Goal: Complete application form

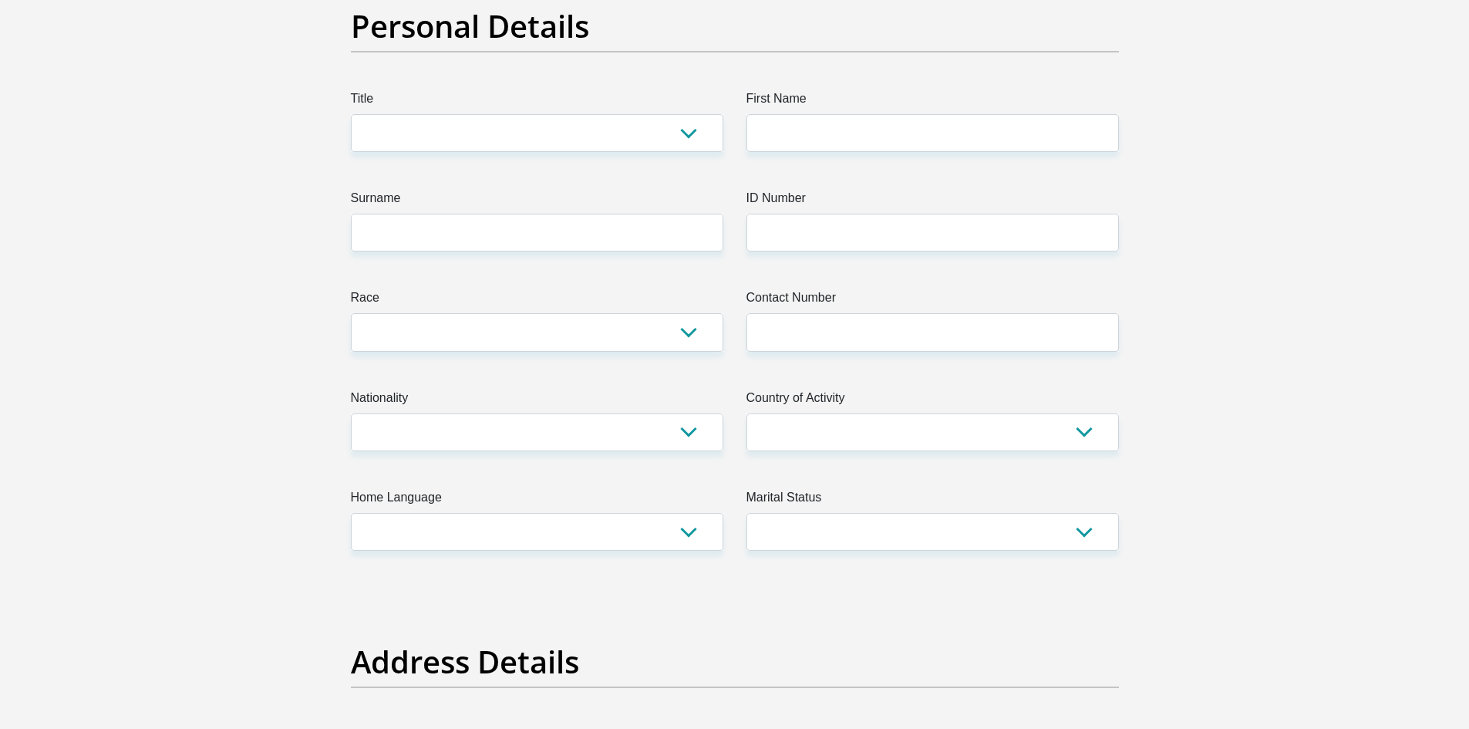
scroll to position [154, 0]
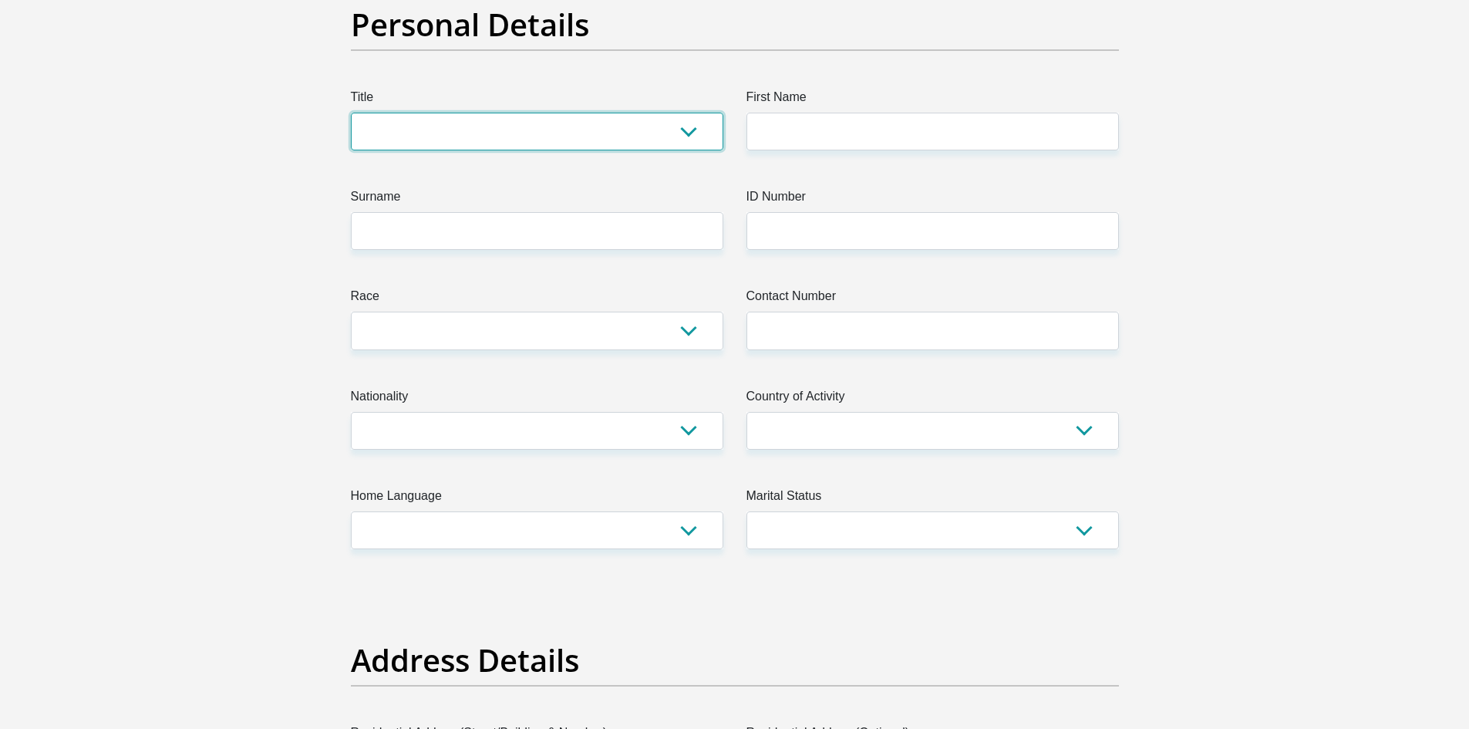
click at [662, 127] on select "Mr Ms Mrs Dr [PERSON_NAME]" at bounding box center [537, 132] width 373 height 38
select select "Mr"
click at [351, 113] on select "Mr Ms Mrs Dr Other" at bounding box center [537, 132] width 373 height 38
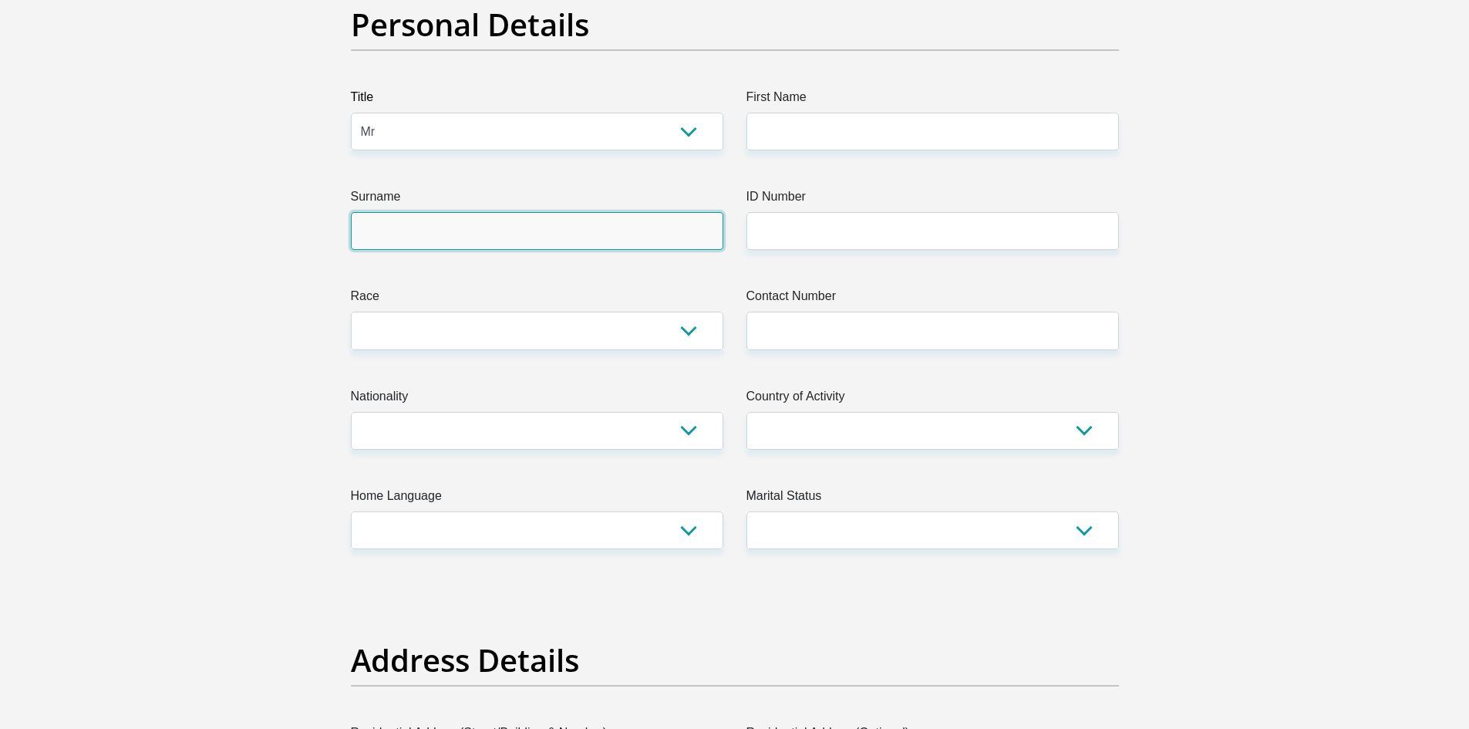
click at [524, 243] on input "Surname" at bounding box center [537, 231] width 373 height 38
type input "STEWART"
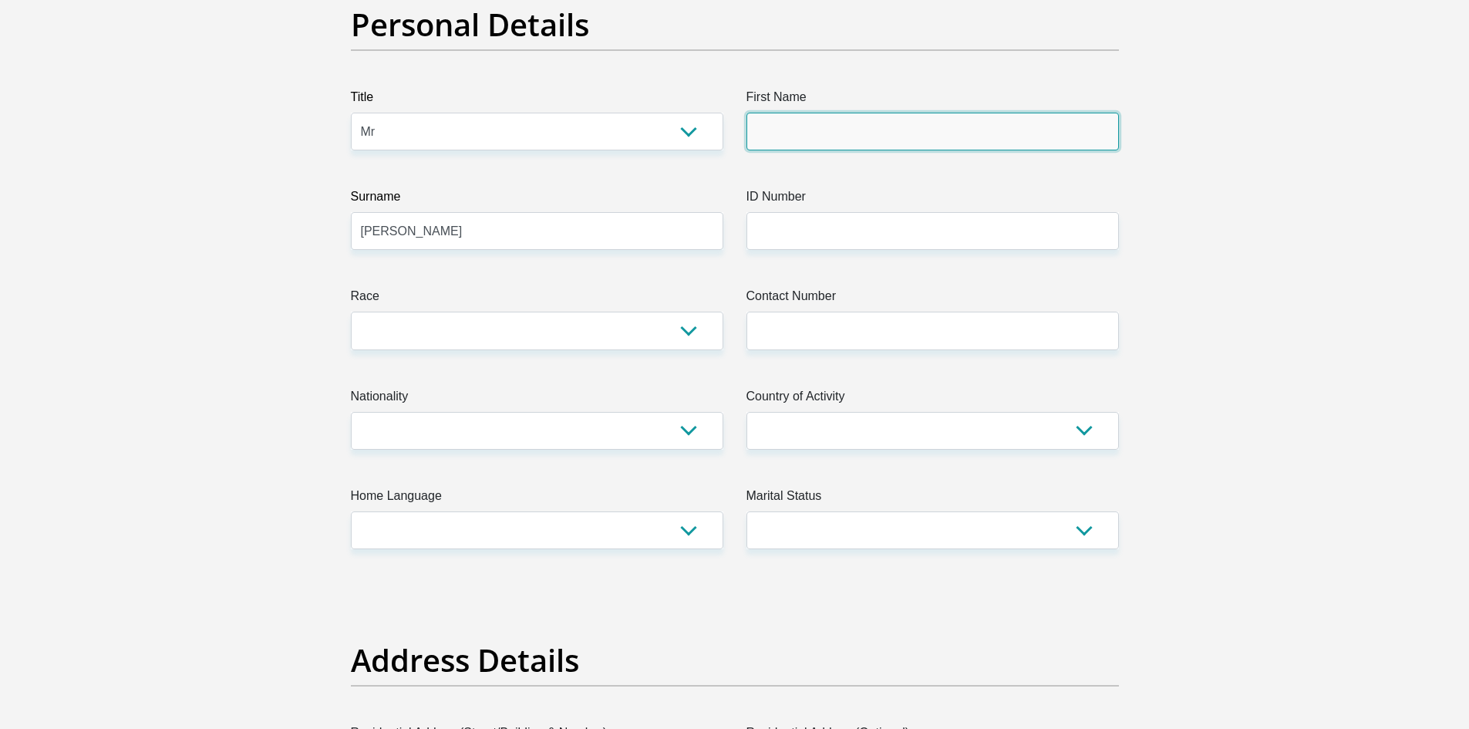
drag, startPoint x: 843, startPoint y: 119, endPoint x: 619, endPoint y: 141, distance: 225.6
click at [842, 120] on input "First Name" at bounding box center [933, 132] width 373 height 38
type input "ZUKO"
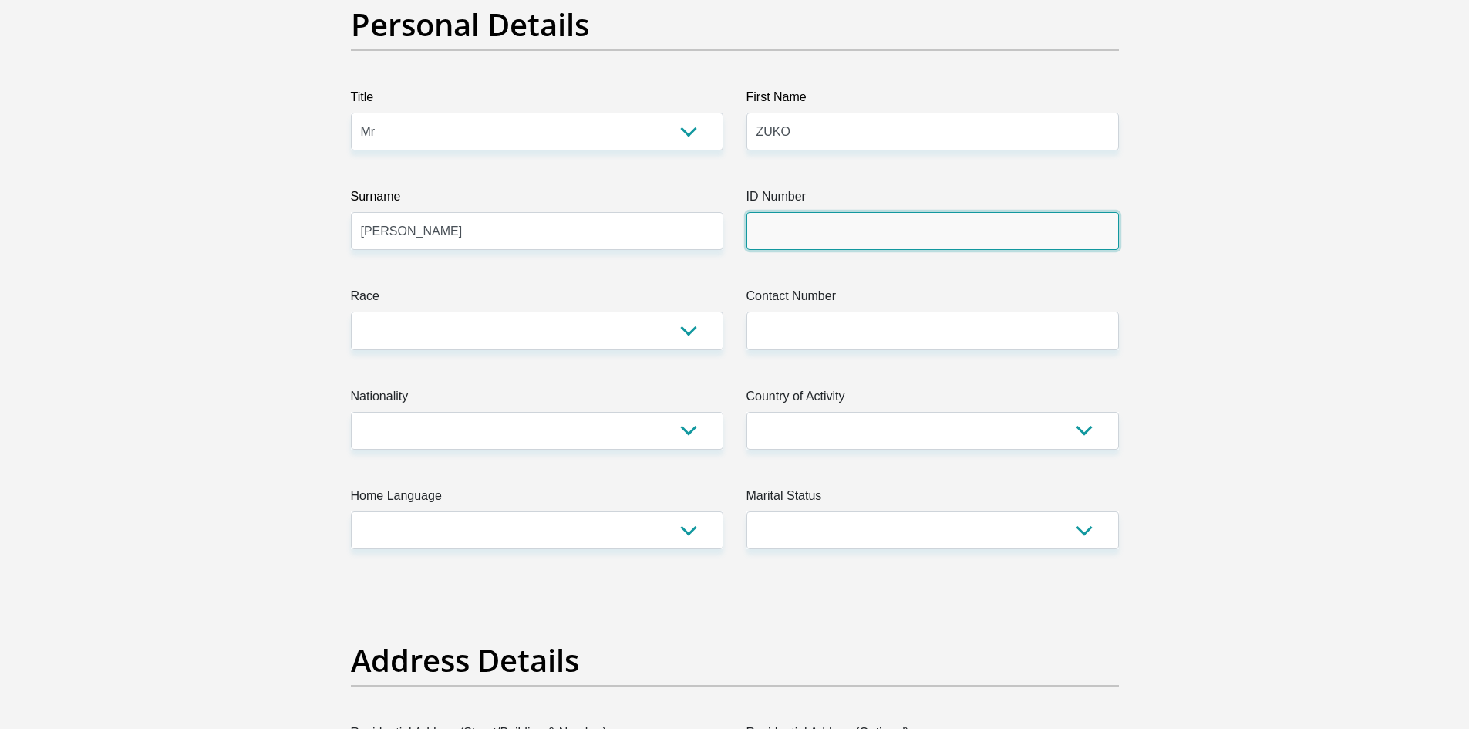
click at [783, 232] on input "ID Number" at bounding box center [933, 231] width 373 height 38
type input "8603136184085"
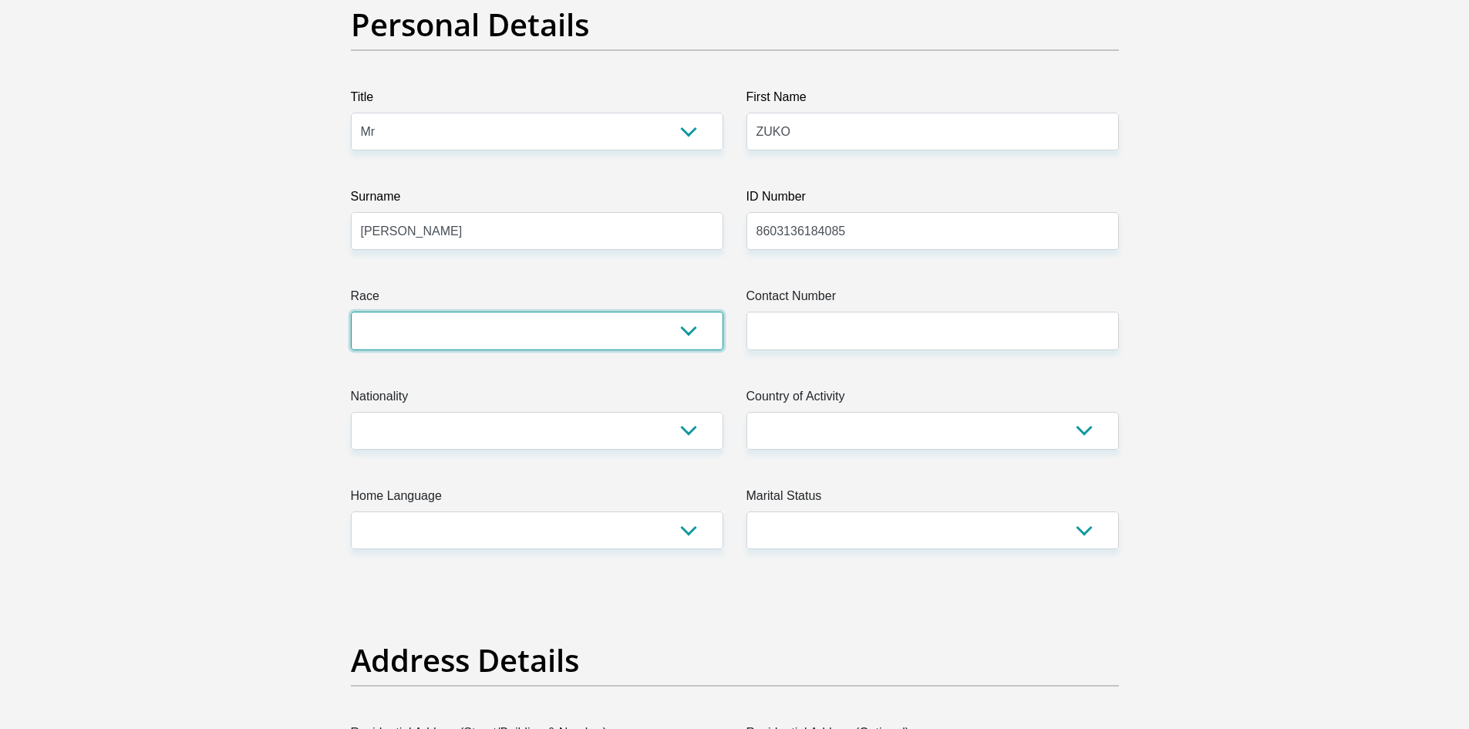
click at [456, 336] on select "Black Coloured Indian White Other" at bounding box center [537, 331] width 373 height 38
select select "1"
click at [351, 312] on select "Black Coloured Indian White Other" at bounding box center [537, 331] width 373 height 38
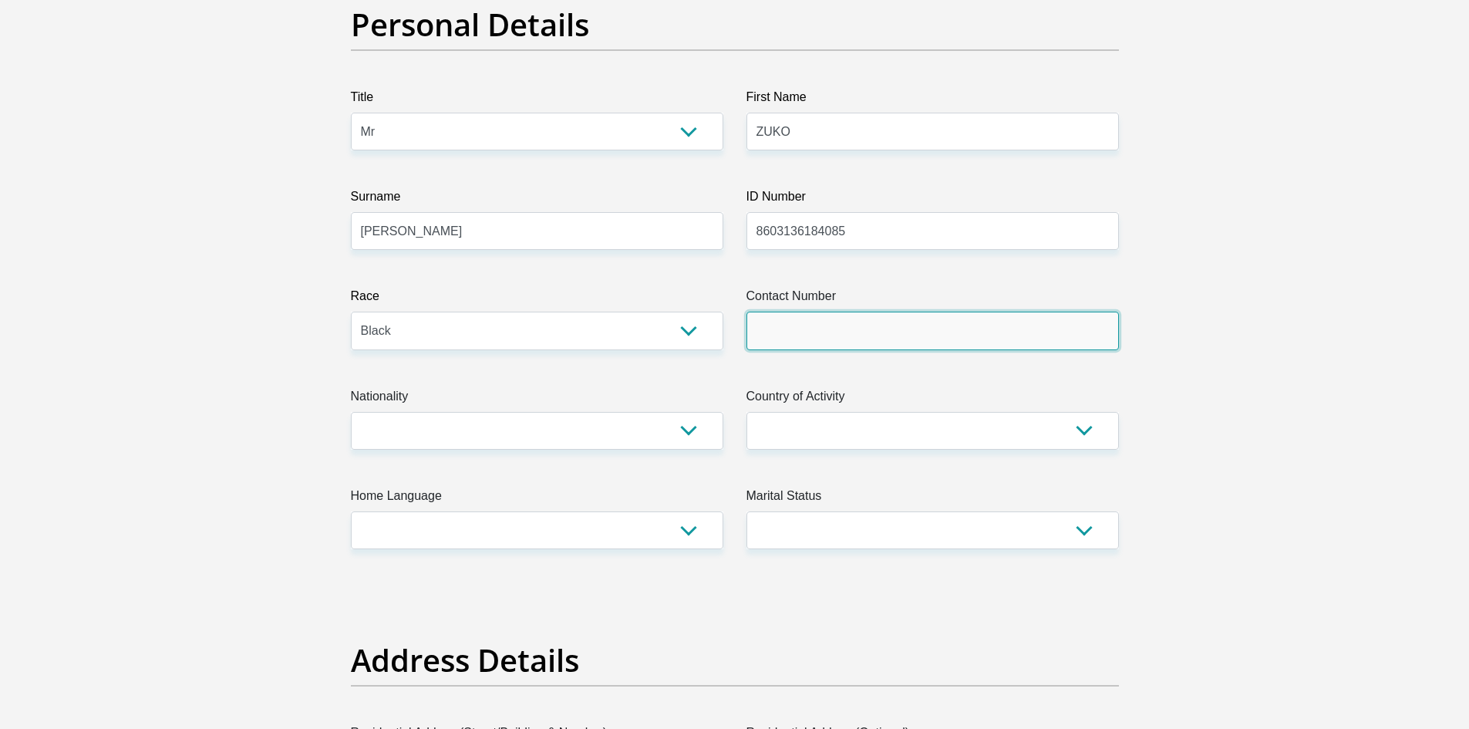
click at [964, 346] on input "Contact Number" at bounding box center [933, 331] width 373 height 38
type input "0633886690"
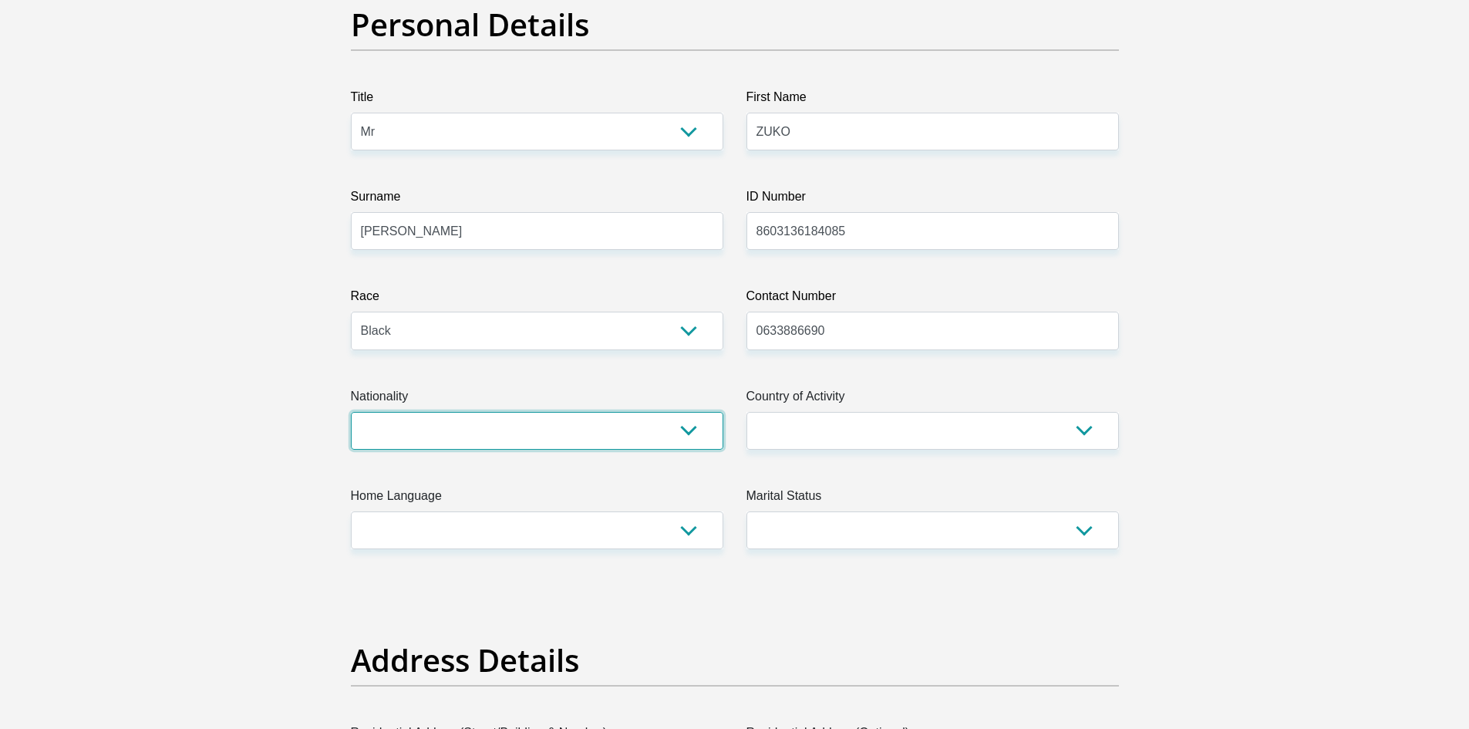
click at [551, 421] on select "South Africa Afghanistan Aland Islands Albania Algeria America Samoa American V…" at bounding box center [537, 431] width 373 height 38
select select "ZAF"
click at [351, 412] on select "South Africa Afghanistan Aland Islands Albania Algeria America Samoa American V…" at bounding box center [537, 431] width 373 height 38
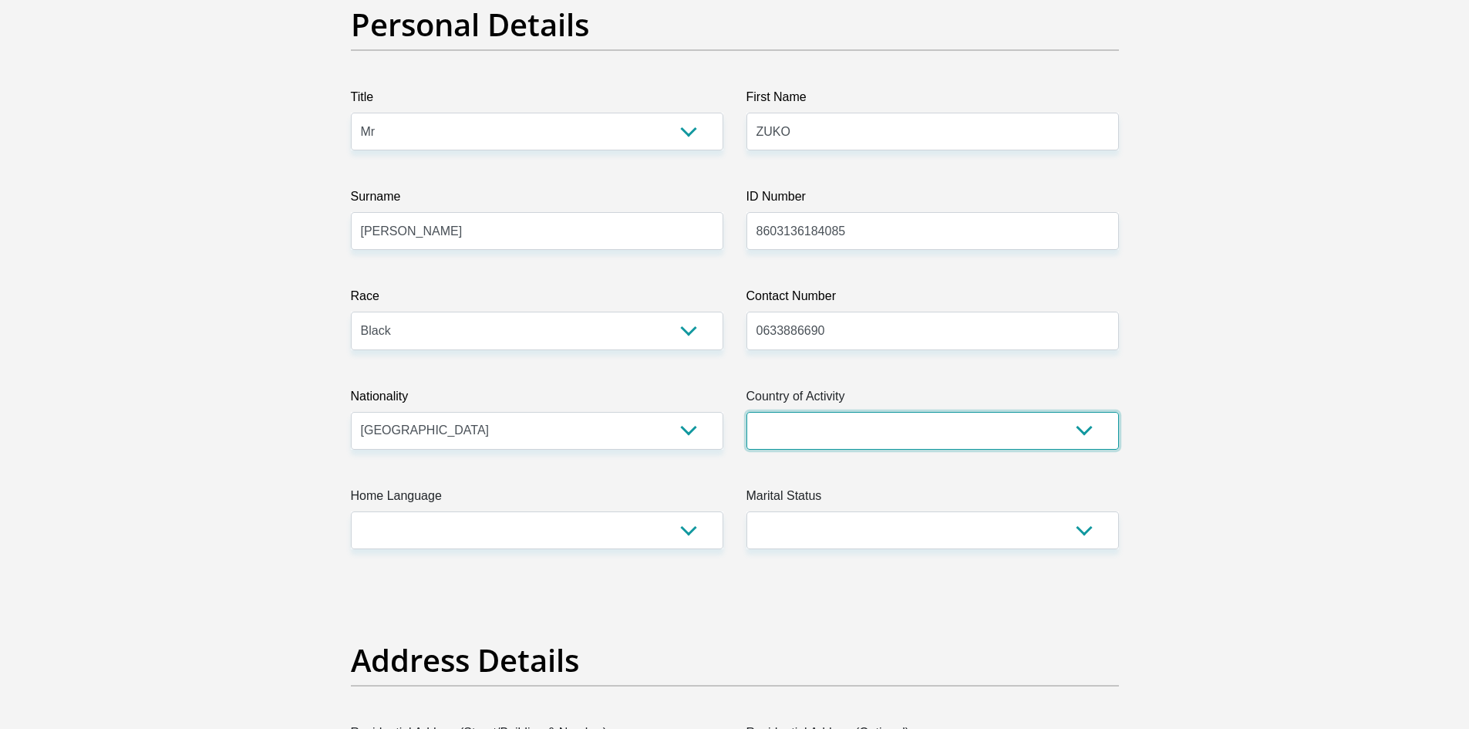
click at [962, 438] on select "South Africa Afghanistan Aland Islands Albania Algeria America Samoa American V…" at bounding box center [933, 431] width 373 height 38
select select "ZAF"
click at [747, 412] on select "South Africa Afghanistan Aland Islands Albania Algeria America Samoa American V…" at bounding box center [933, 431] width 373 height 38
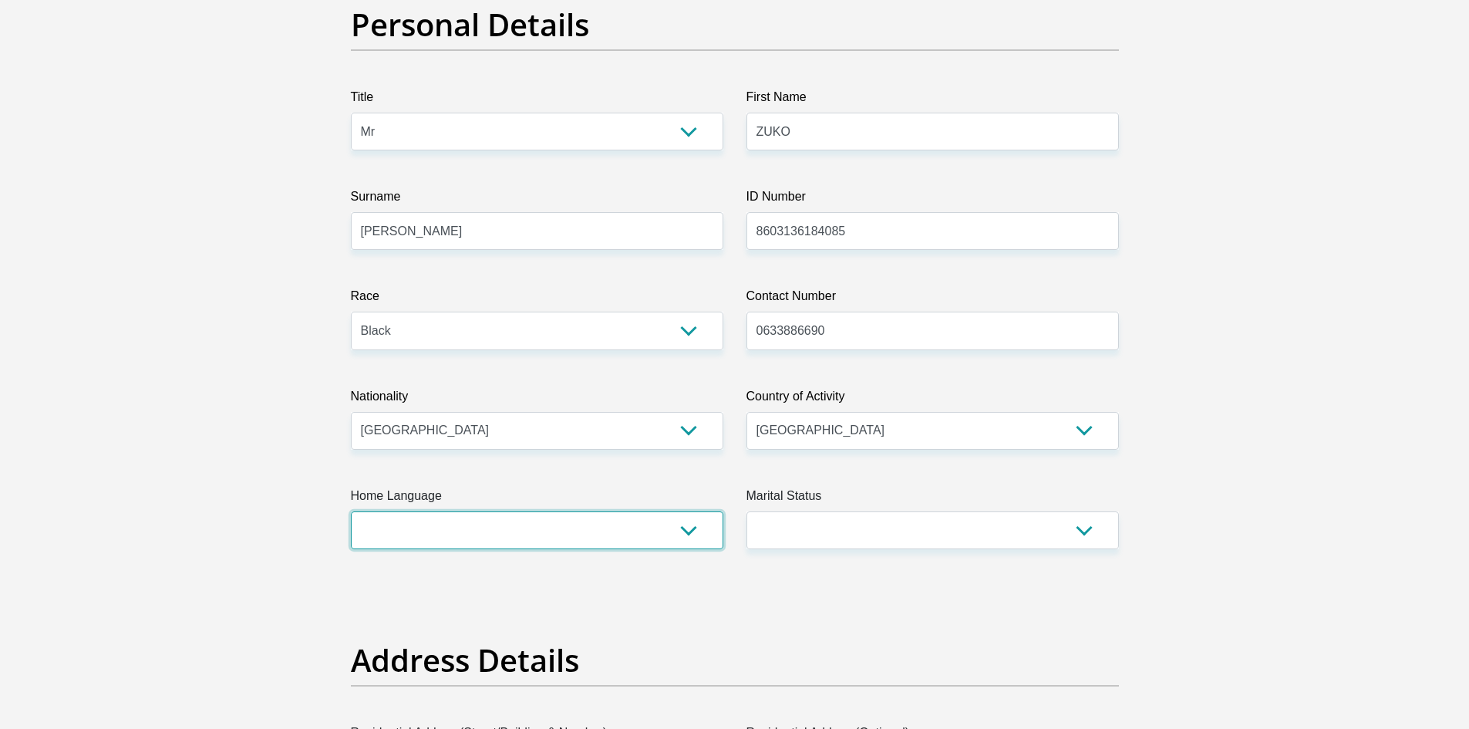
click at [482, 548] on select "Afrikaans English Sepedi South Ndebele Southern Sotho Swati Tsonga Tswana Venda…" at bounding box center [537, 530] width 373 height 38
select select "zul"
click at [351, 511] on select "Afrikaans English Sepedi South Ndebele Southern Sotho Swati Tsonga Tswana Venda…" at bounding box center [537, 530] width 373 height 38
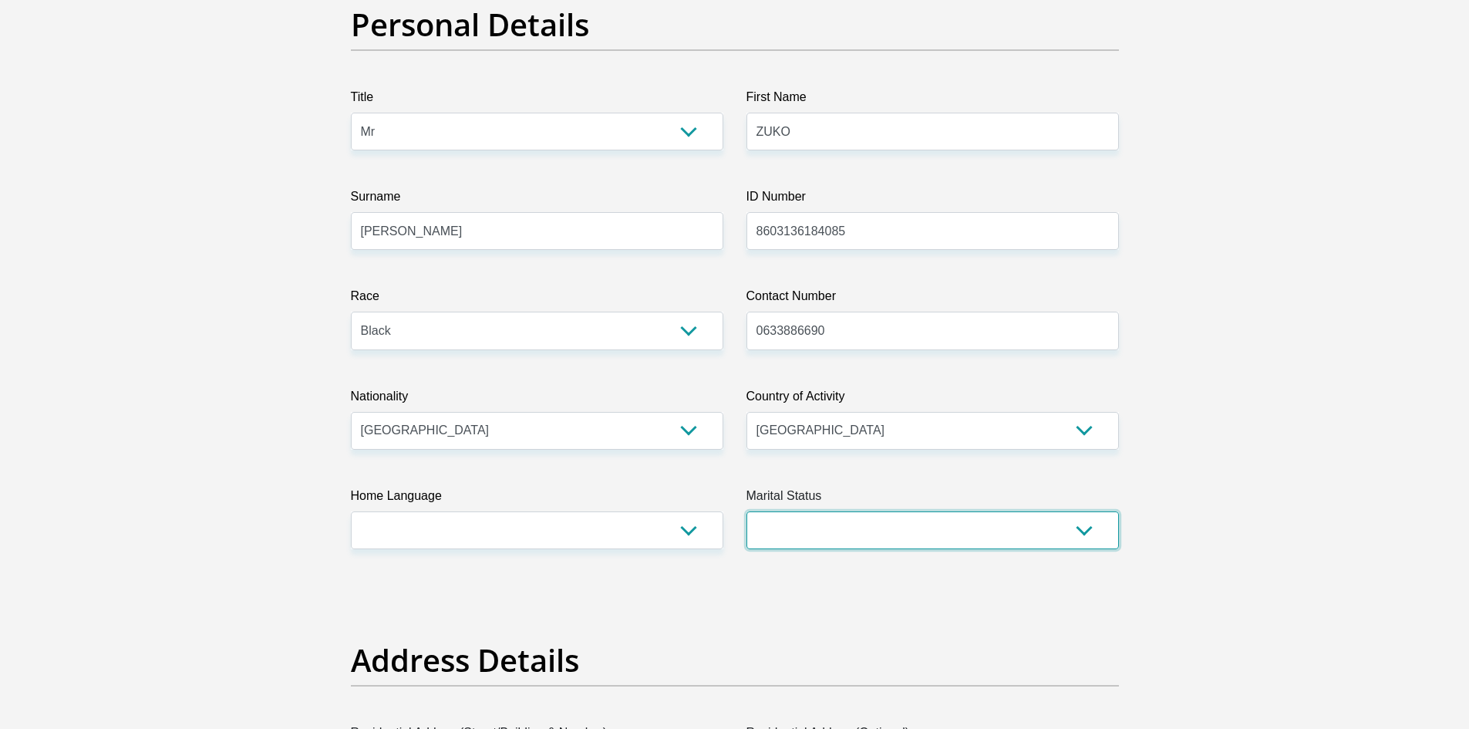
click at [958, 528] on select "Married ANC Single Divorced Widowed Married COP or Customary Law" at bounding box center [933, 530] width 373 height 38
select select "2"
click at [747, 511] on select "Married ANC Single Divorced Widowed Married COP or Customary Law" at bounding box center [933, 530] width 373 height 38
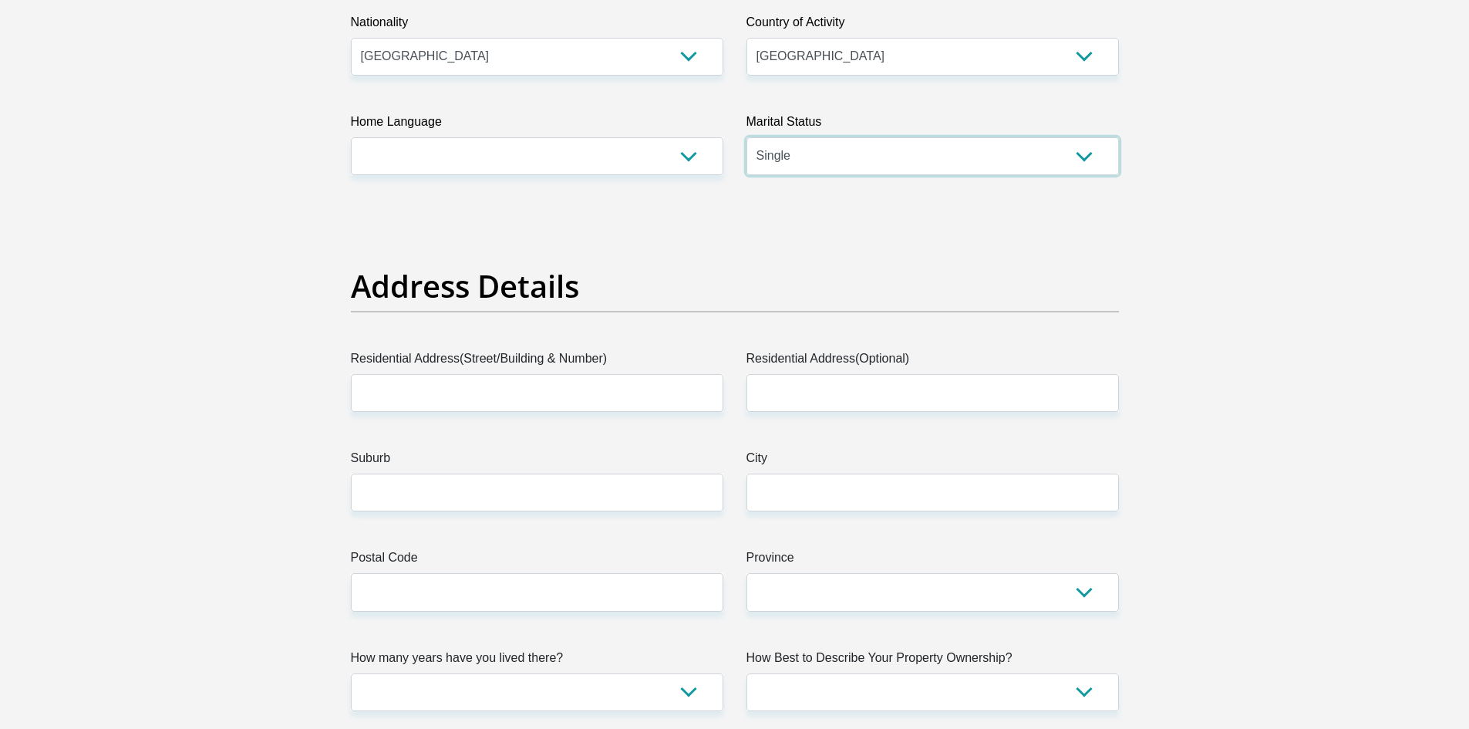
scroll to position [540, 0]
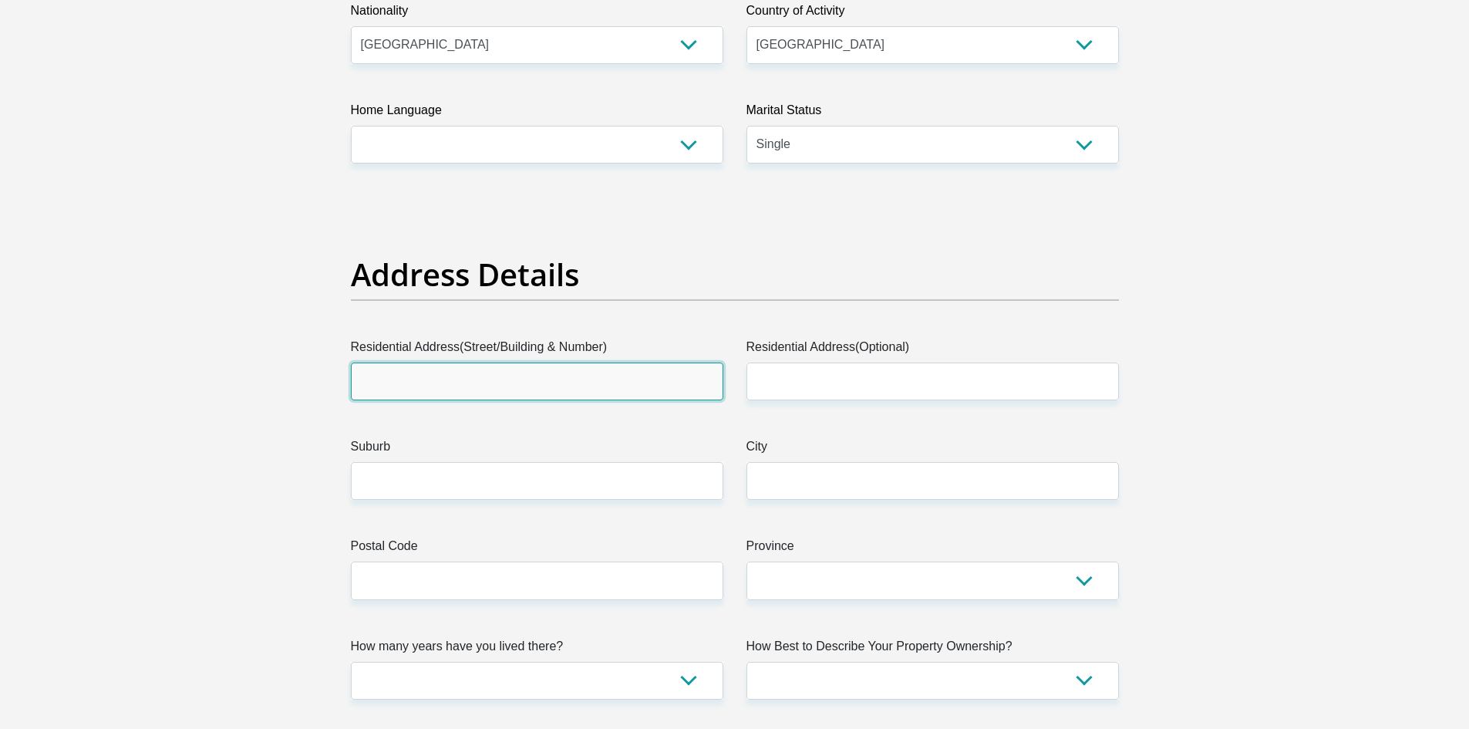
click at [513, 393] on input "Residential Address(Street/Building & Number)" at bounding box center [537, 381] width 373 height 38
type input "733 CWATI STREET"
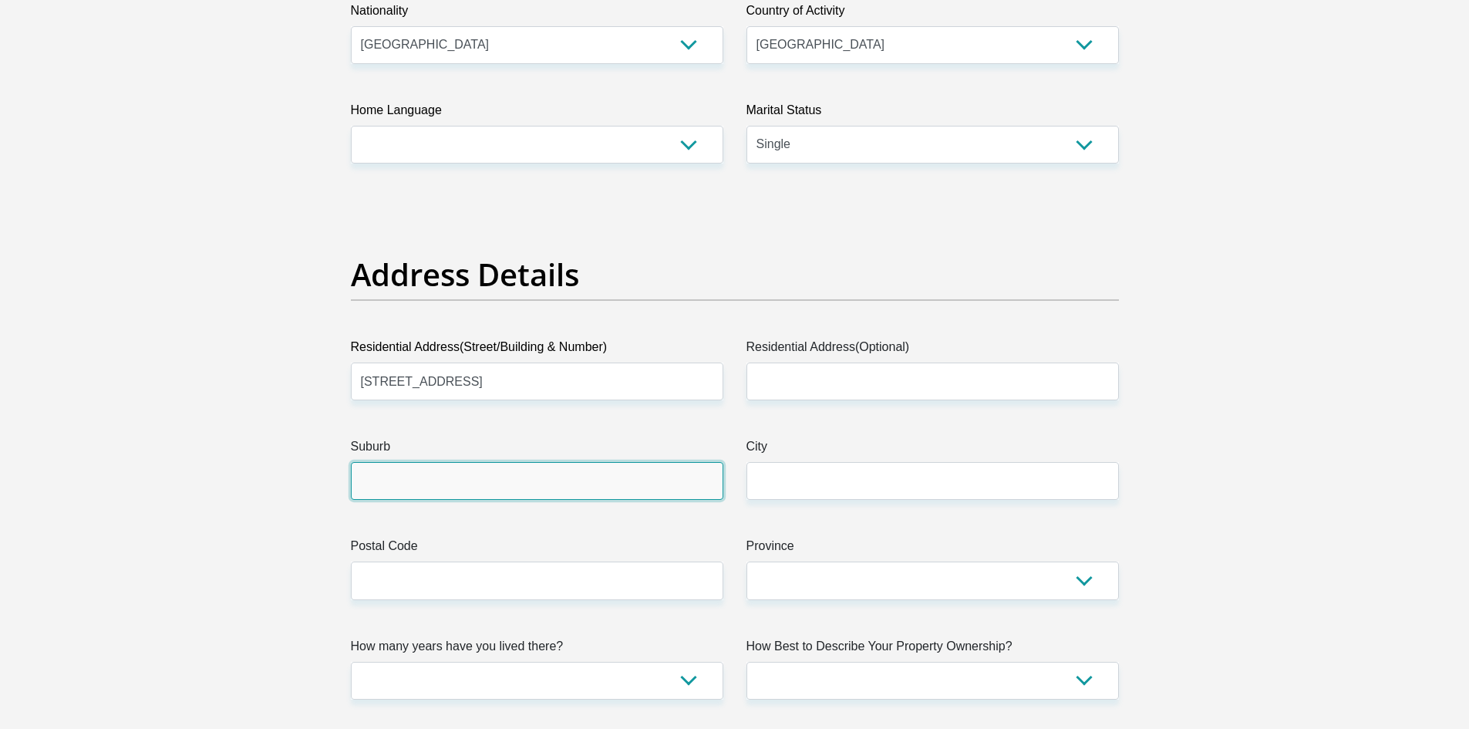
type input "NGANGELIZWE"
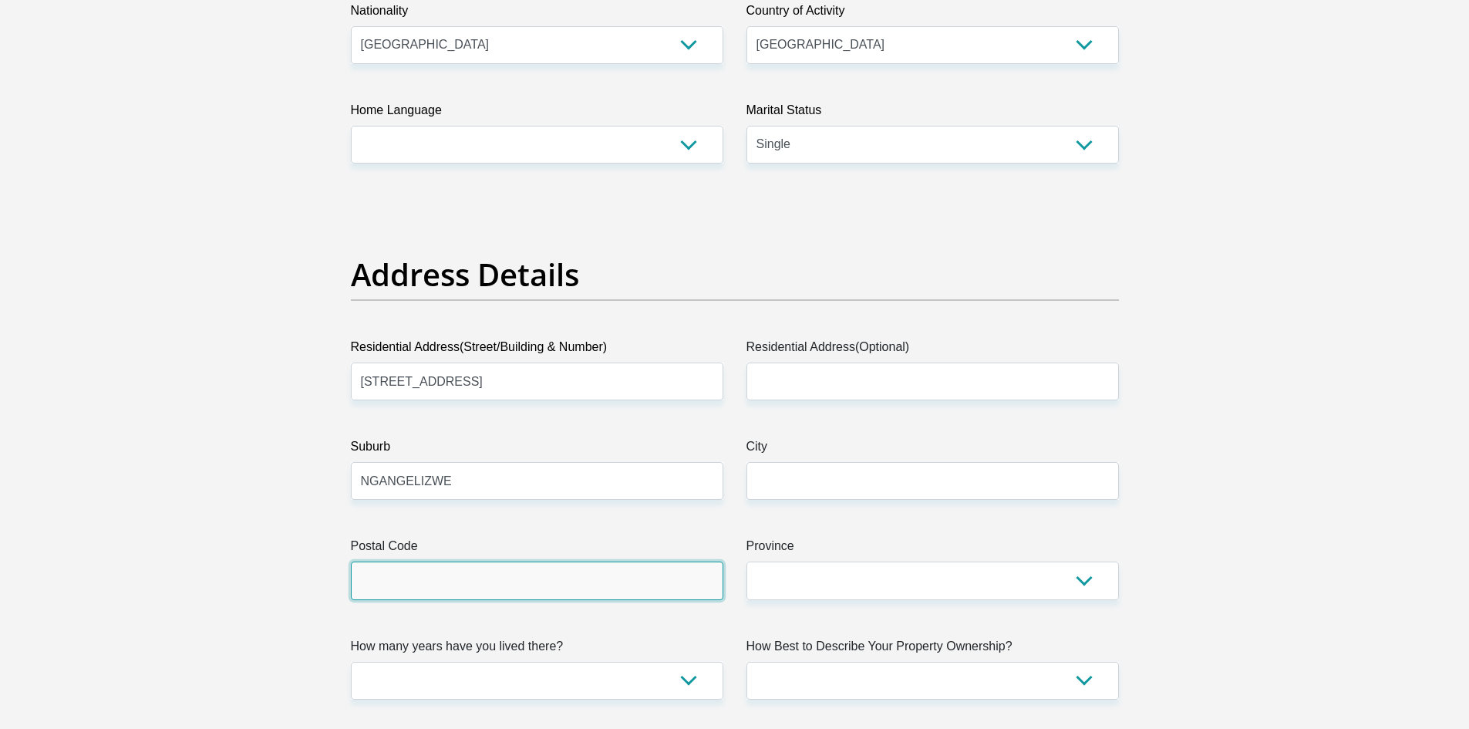
click at [513, 590] on input "Postal Code" at bounding box center [537, 580] width 373 height 38
type input "5100"
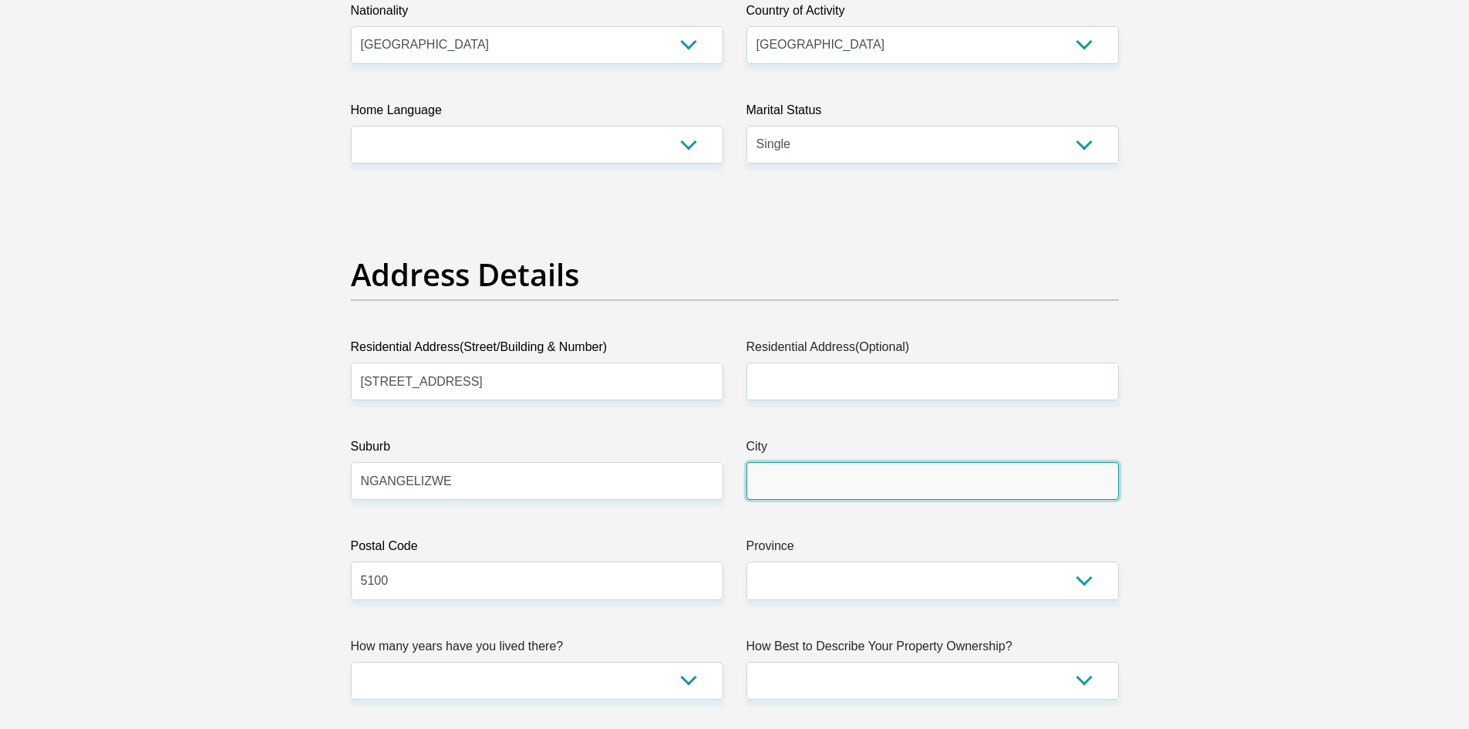
click at [850, 481] on input "City" at bounding box center [933, 481] width 373 height 38
type input "MTHATHA"
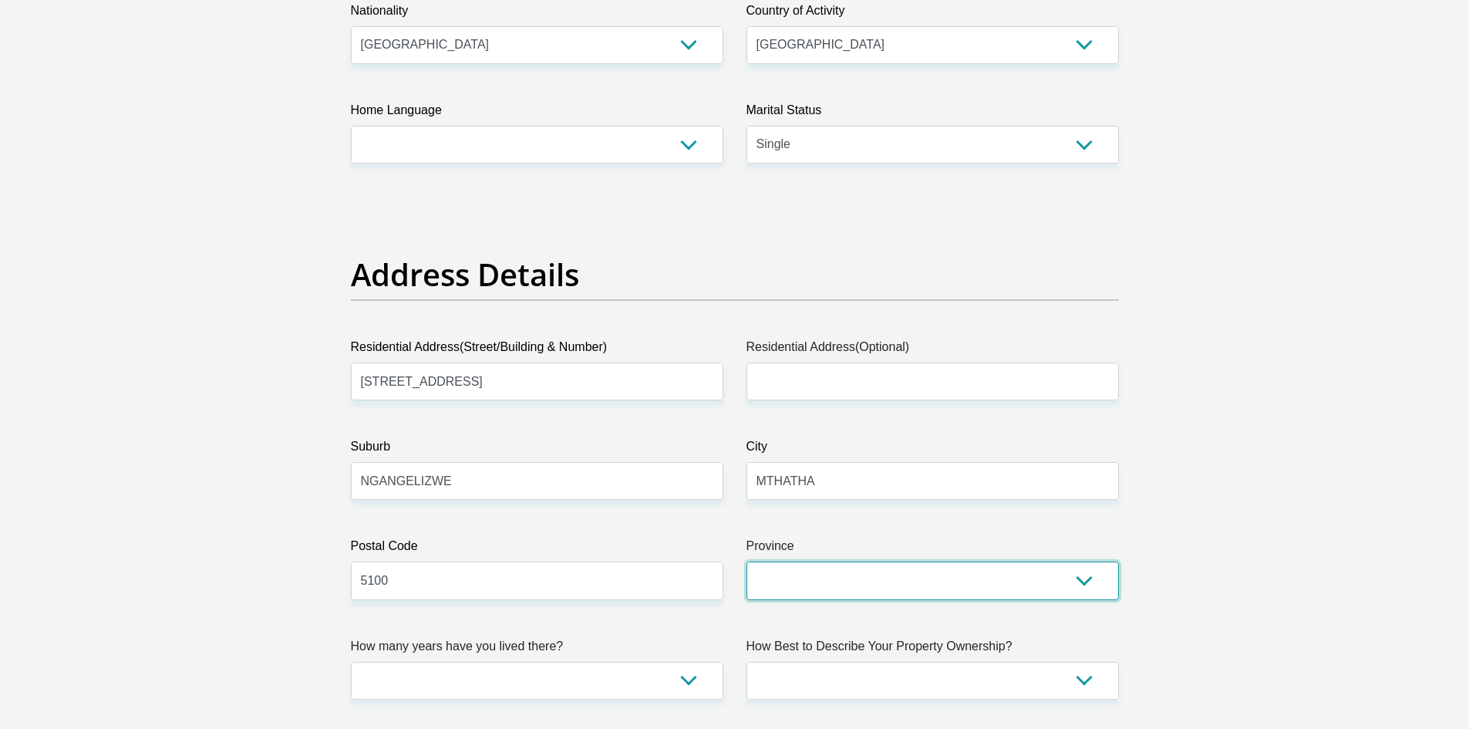
click at [795, 574] on select "Eastern Cape Free State Gauteng KwaZulu-Natal Limpopo Mpumalanga Northern Cape …" at bounding box center [933, 580] width 373 height 38
select select "Eastern Cape"
click at [747, 561] on select "Eastern Cape Free State Gauteng KwaZulu-Natal Limpopo Mpumalanga Northern Cape …" at bounding box center [933, 580] width 373 height 38
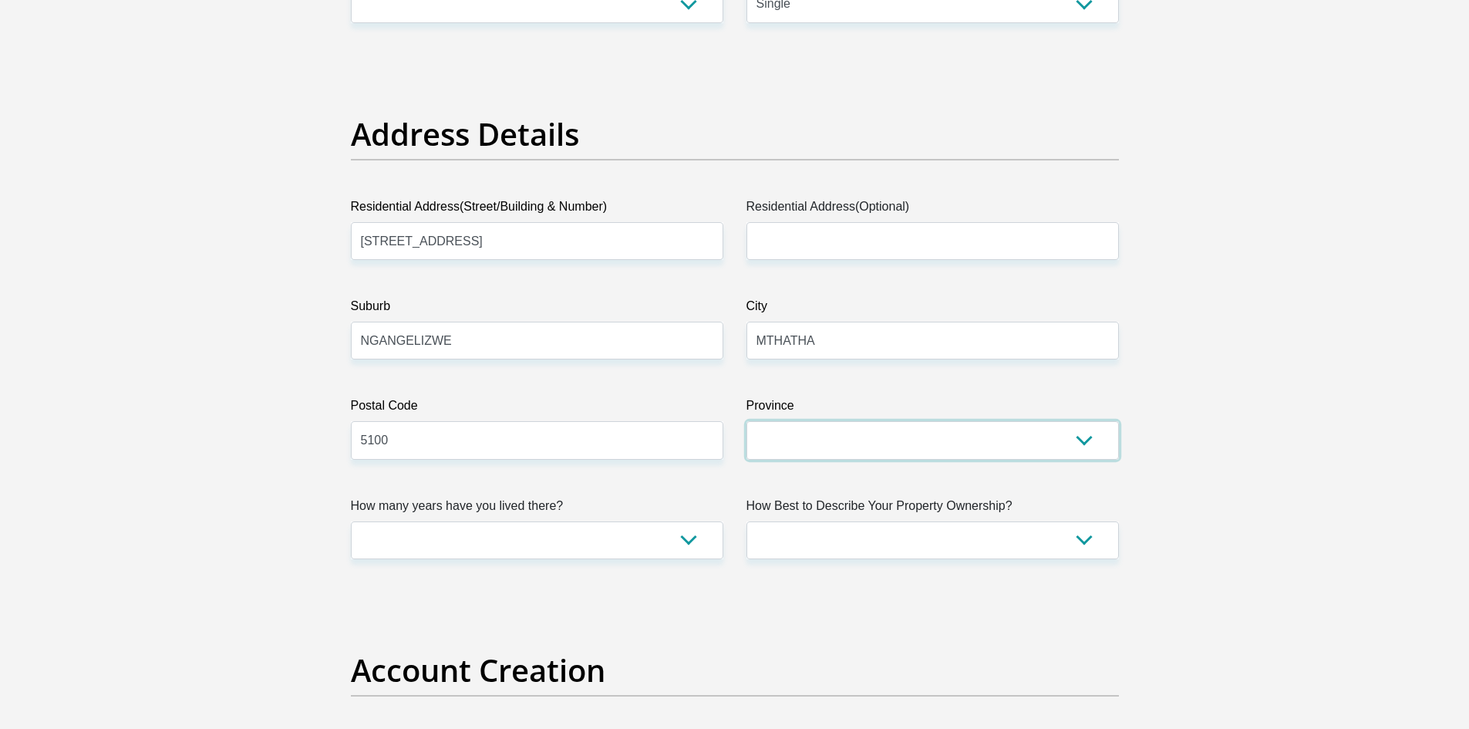
scroll to position [694, 0]
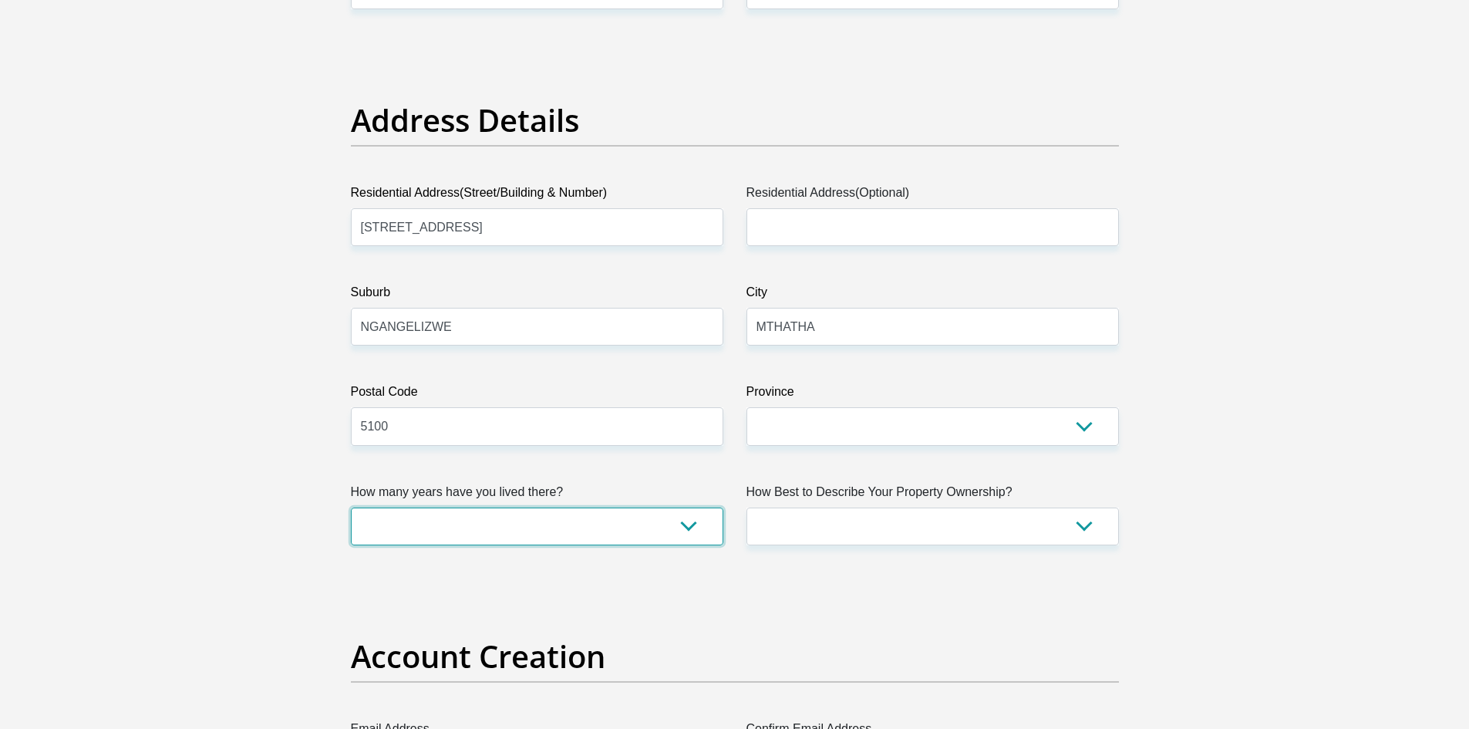
click at [596, 521] on select "less than 1 year 1-3 years 3-5 years 5+ years" at bounding box center [537, 526] width 373 height 38
select select "5"
click at [351, 507] on select "less than 1 year 1-3 years 3-5 years 5+ years" at bounding box center [537, 526] width 373 height 38
click at [917, 538] on select "Owned Rented Family Owned Company Dwelling" at bounding box center [933, 526] width 373 height 38
select select "Owned"
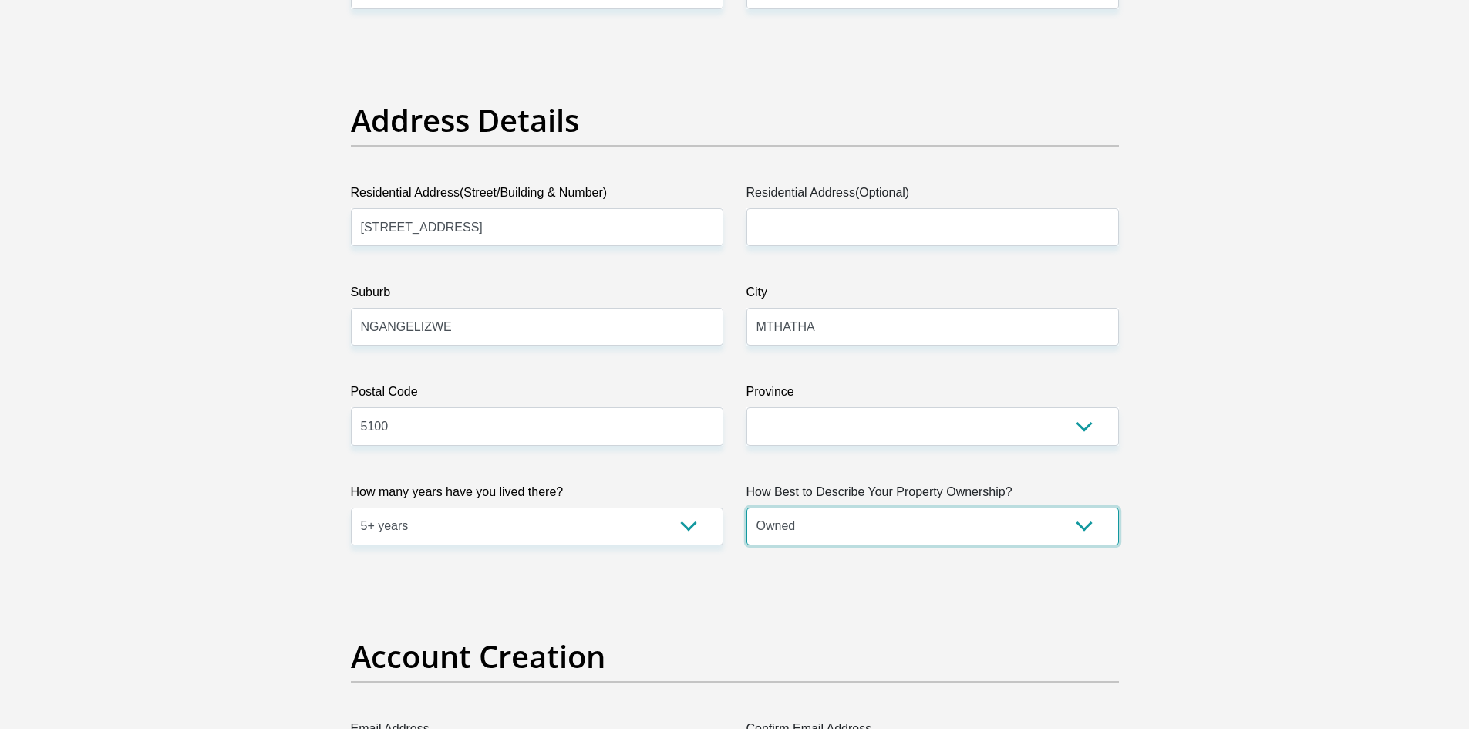
click at [747, 507] on select "Owned Rented Family Owned Company Dwelling" at bounding box center [933, 526] width 373 height 38
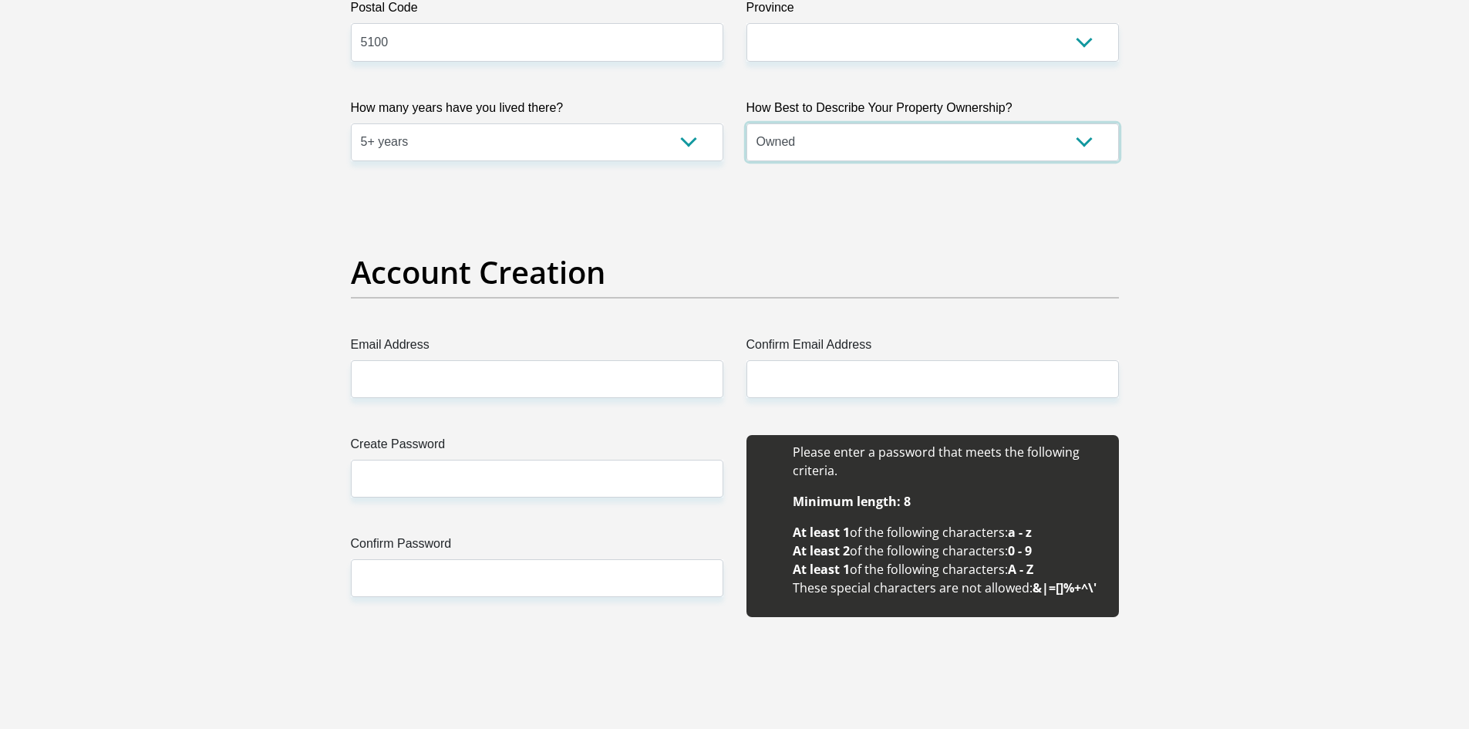
scroll to position [1080, 0]
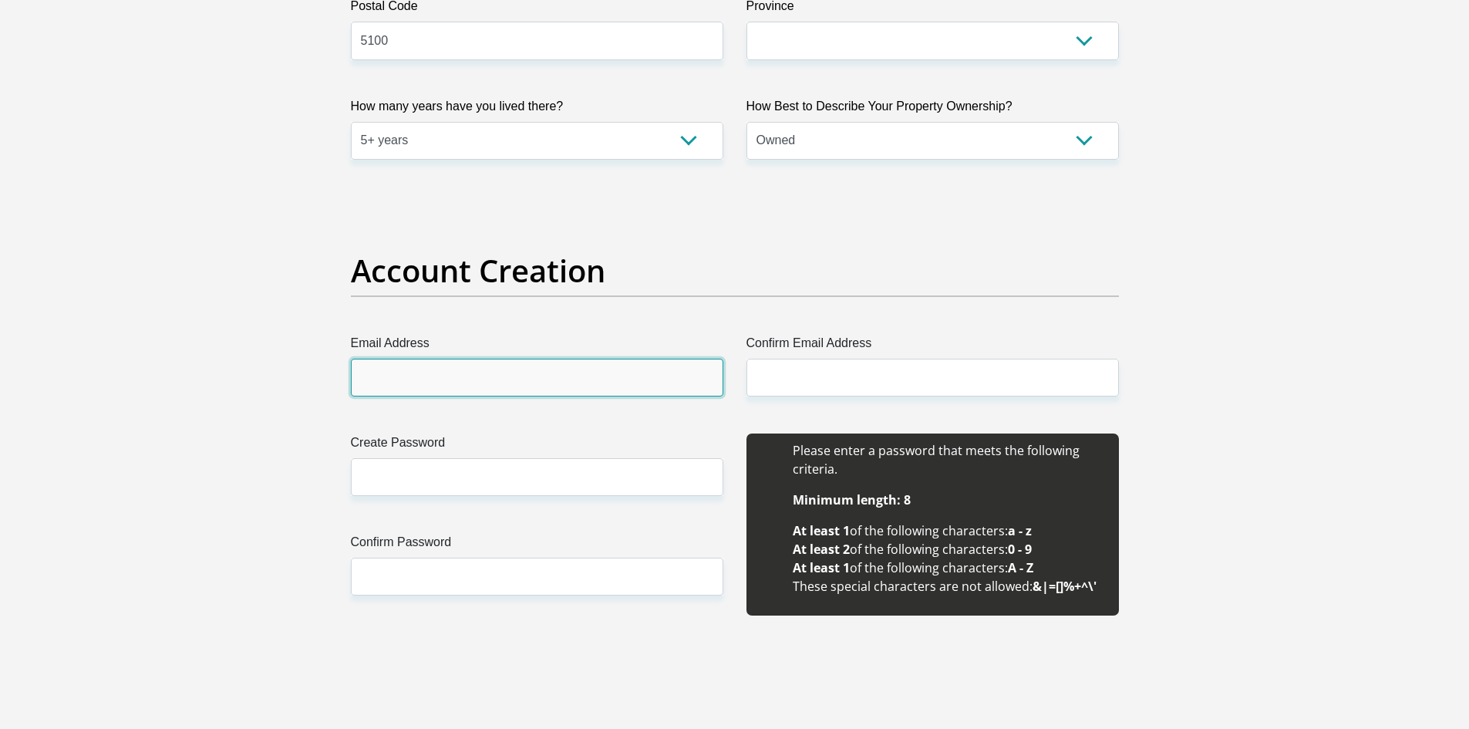
click at [474, 374] on input "Email Address" at bounding box center [537, 378] width 373 height 38
type input "K"
type input "khay.stewart@icloud.com"
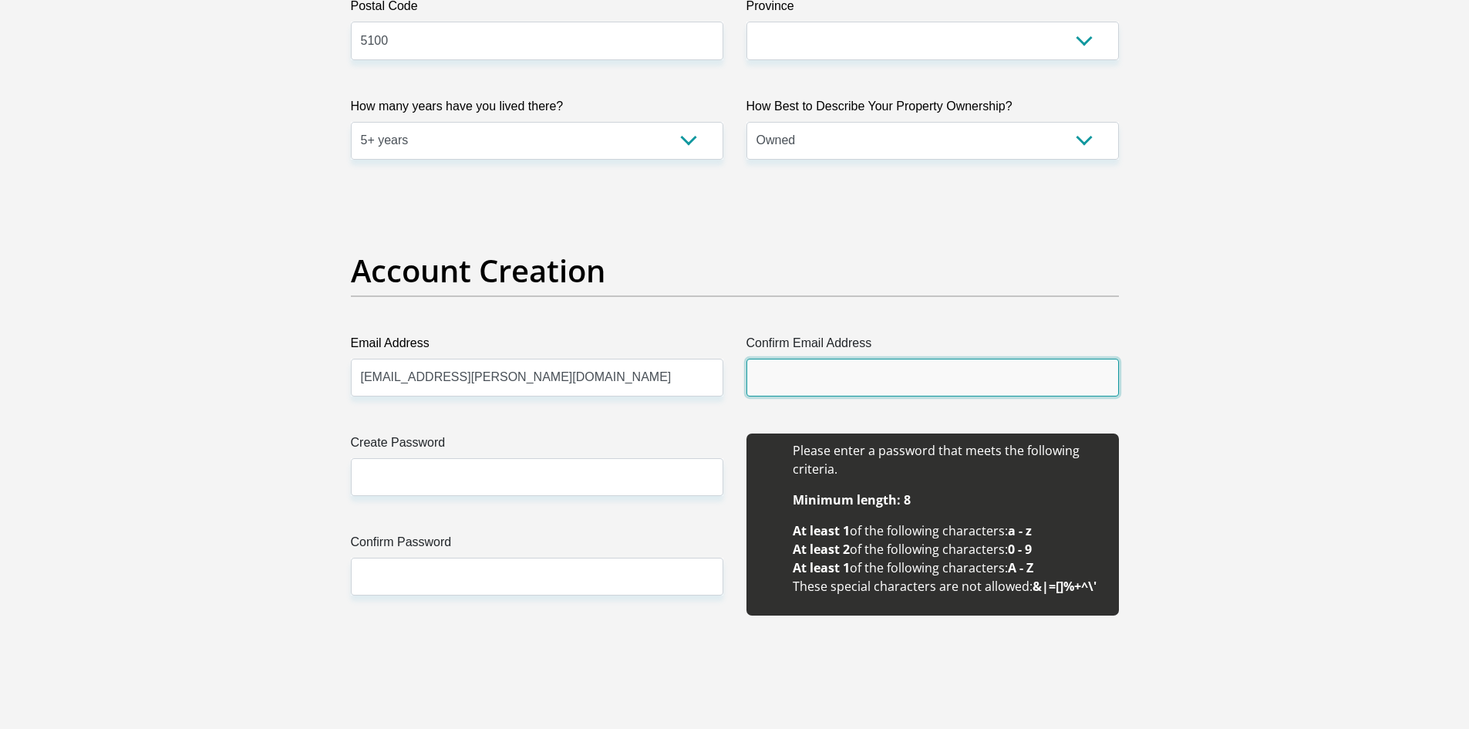
click at [823, 361] on input "Confirm Email Address" at bounding box center [933, 378] width 373 height 38
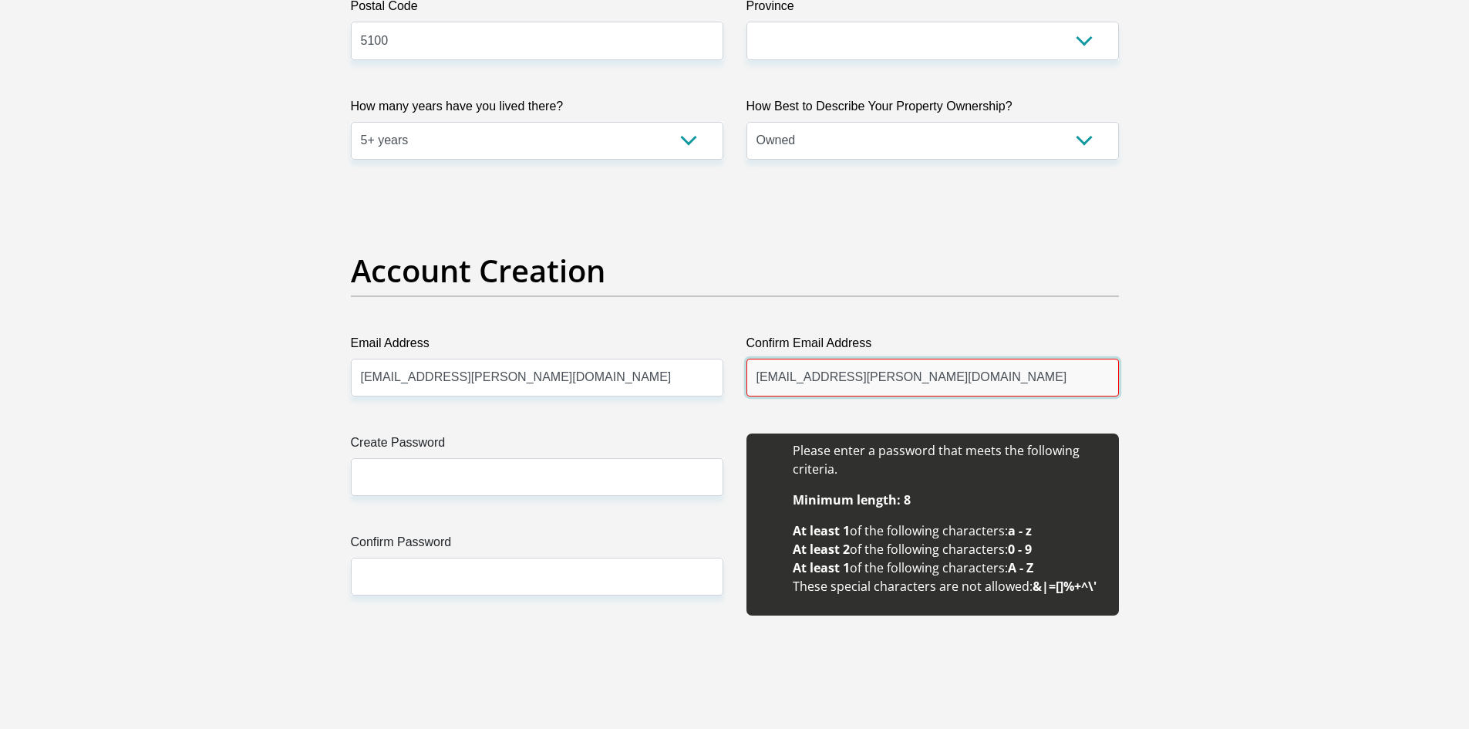
type input "khaya.stewart@icloud.com"
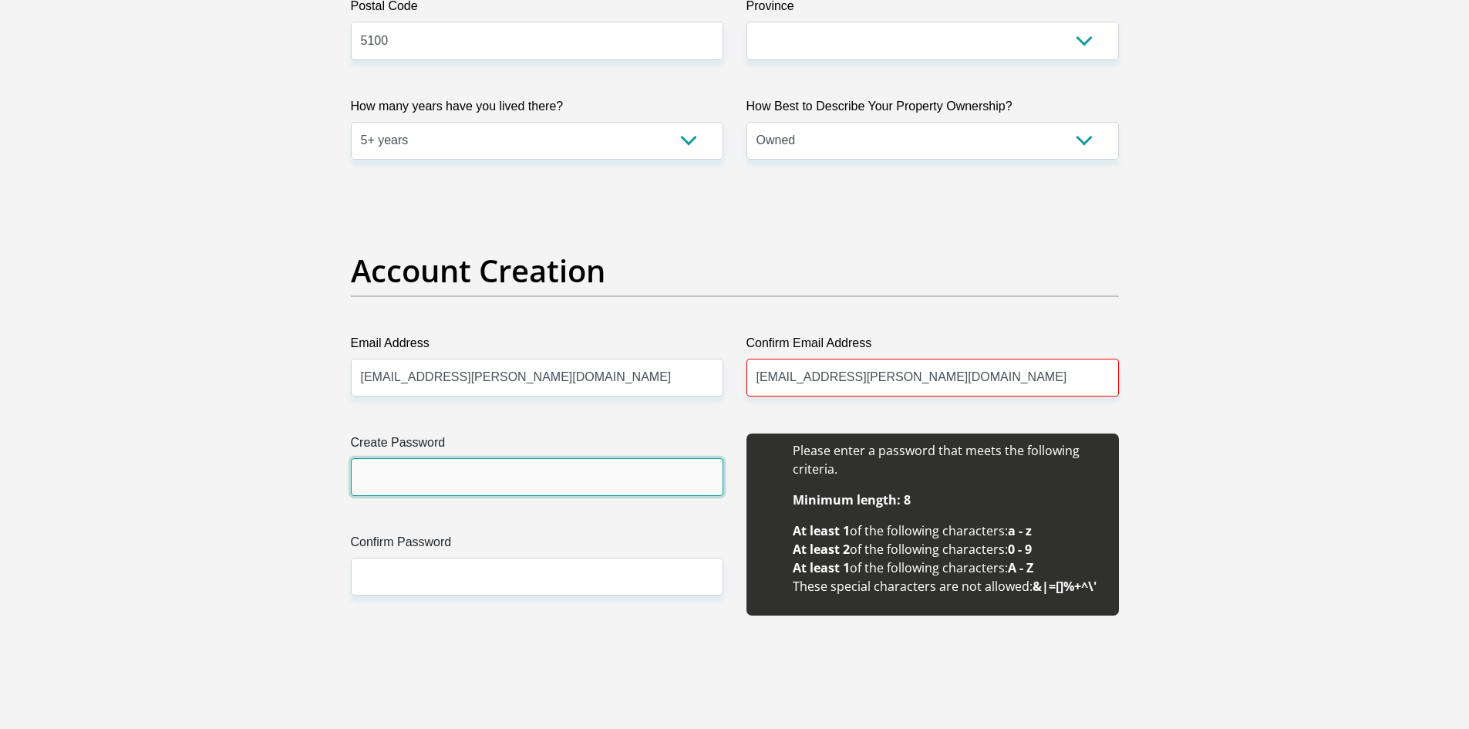
click at [584, 484] on input "Create Password" at bounding box center [537, 477] width 373 height 38
type input "Pawualu2015@"
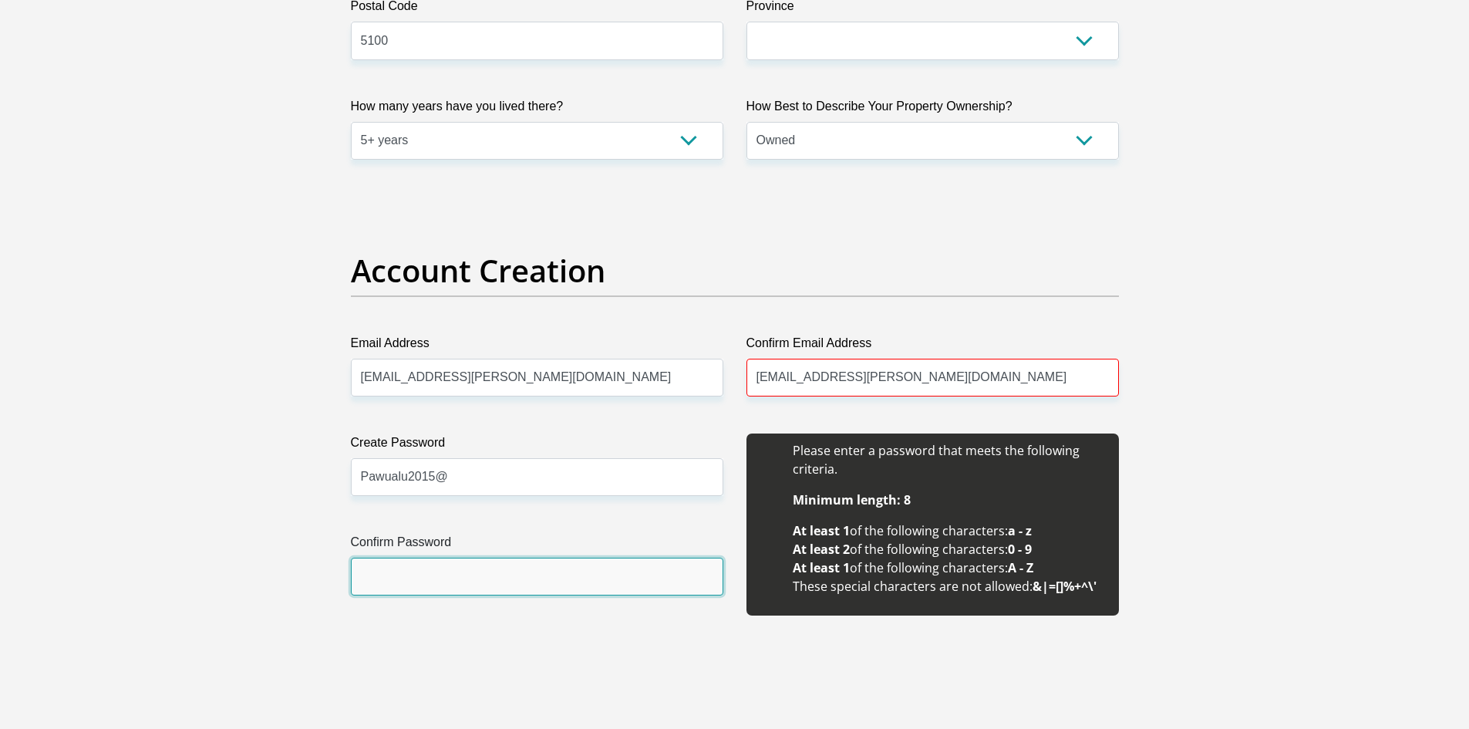
click at [488, 581] on input "Confirm Password" at bounding box center [537, 577] width 373 height 38
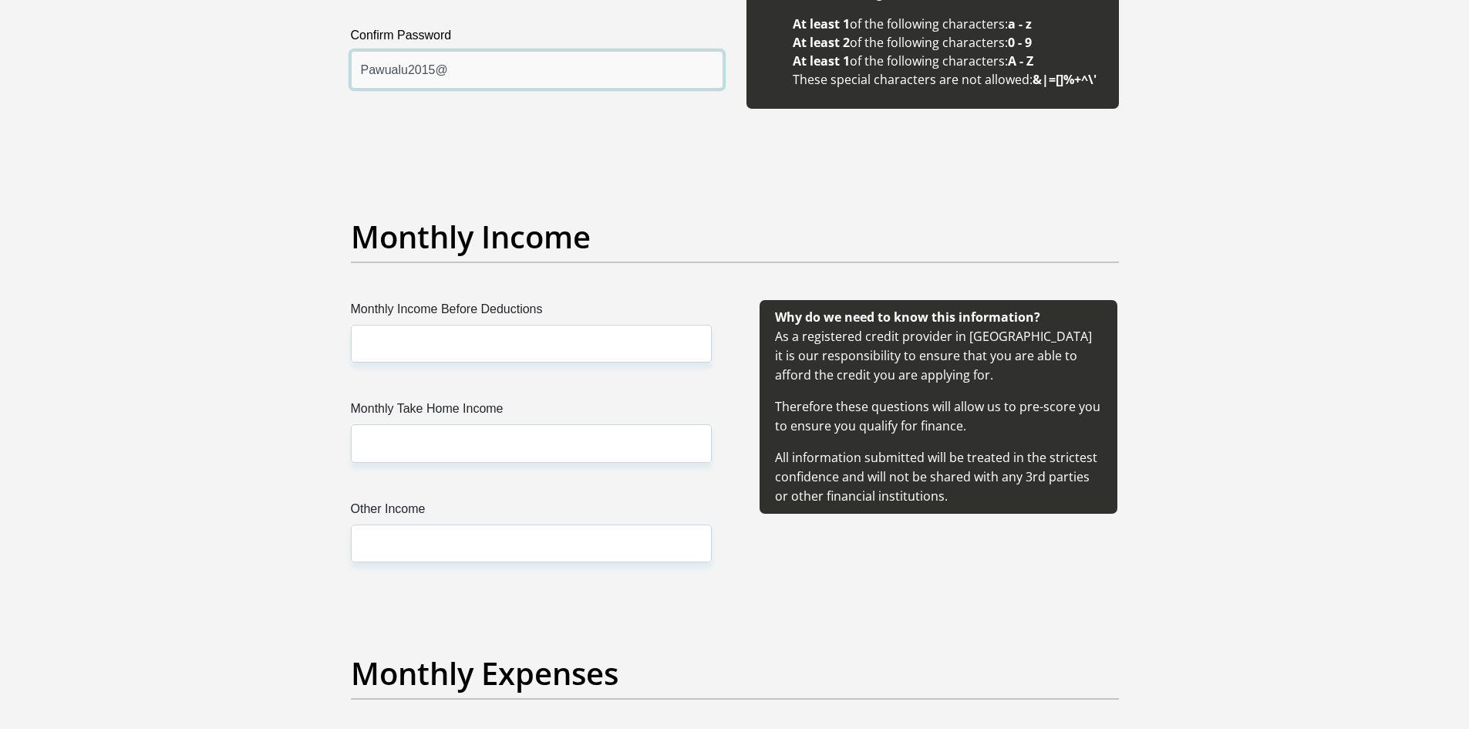
scroll to position [1620, 0]
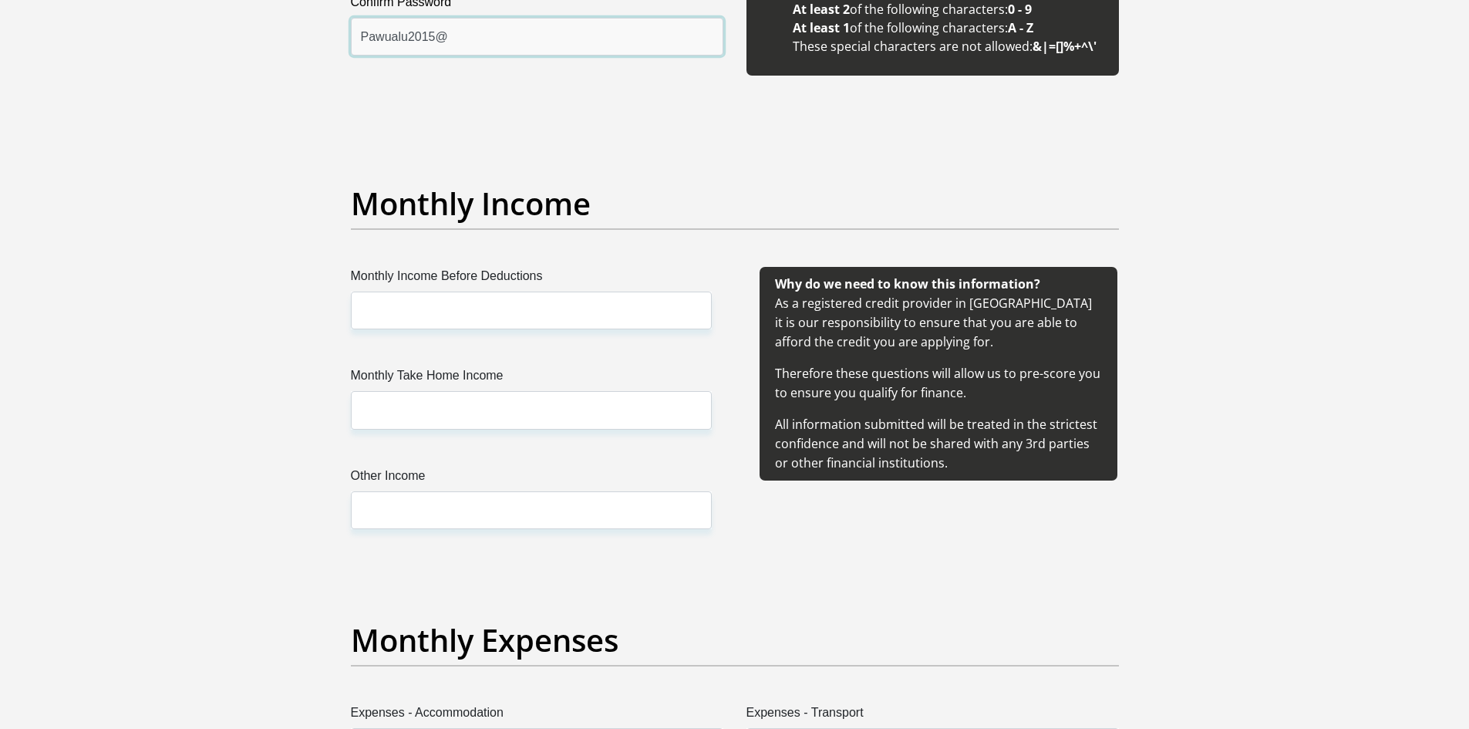
type input "Pawualu2015@"
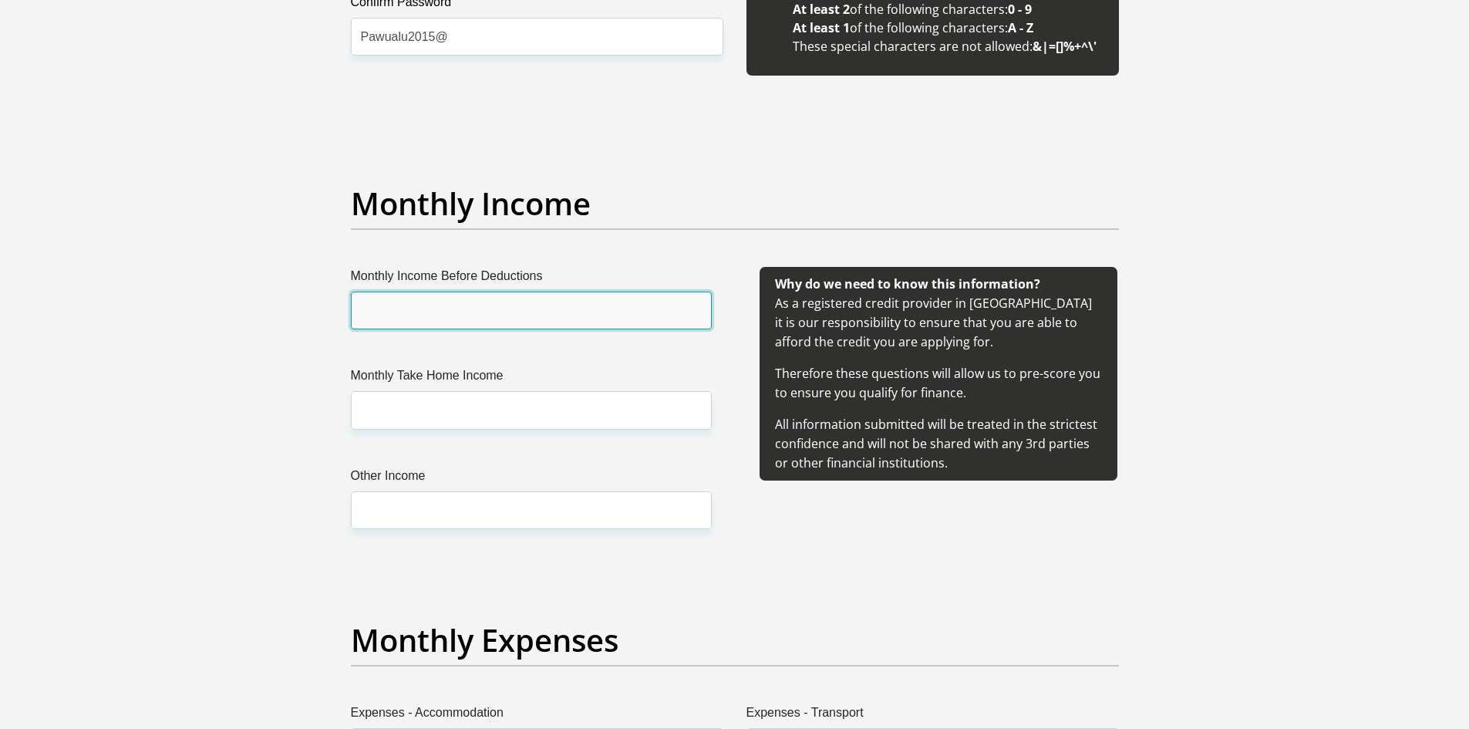
click at [580, 314] on input "Monthly Income Before Deductions" at bounding box center [531, 311] width 361 height 38
type input "22783"
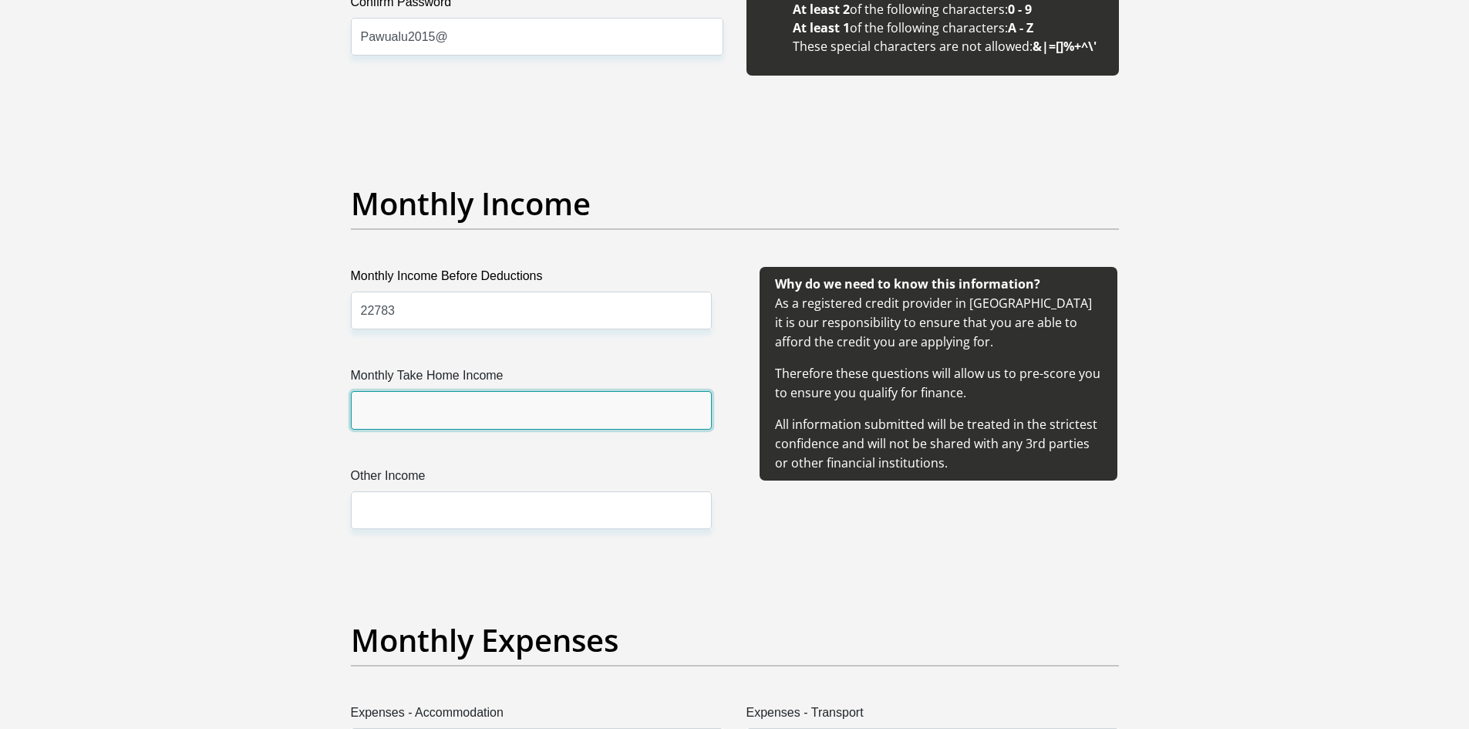
click at [539, 412] on input "Monthly Take Home Income" at bounding box center [531, 410] width 361 height 38
type input "15789"
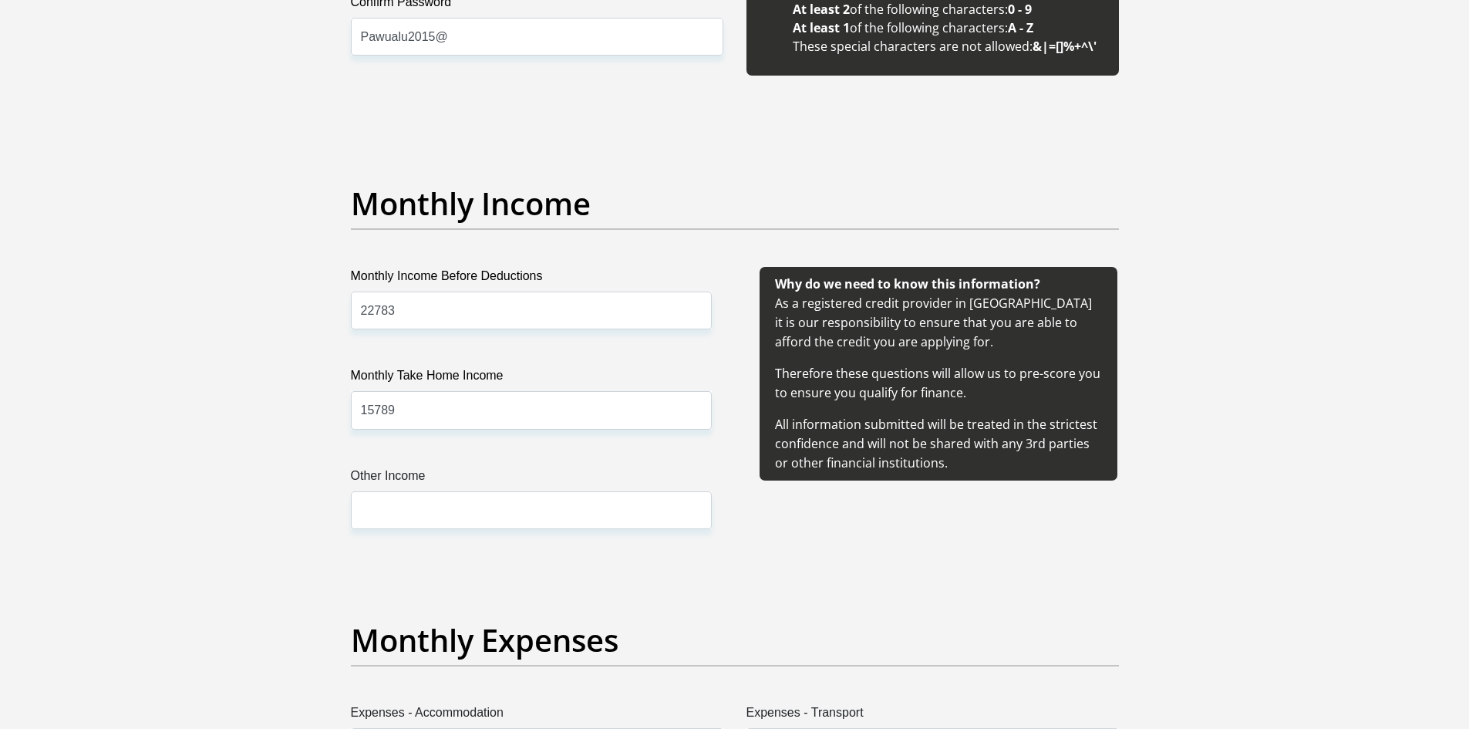
click at [414, 531] on div "Monthly Income Before Deductions 22783 Monthly Take Home Income 15789 Other Inc…" at bounding box center [531, 416] width 407 height 299
click at [414, 528] on input "Other Income" at bounding box center [531, 510] width 361 height 38
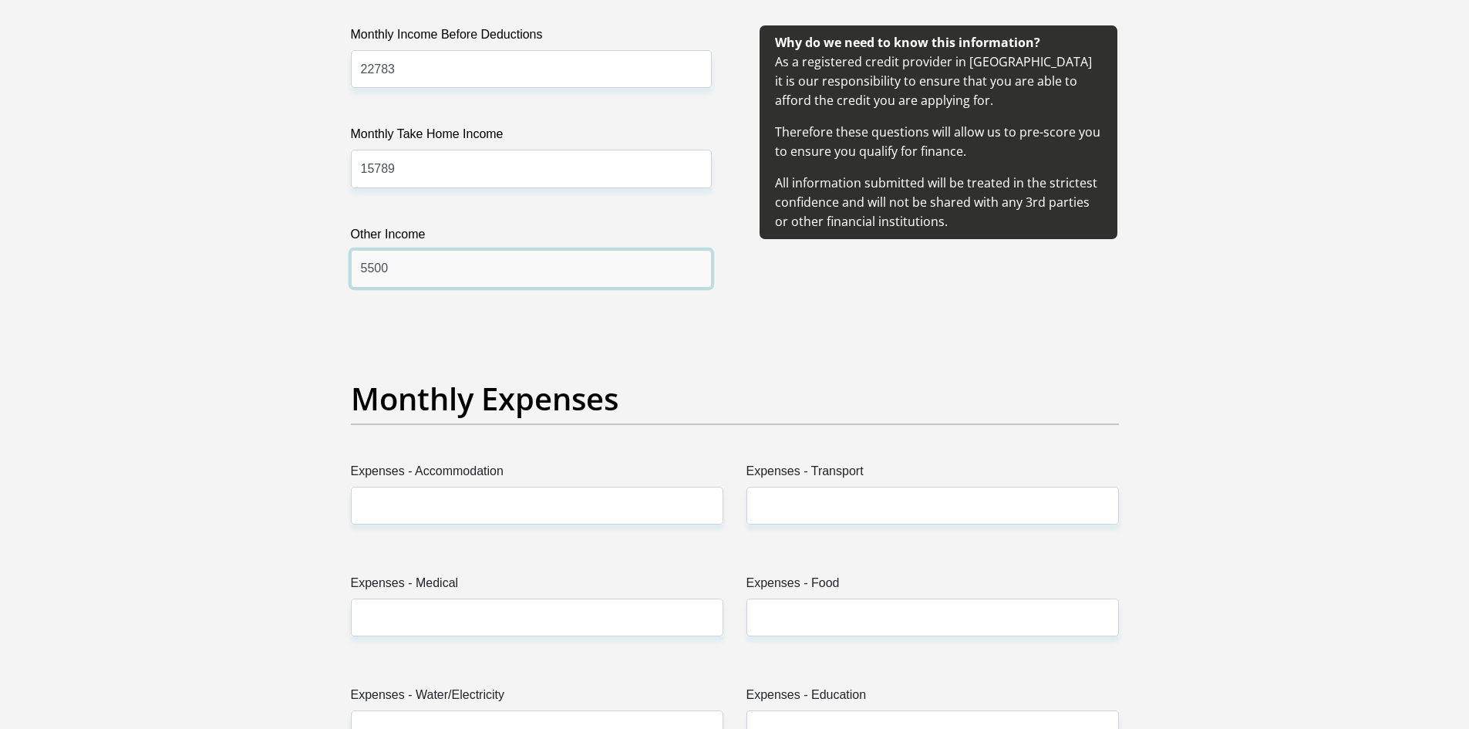
scroll to position [1928, 0]
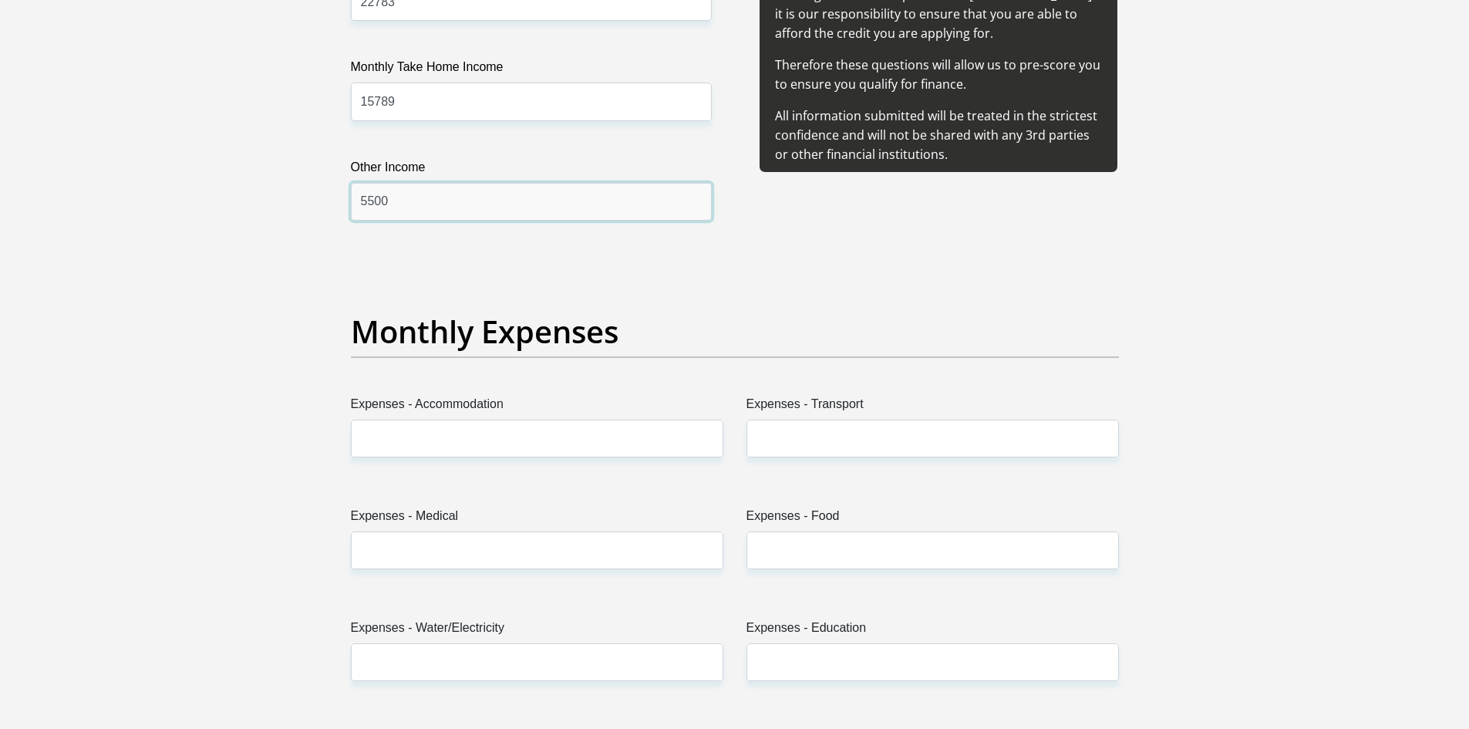
type input "5500"
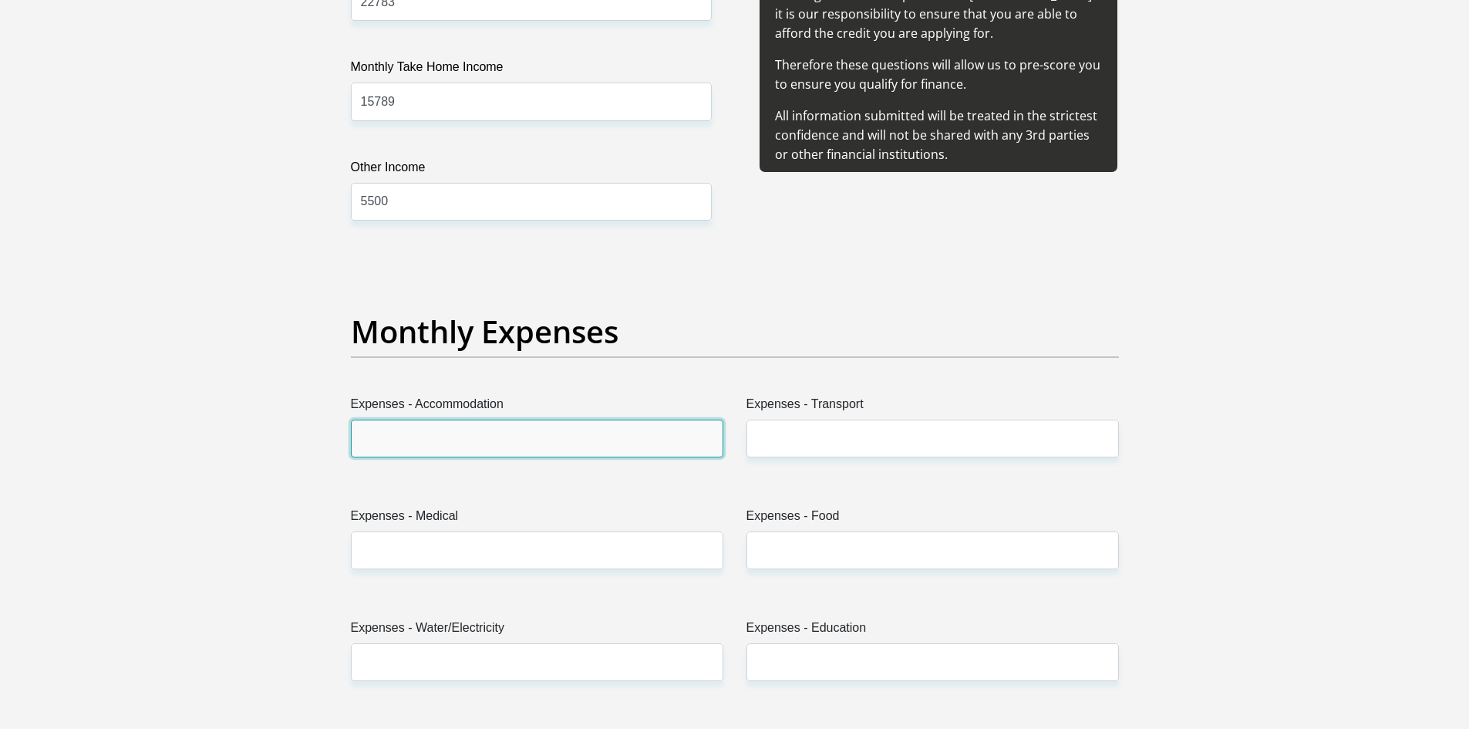
drag, startPoint x: 491, startPoint y: 427, endPoint x: 491, endPoint y: 444, distance: 17.7
click at [491, 444] on input "Expenses - Accommodation" at bounding box center [537, 439] width 373 height 38
type input "0"
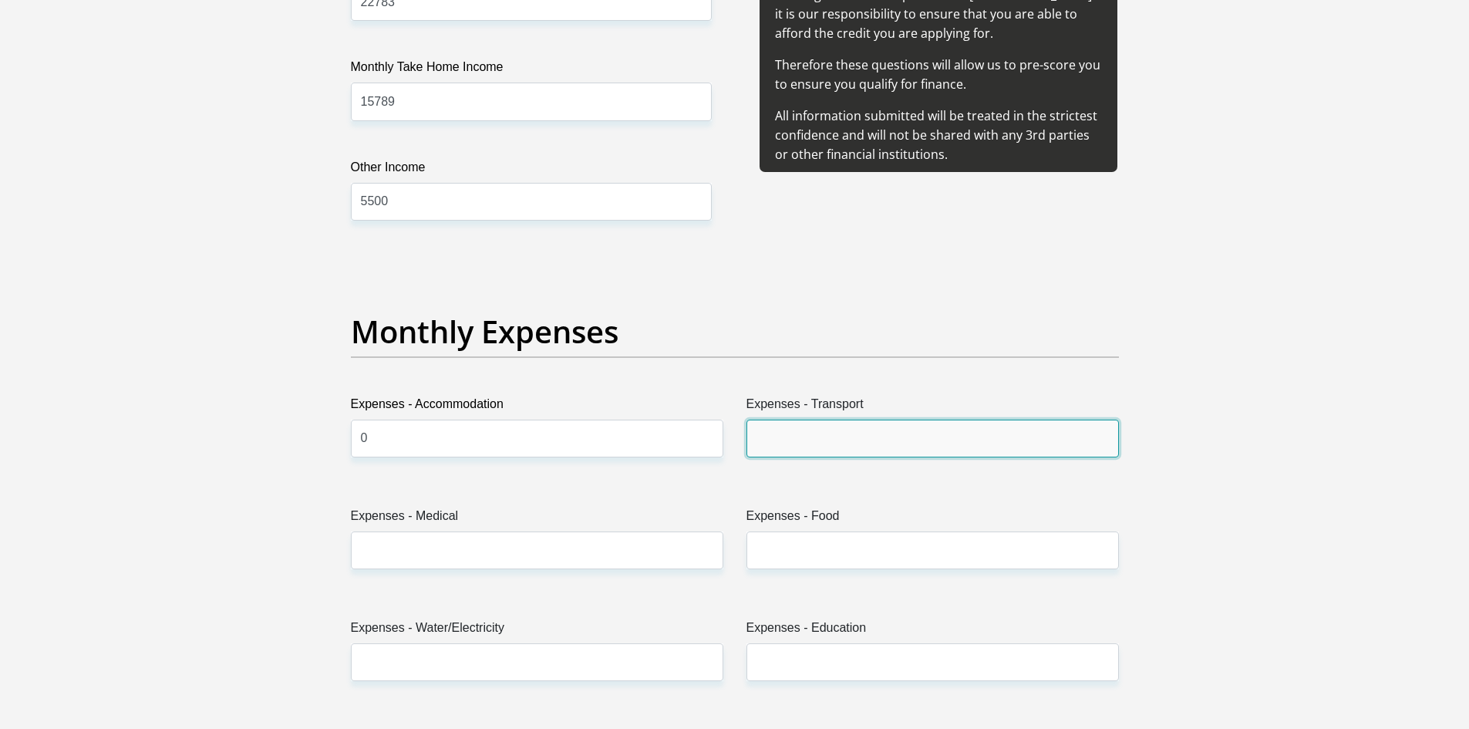
click at [900, 422] on input "Expenses - Transport" at bounding box center [933, 439] width 373 height 38
type input "1000"
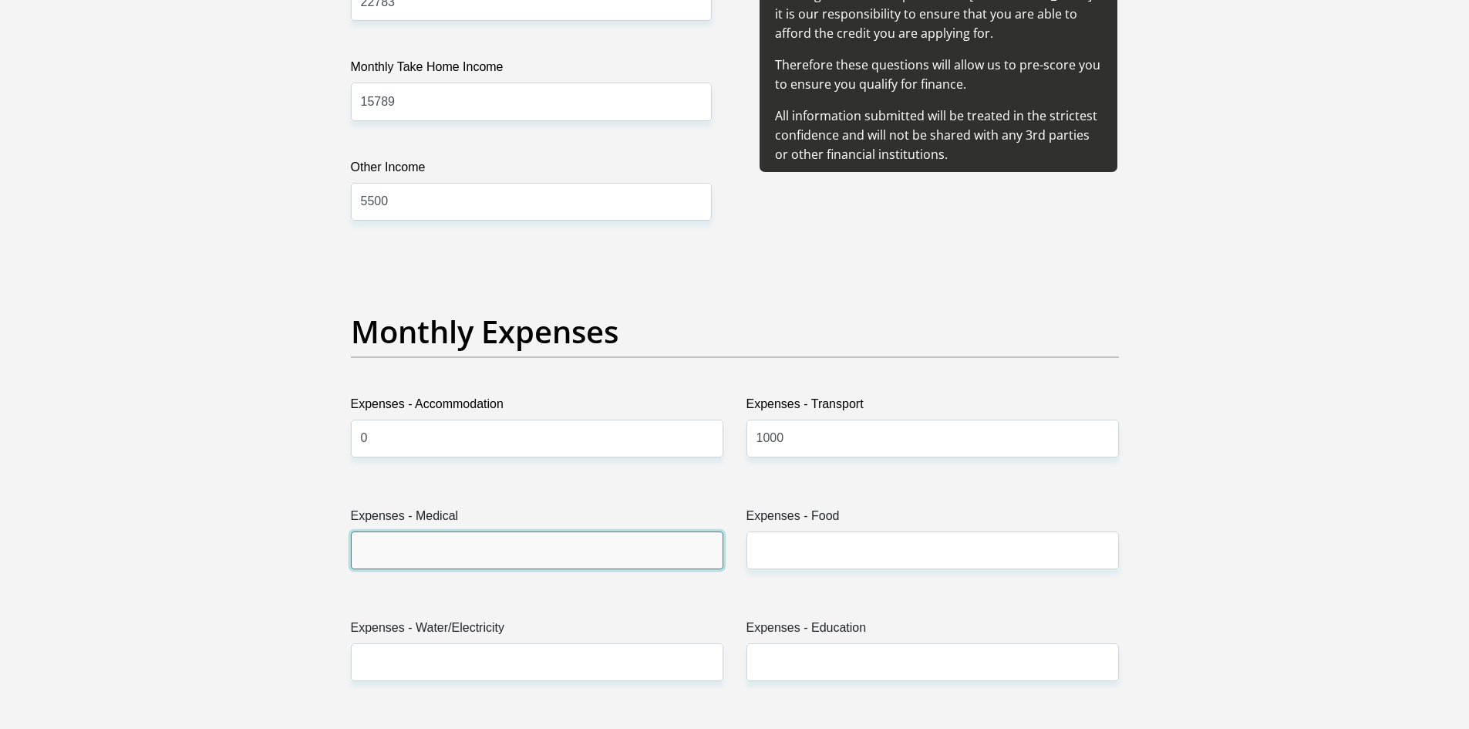
click at [600, 551] on input "Expenses - Medical" at bounding box center [537, 550] width 373 height 38
type input "0"
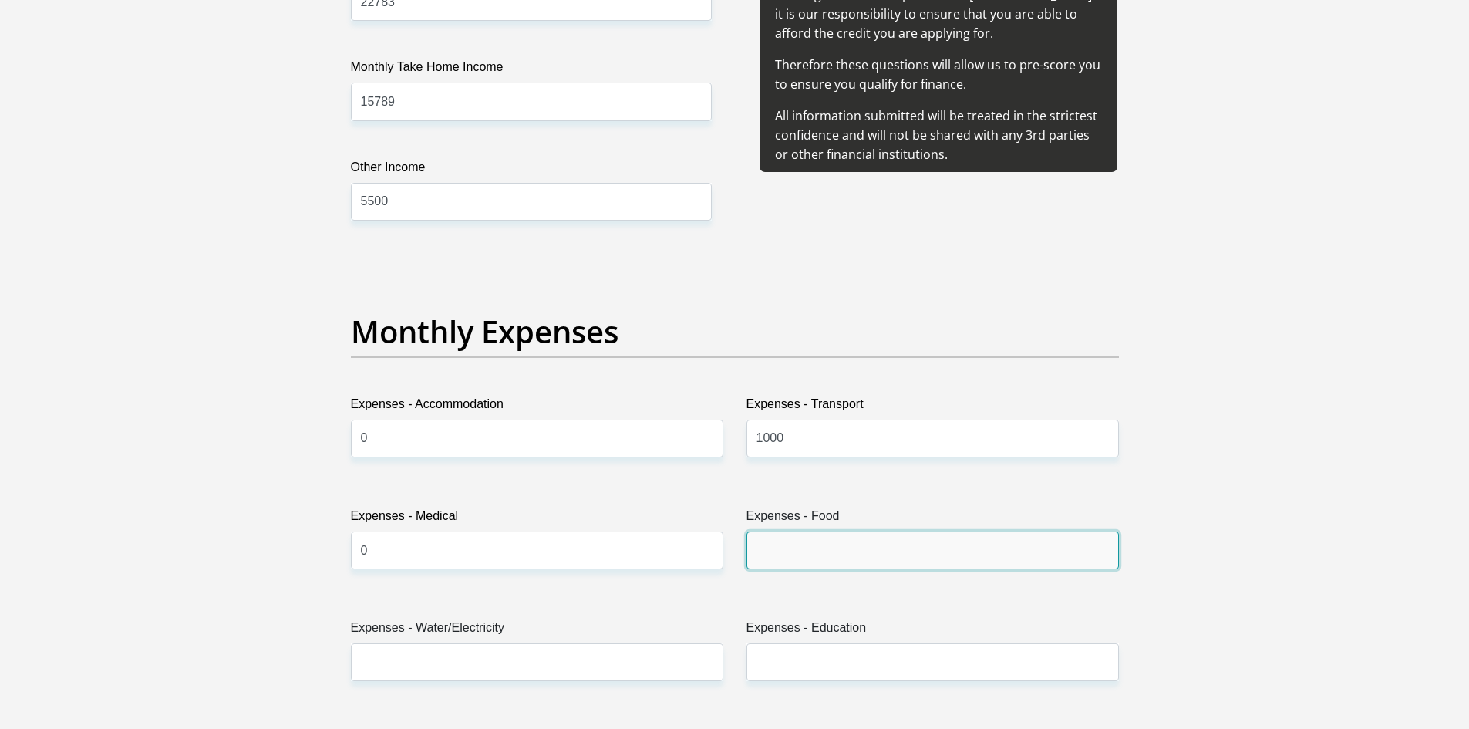
click at [870, 543] on input "Expenses - Food" at bounding box center [933, 550] width 373 height 38
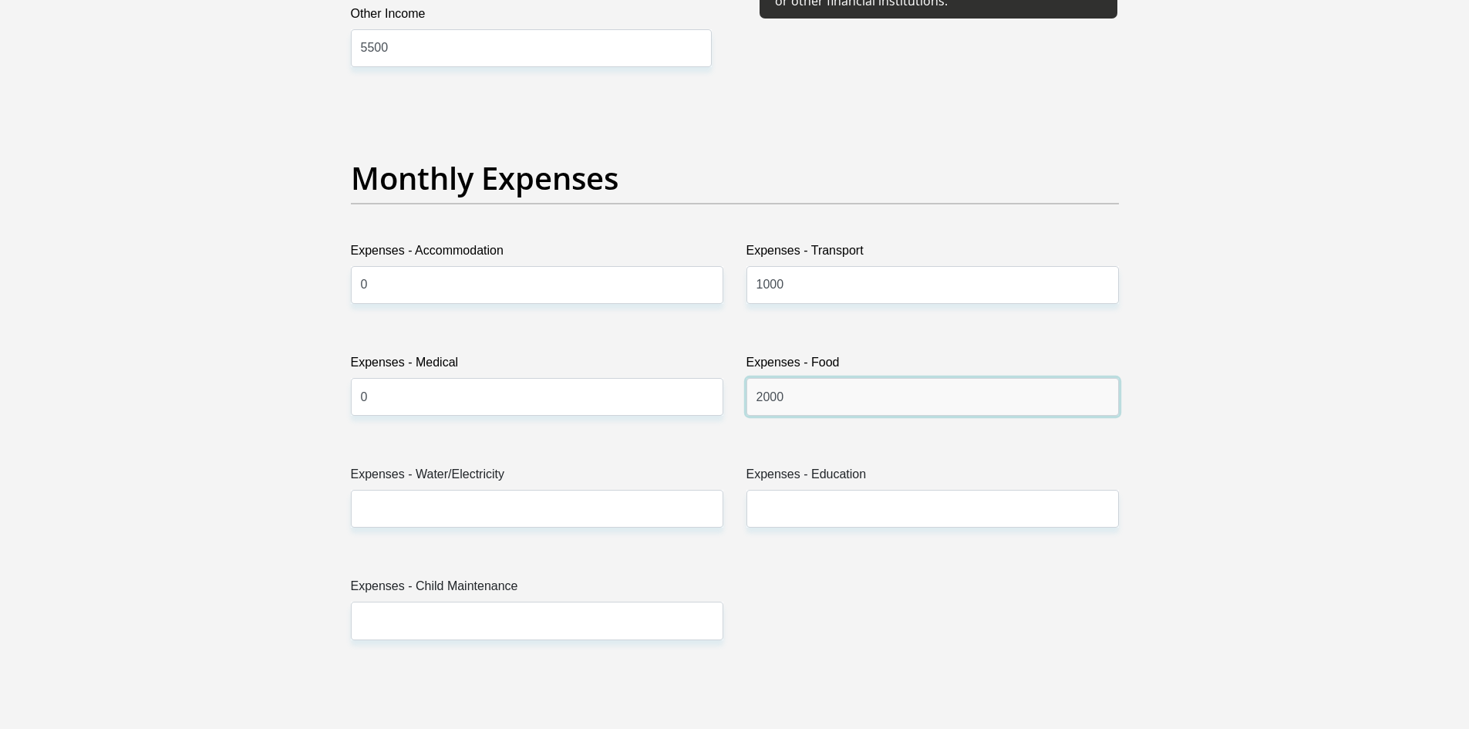
scroll to position [2082, 0]
type input "2000"
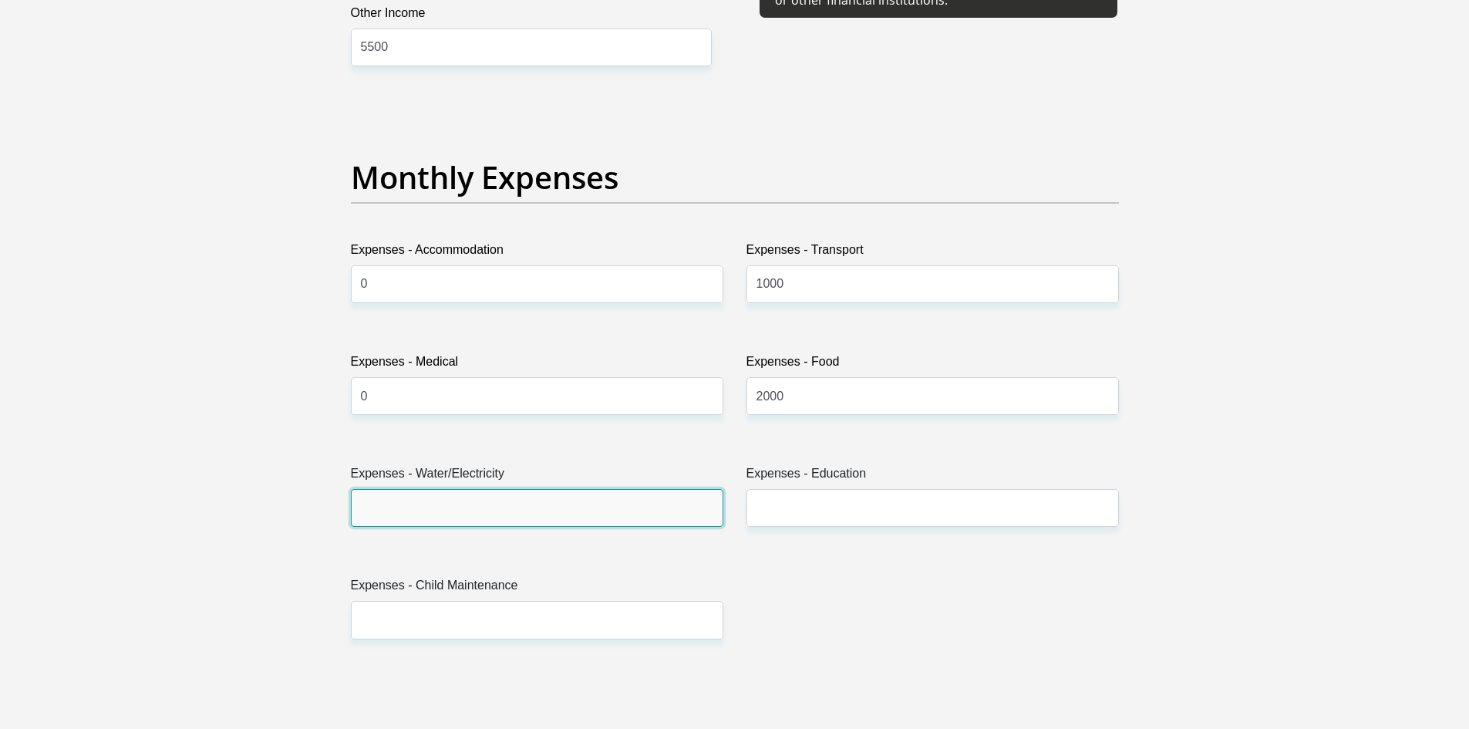
click at [511, 516] on input "Expenses - Water/Electricity" at bounding box center [537, 508] width 373 height 38
type input "300"
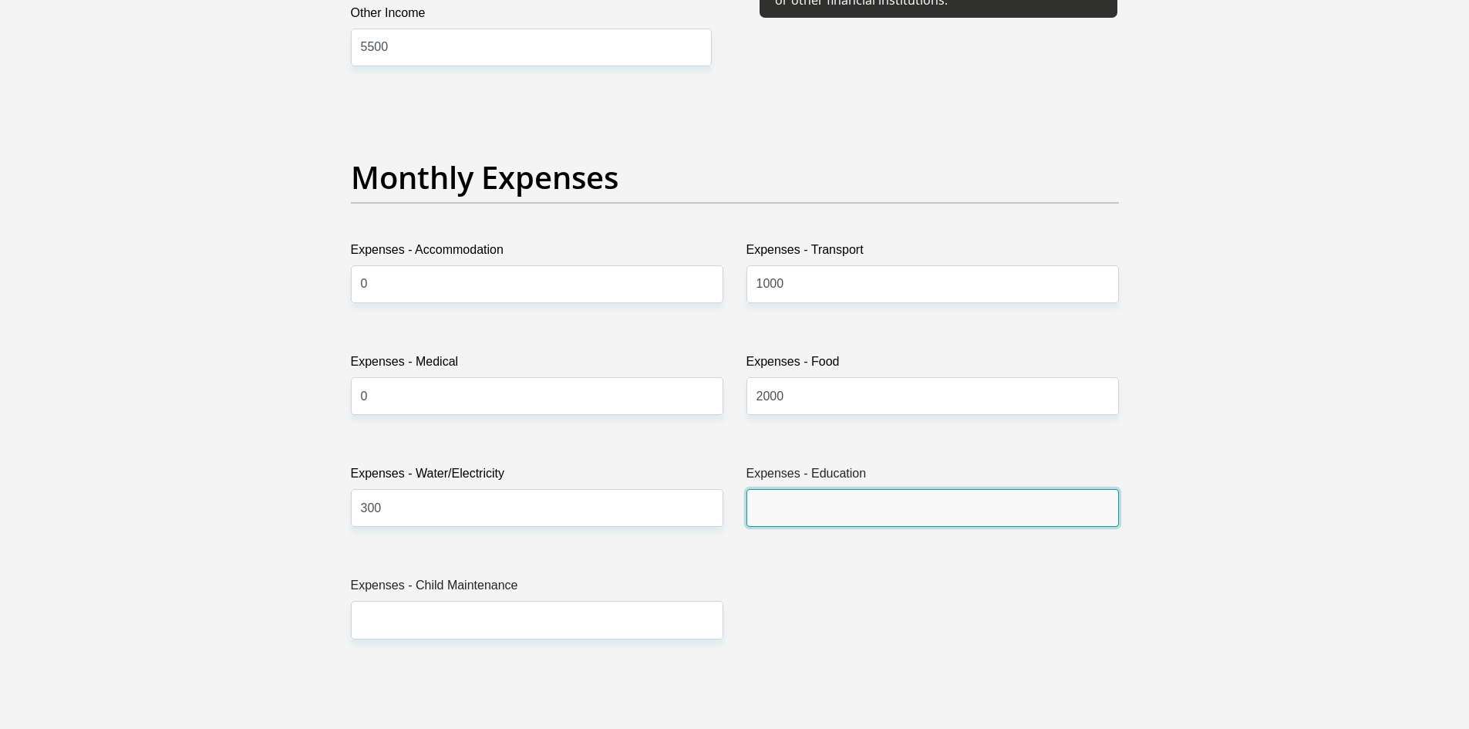
click at [922, 493] on input "Expenses - Education" at bounding box center [933, 508] width 373 height 38
type input "00"
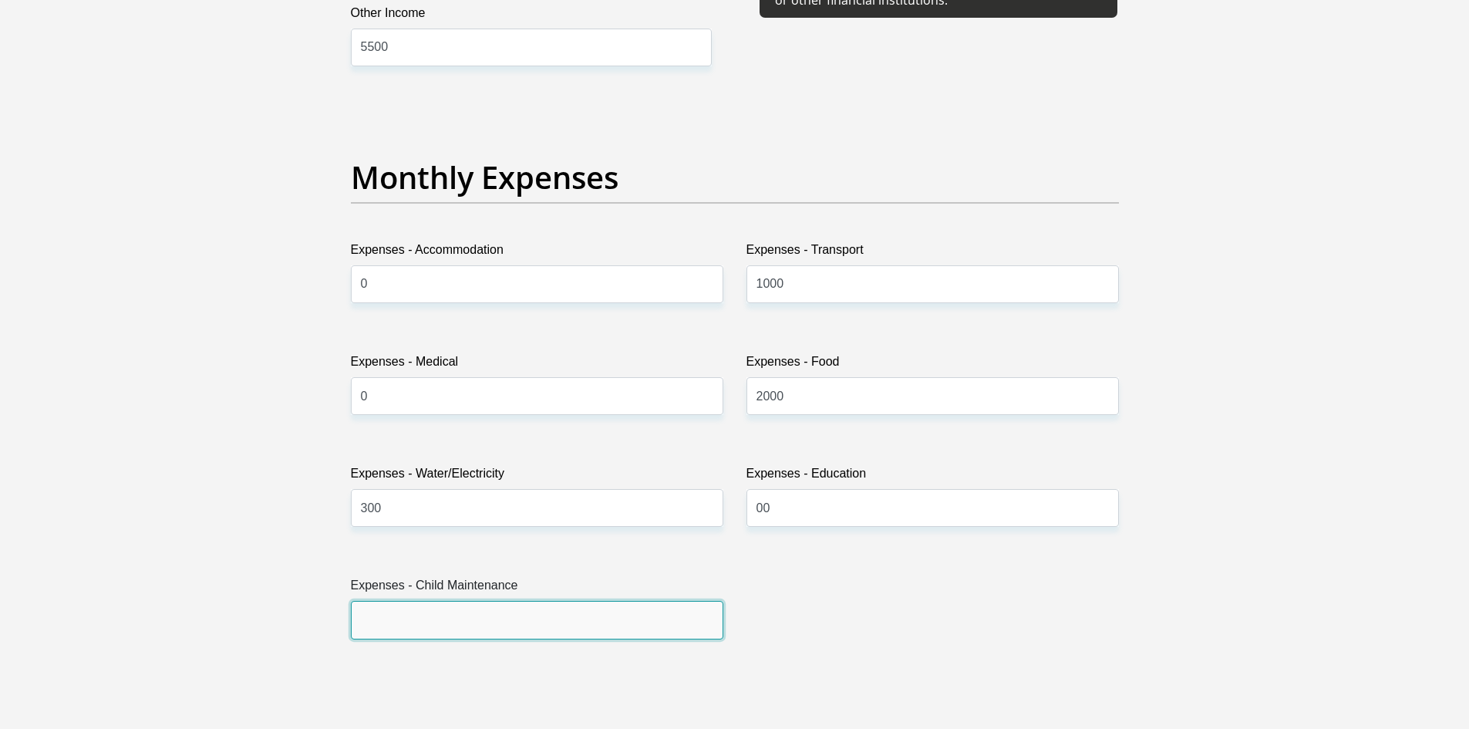
click at [506, 620] on input "Expenses - Child Maintenance" at bounding box center [537, 620] width 373 height 38
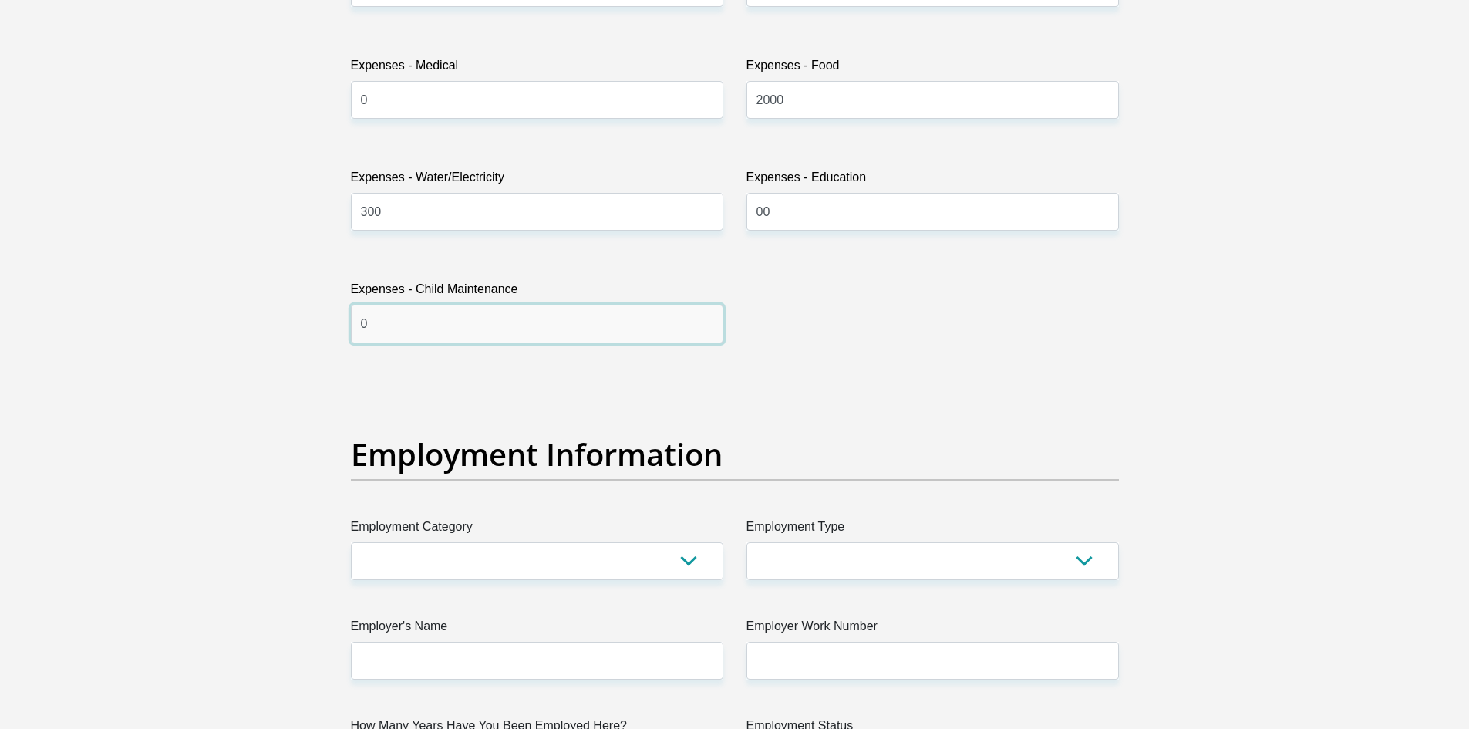
scroll to position [2468, 0]
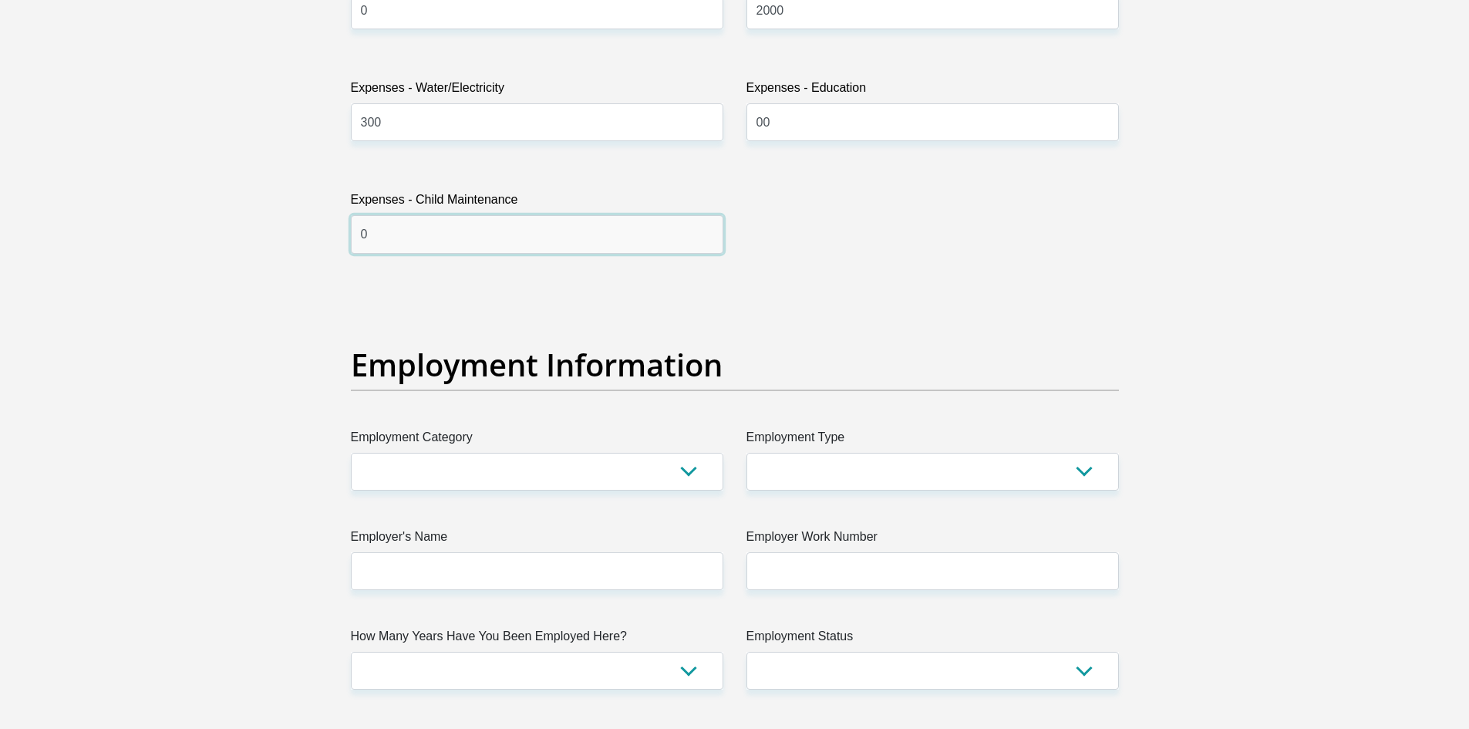
type input "0"
click at [535, 470] on select "AGRICULTURE ALCOHOL & TOBACCO CONSTRUCTION MATERIALS METALLURGY EQUIPMENT FOR R…" at bounding box center [537, 472] width 373 height 38
select select "28"
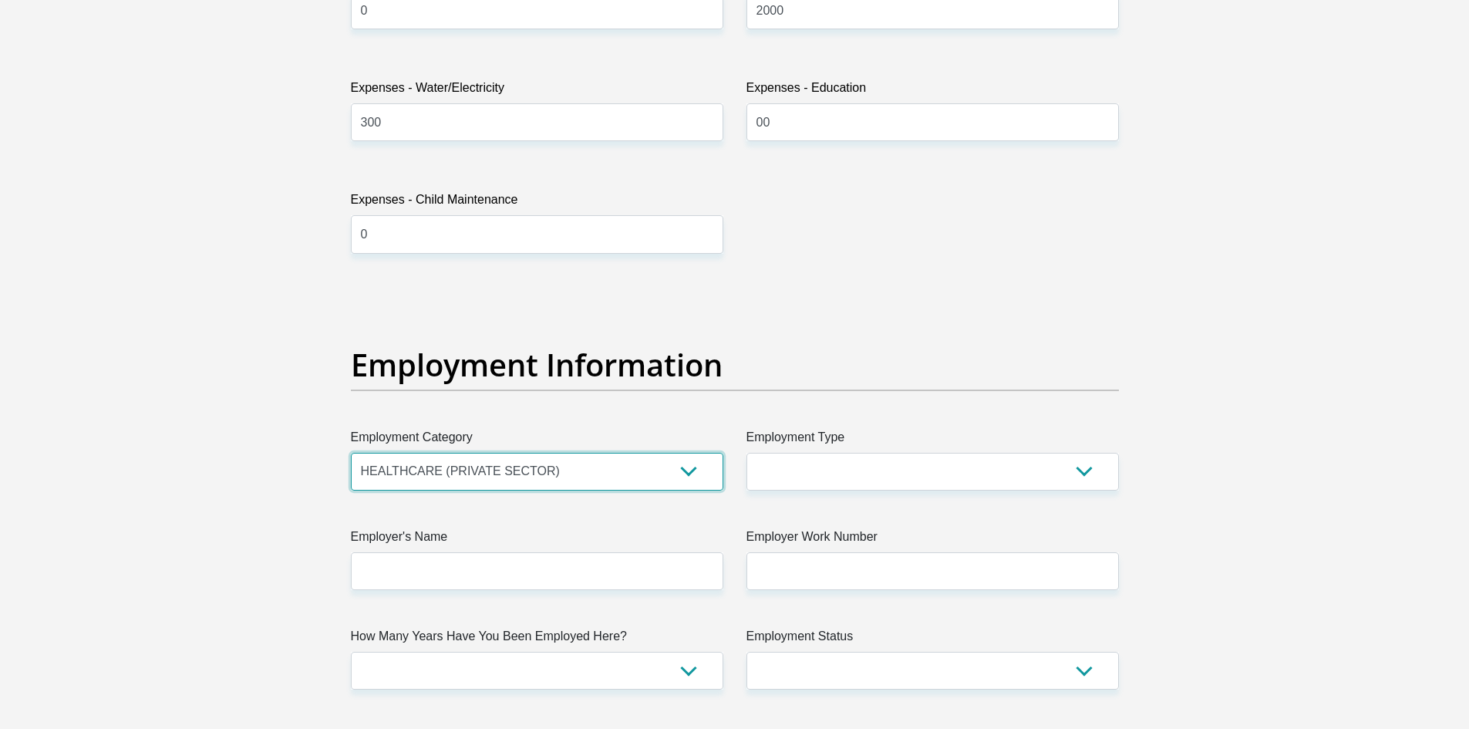
click at [351, 453] on select "AGRICULTURE ALCOHOL & TOBACCO CONSTRUCTION MATERIALS METALLURGY EQUIPMENT FOR R…" at bounding box center [537, 472] width 373 height 38
click at [822, 456] on select "College/Lecturer Craft Seller Creative Driver Executive Farmer Forces - Non Com…" at bounding box center [933, 472] width 373 height 38
select select "Forces - Officer"
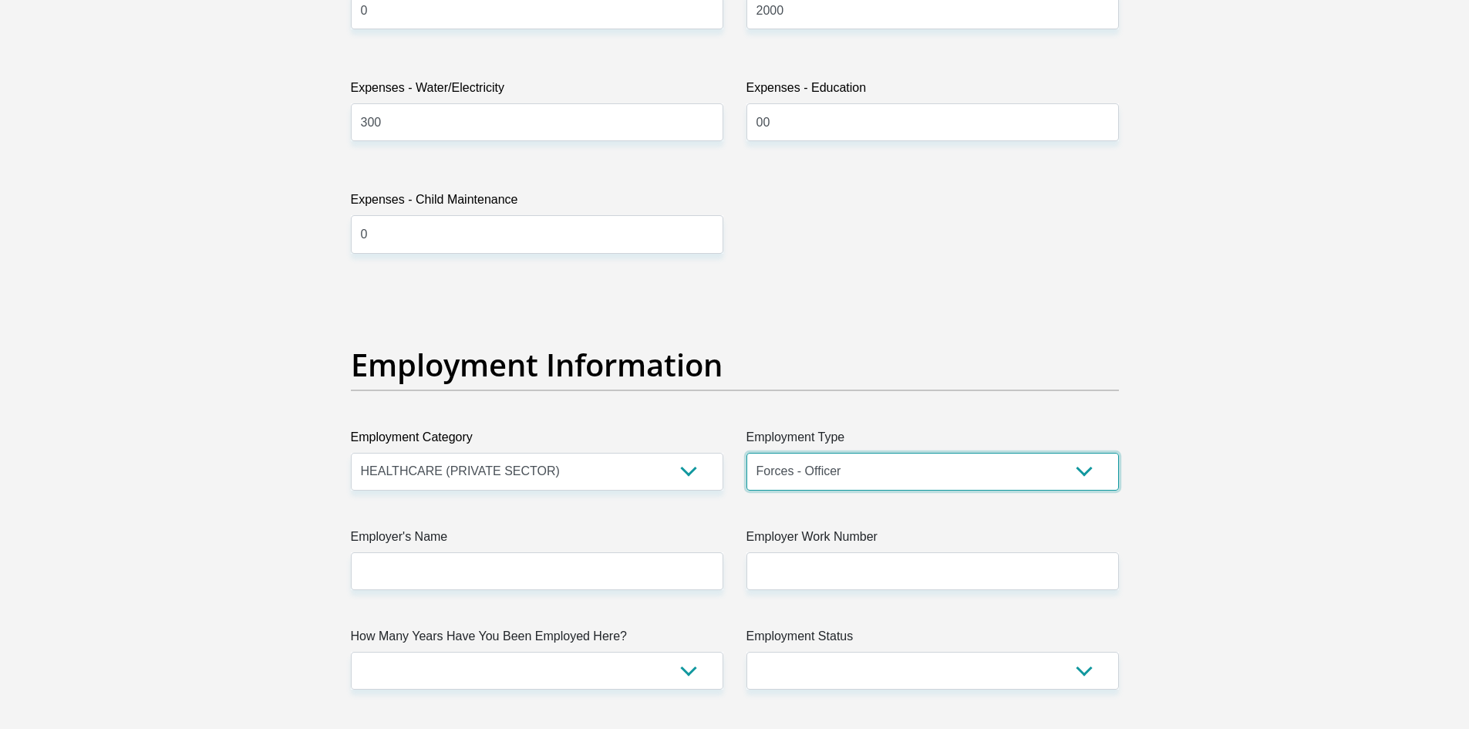
click at [747, 453] on select "College/Lecturer Craft Seller Creative Driver Executive Farmer Forces - Non Com…" at bounding box center [933, 472] width 373 height 38
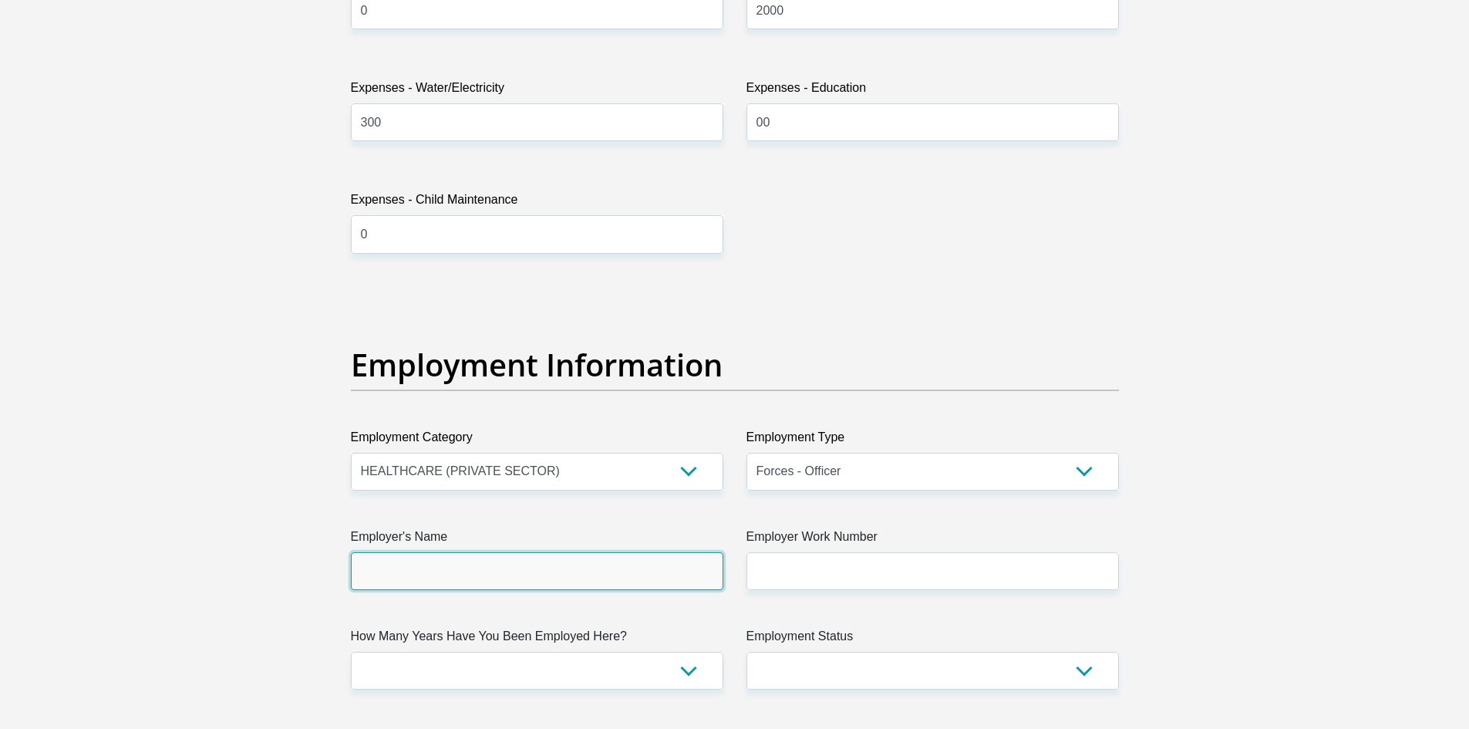
click at [656, 571] on input "Employer's Name" at bounding box center [537, 571] width 373 height 38
drag, startPoint x: 443, startPoint y: 572, endPoint x: 0, endPoint y: 593, distance: 444.0
click at [0, 595] on section "Personal Details Title Mr Ms Mrs Dr Other First Name ZUKO Surname STEWART ID Nu…" at bounding box center [734, 288] width 1469 height 5377
type input "HEALTH"
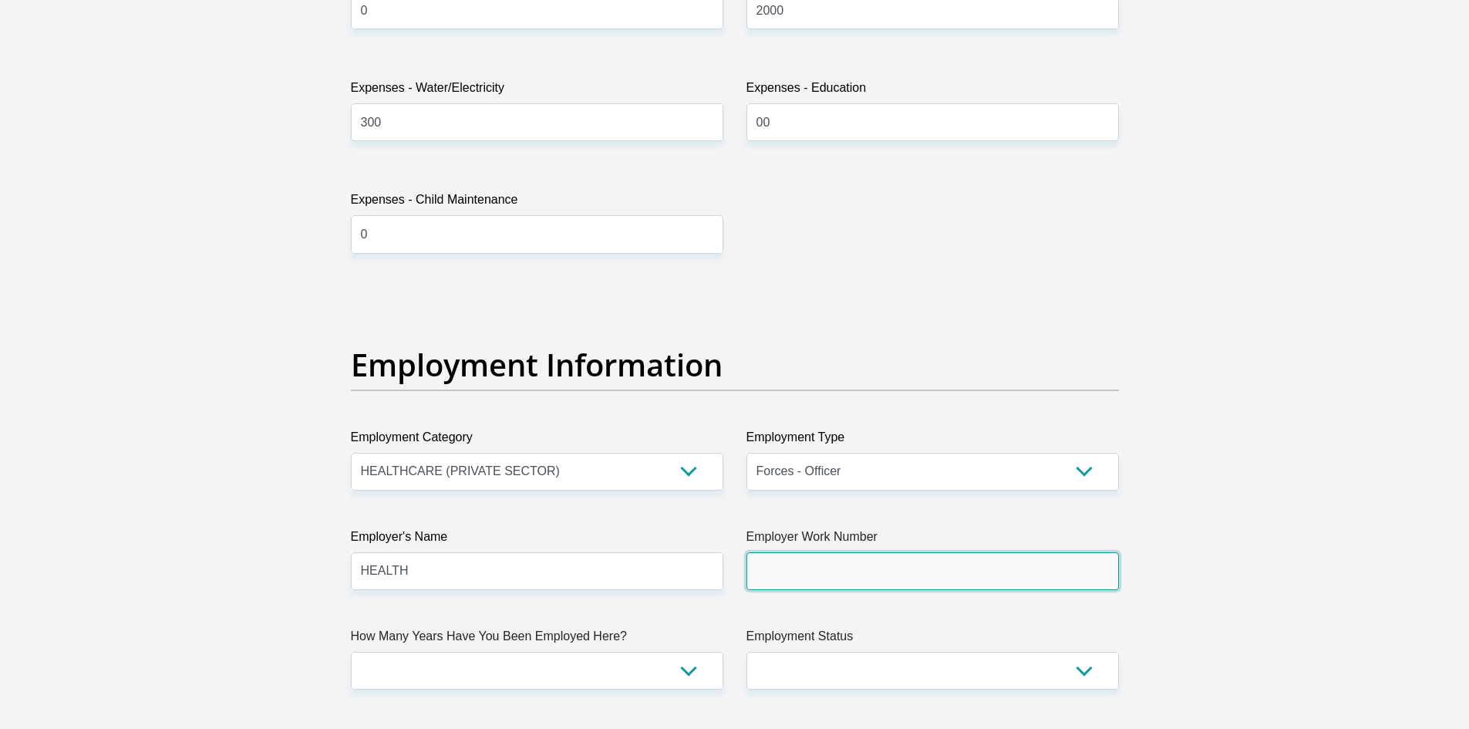
click at [966, 585] on input "Employer Work Number" at bounding box center [933, 571] width 373 height 38
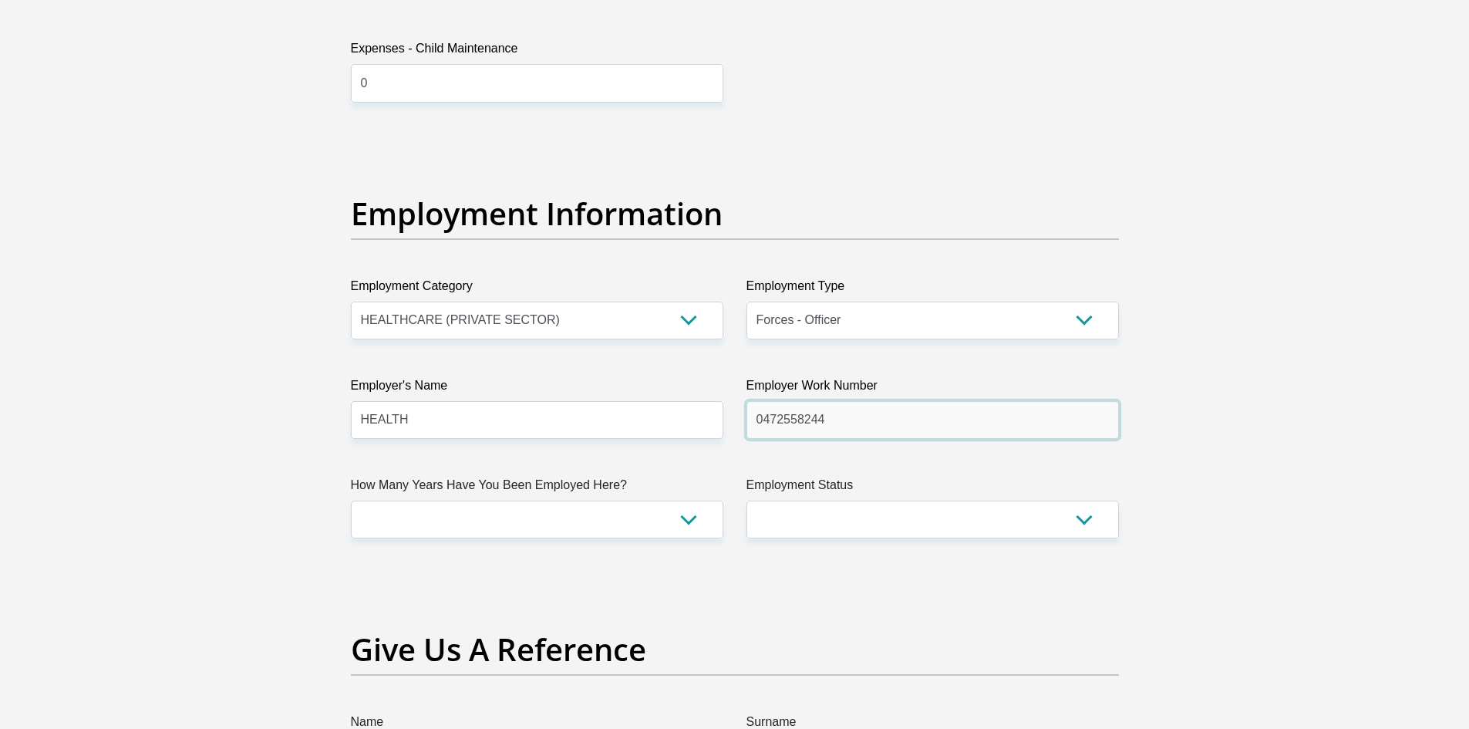
scroll to position [2622, 0]
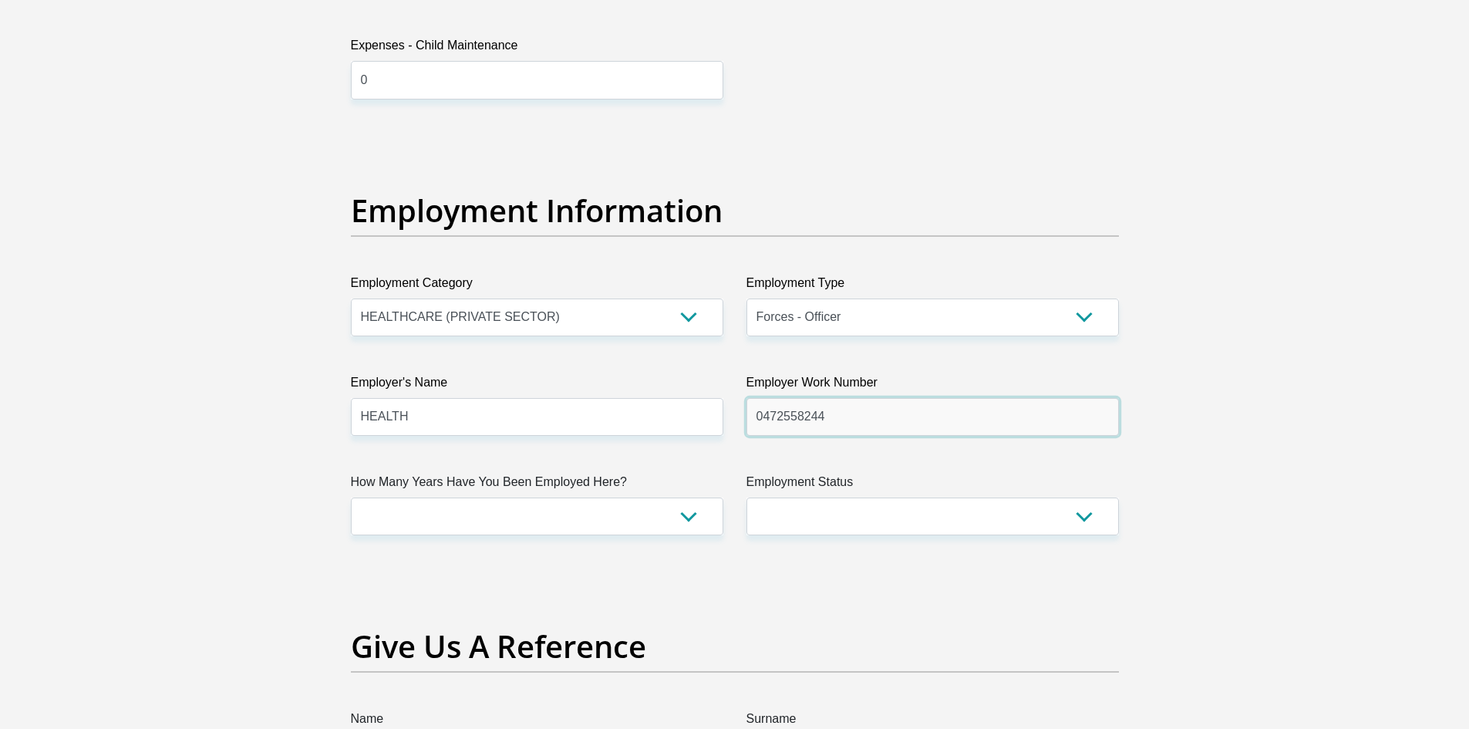
type input "0472558244"
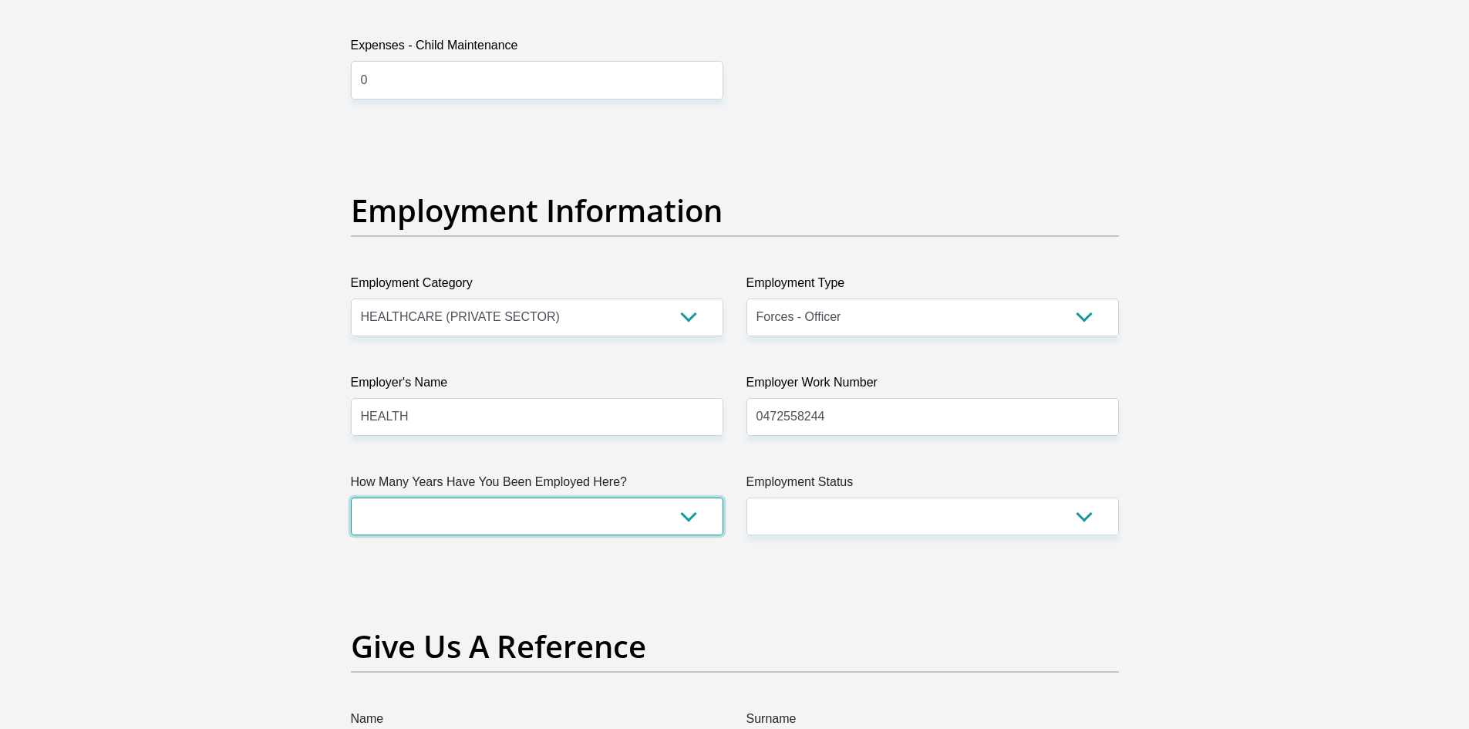
click at [565, 522] on select "less than 1 year 1-3 years 3-5 years 5+ years" at bounding box center [537, 516] width 373 height 38
select select "60"
click at [351, 497] on select "less than 1 year 1-3 years 3-5 years 5+ years" at bounding box center [537, 516] width 373 height 38
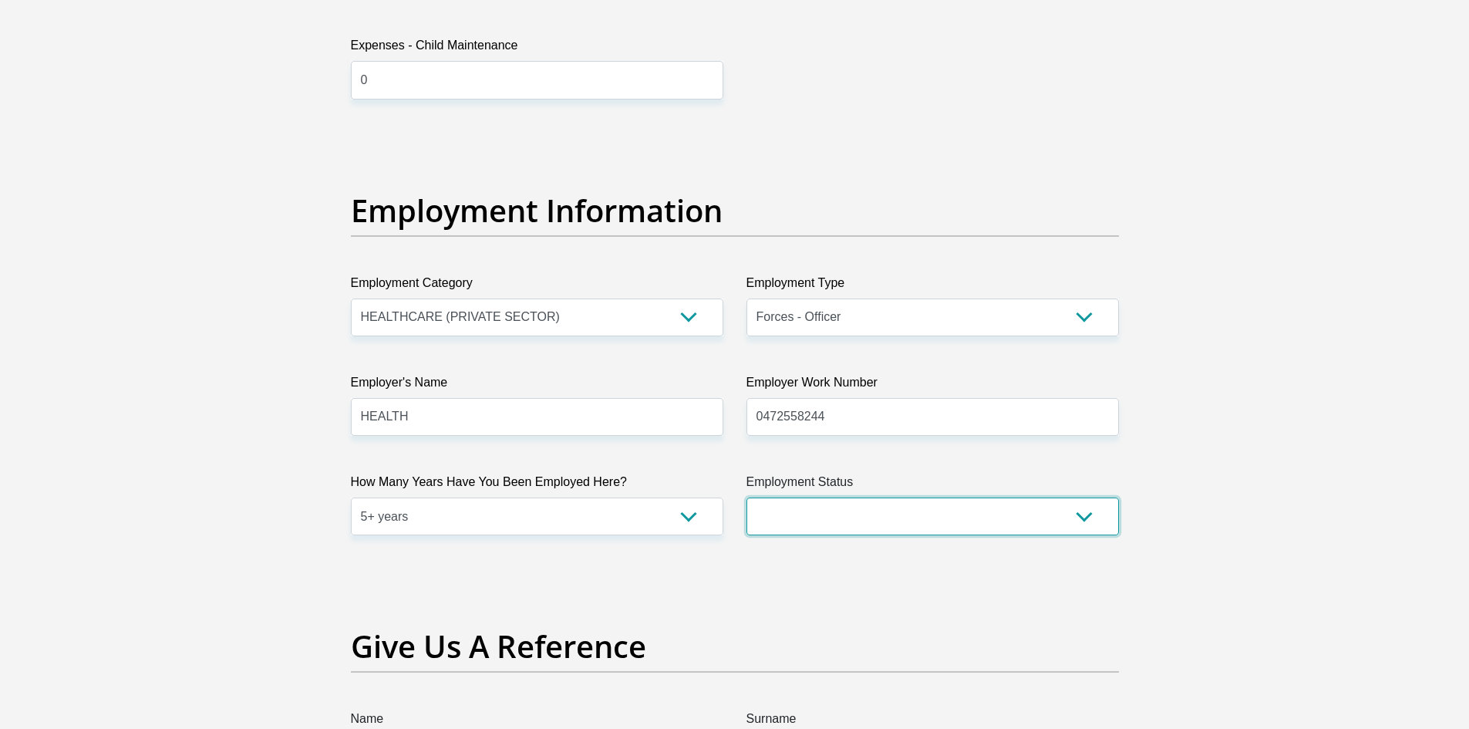
drag, startPoint x: 954, startPoint y: 504, endPoint x: 955, endPoint y: 511, distance: 7.8
click at [955, 511] on select "Permanent/Full-time Part-time/Casual Contract Worker Self-Employed Housewife Re…" at bounding box center [933, 516] width 373 height 38
select select "1"
click at [747, 497] on select "Permanent/Full-time Part-time/Casual Contract Worker Self-Employed Housewife Re…" at bounding box center [933, 516] width 373 height 38
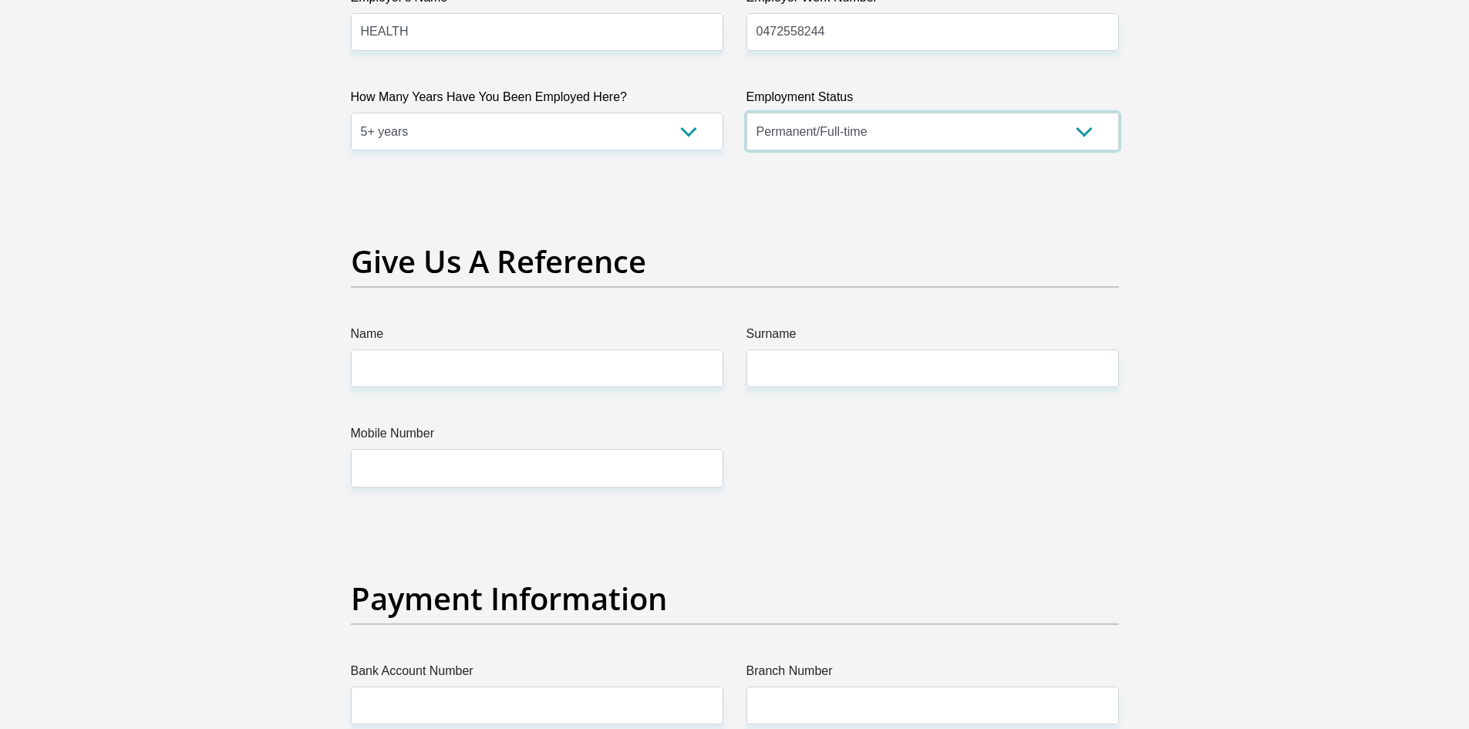
scroll to position [3008, 0]
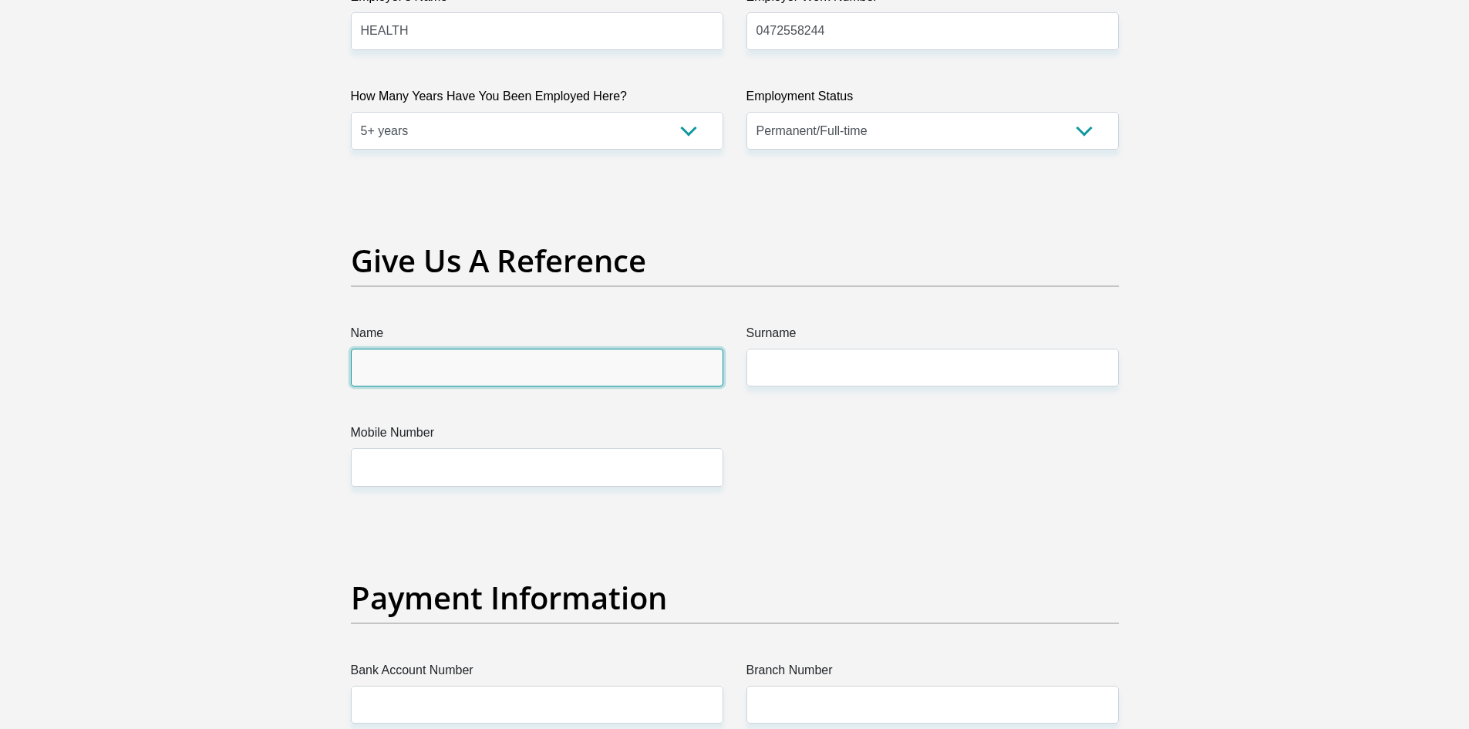
click at [440, 361] on input "Name" at bounding box center [537, 368] width 373 height 38
type input "KHAYA"
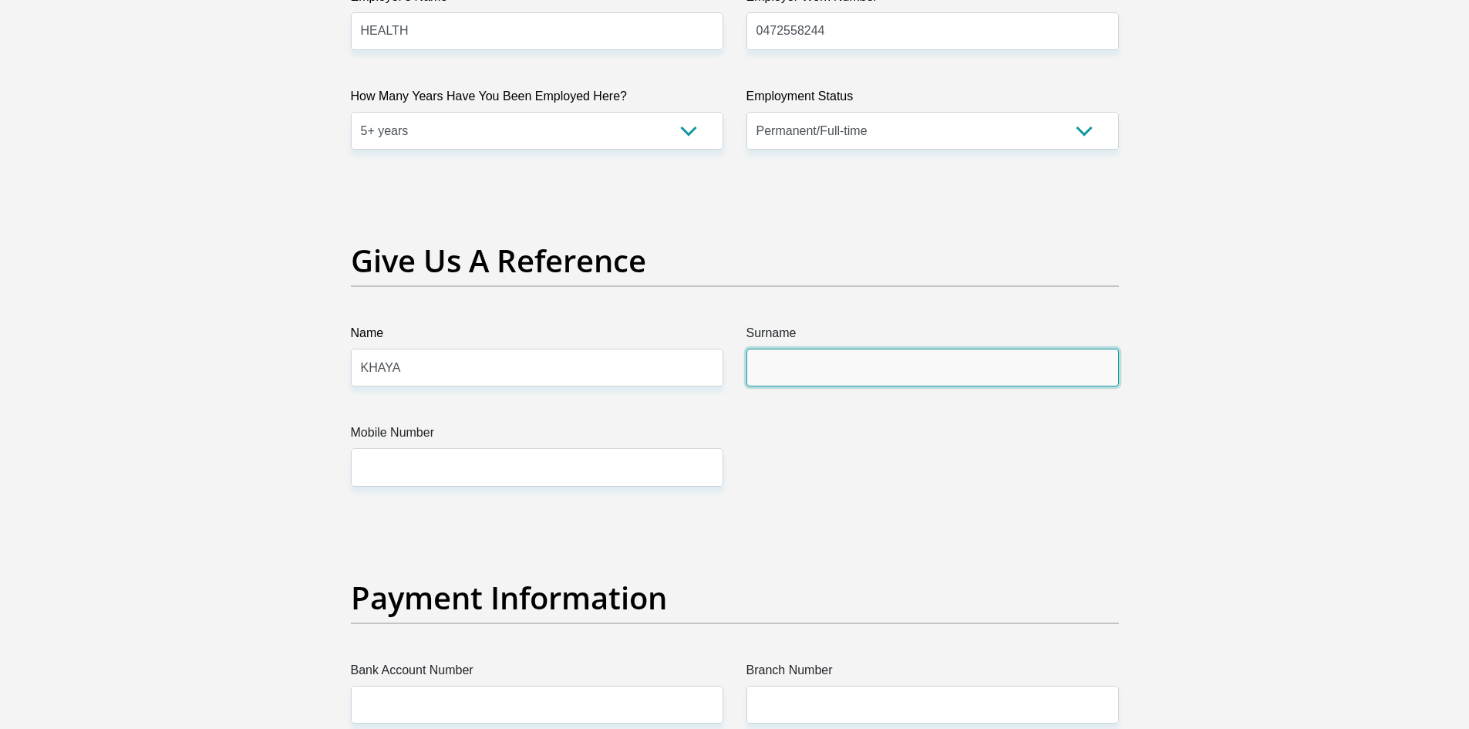
click at [883, 361] on input "Surname" at bounding box center [933, 368] width 373 height 38
type input "STEWART"
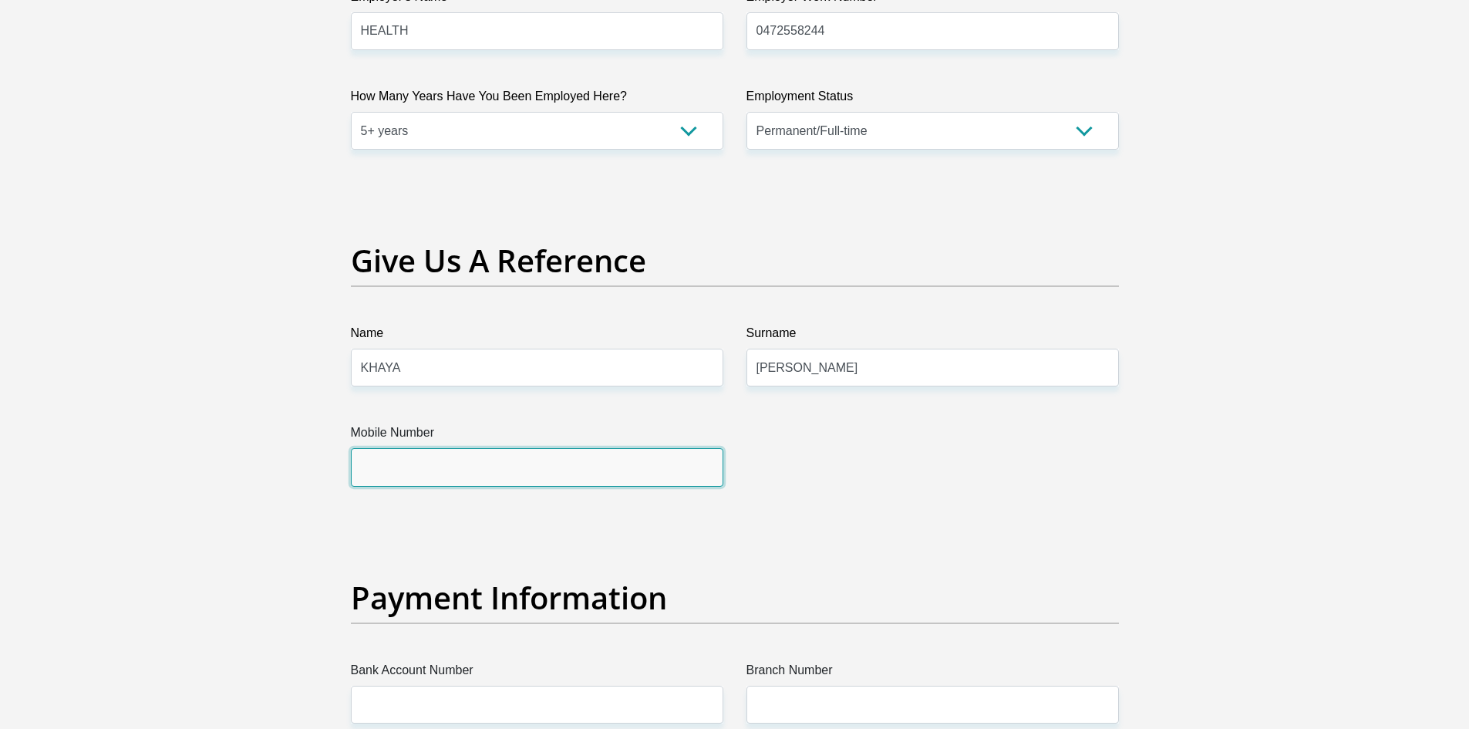
click at [559, 479] on input "Mobile Number" at bounding box center [537, 467] width 373 height 38
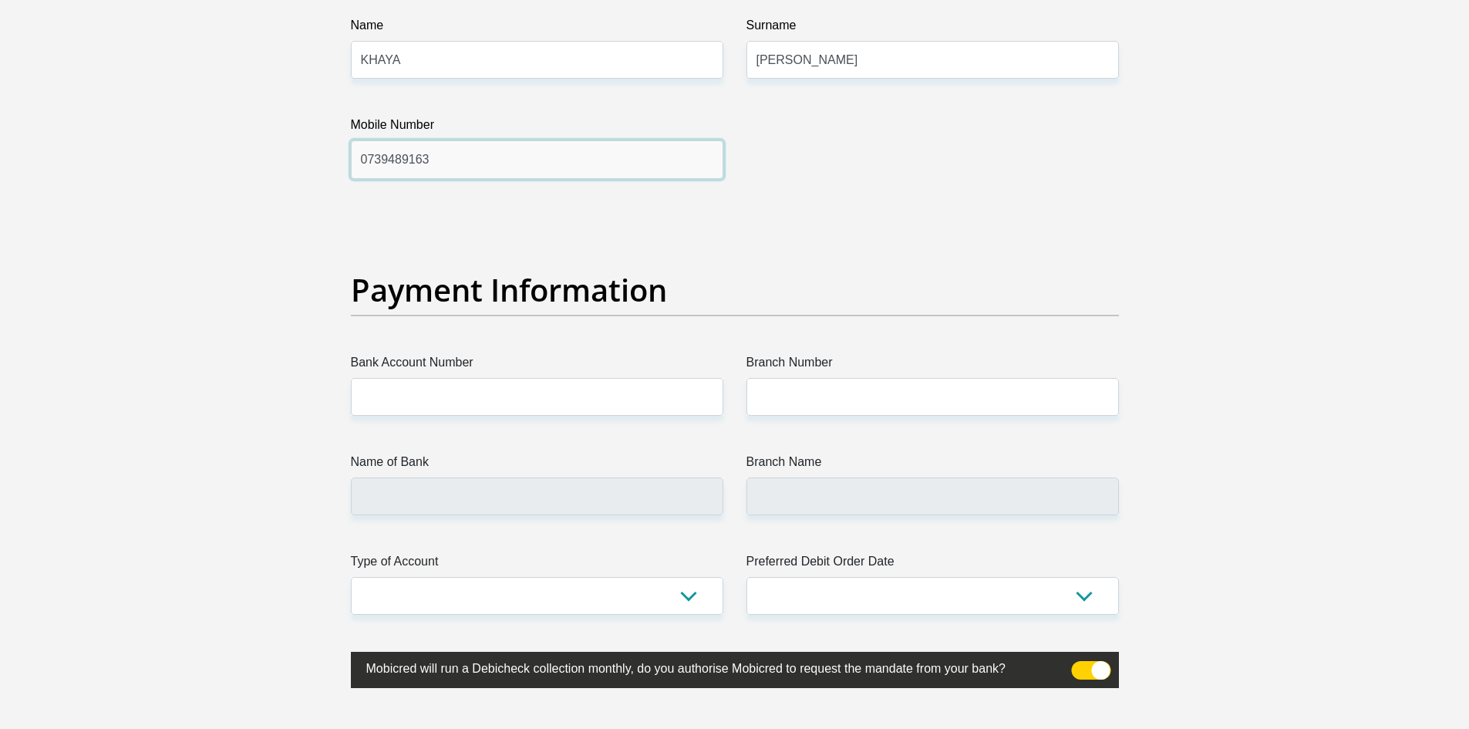
scroll to position [3316, 0]
type input "0739489163"
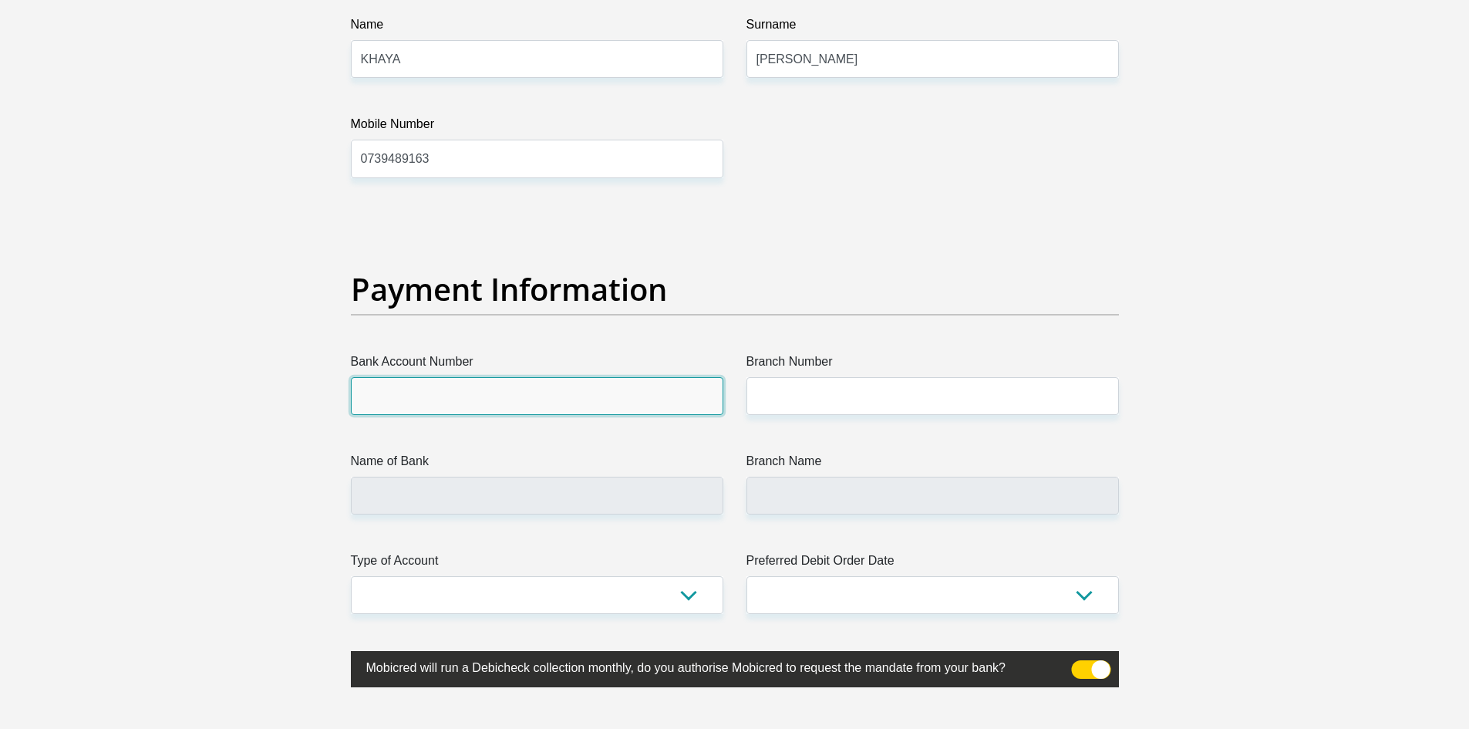
click at [541, 386] on input "Bank Account Number" at bounding box center [537, 396] width 373 height 38
type input "1349980178"
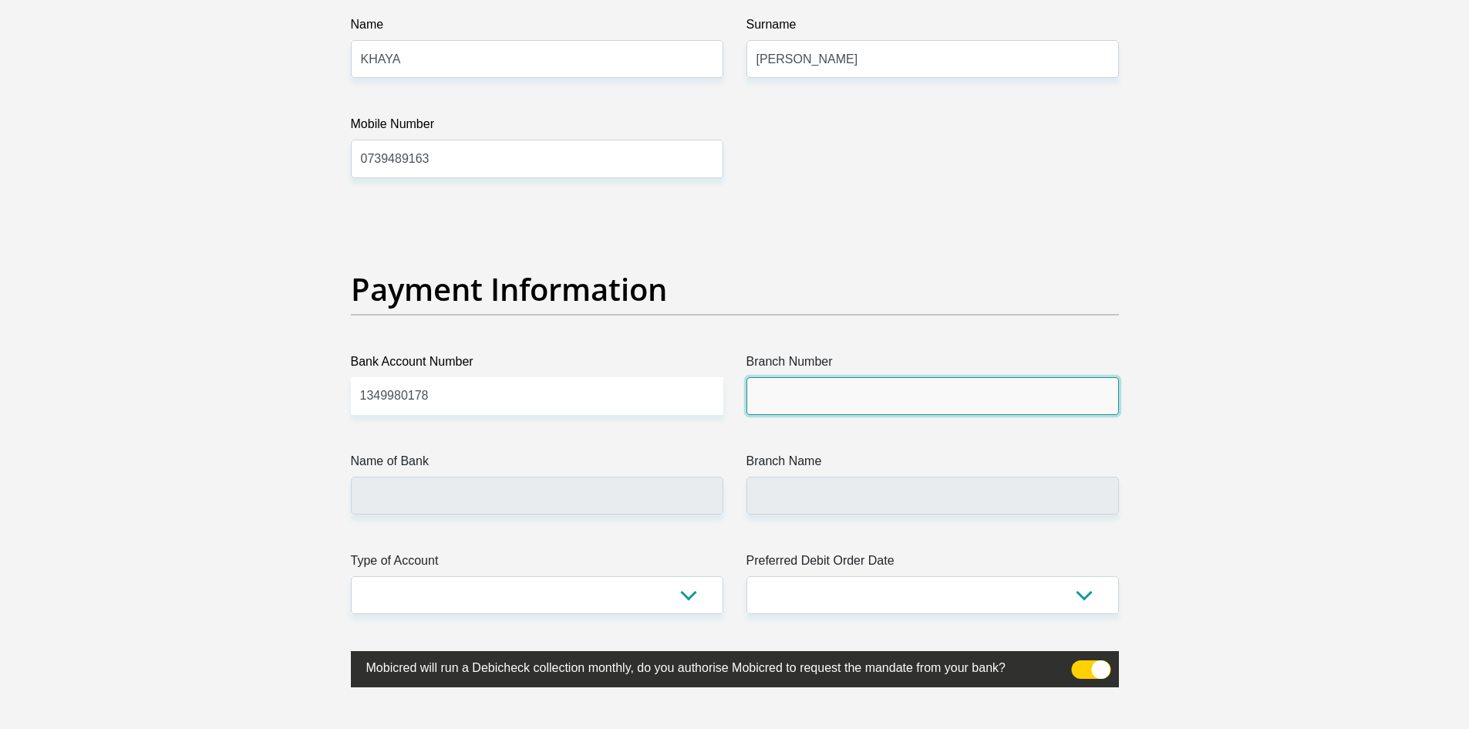
click at [831, 386] on input "Branch Number" at bounding box center [933, 396] width 373 height 38
type input "470010"
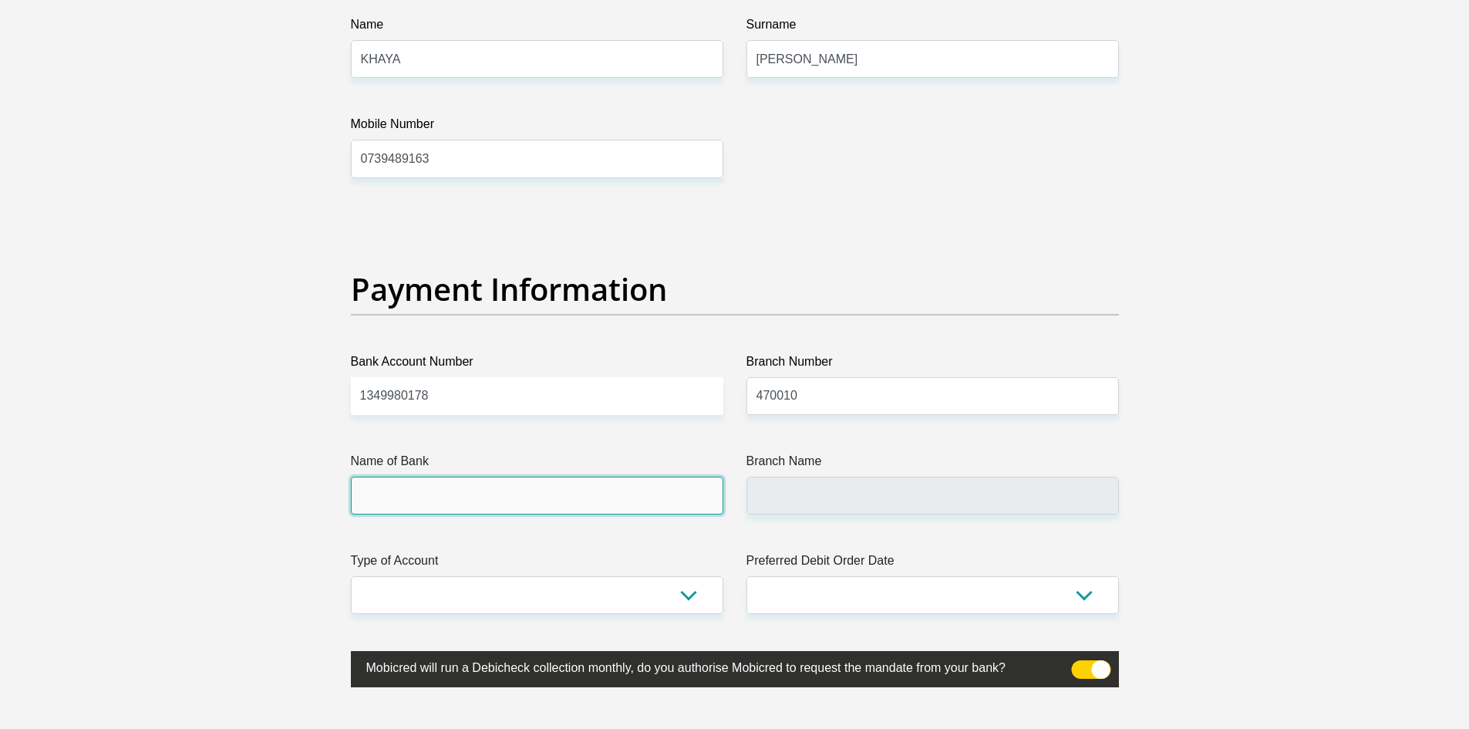
click at [605, 511] on input "Name of Bank" at bounding box center [537, 496] width 373 height 38
type input "CAPITEC BANK LIMITED"
type input "CAPITEC BANK CPC"
click at [606, 493] on input "CAPITEC BANK LIMITED" at bounding box center [537, 496] width 373 height 38
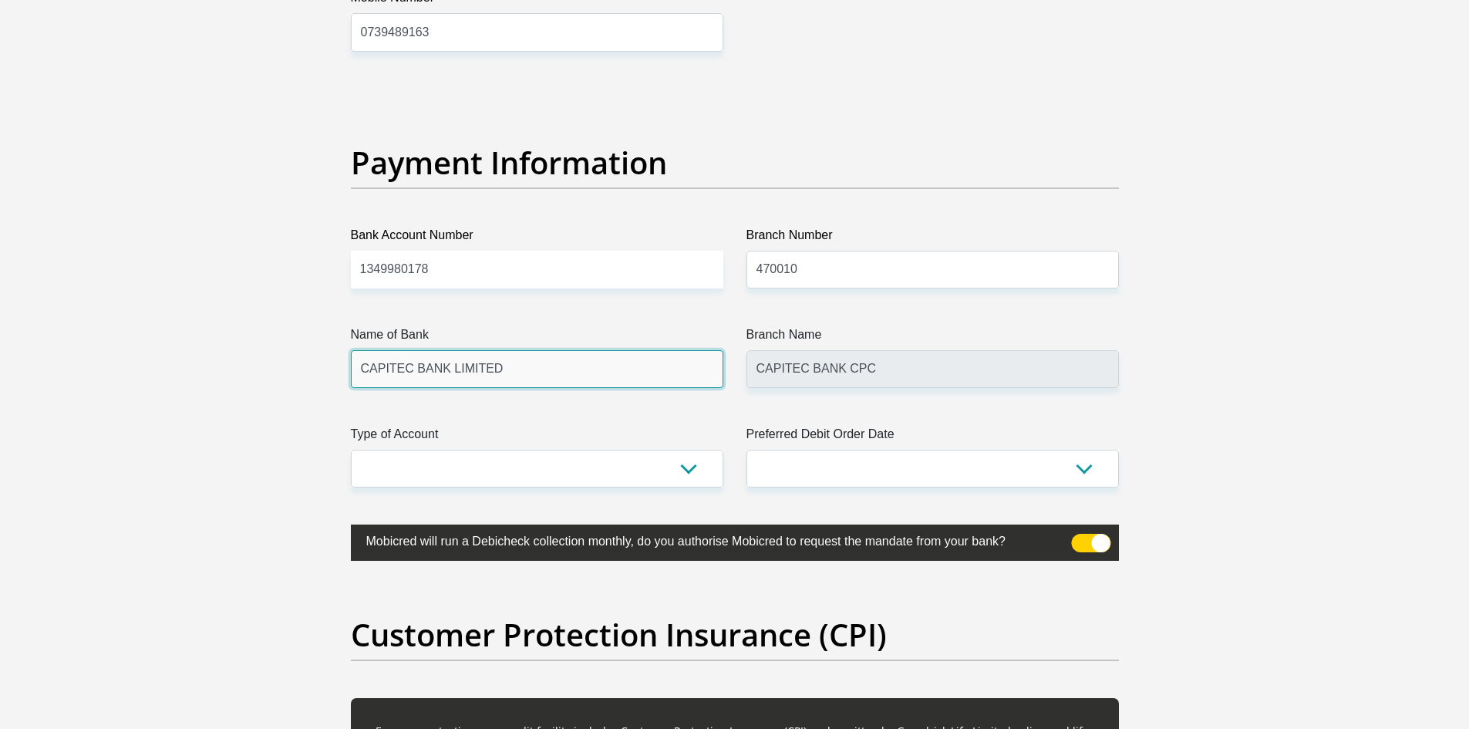
scroll to position [3471, 0]
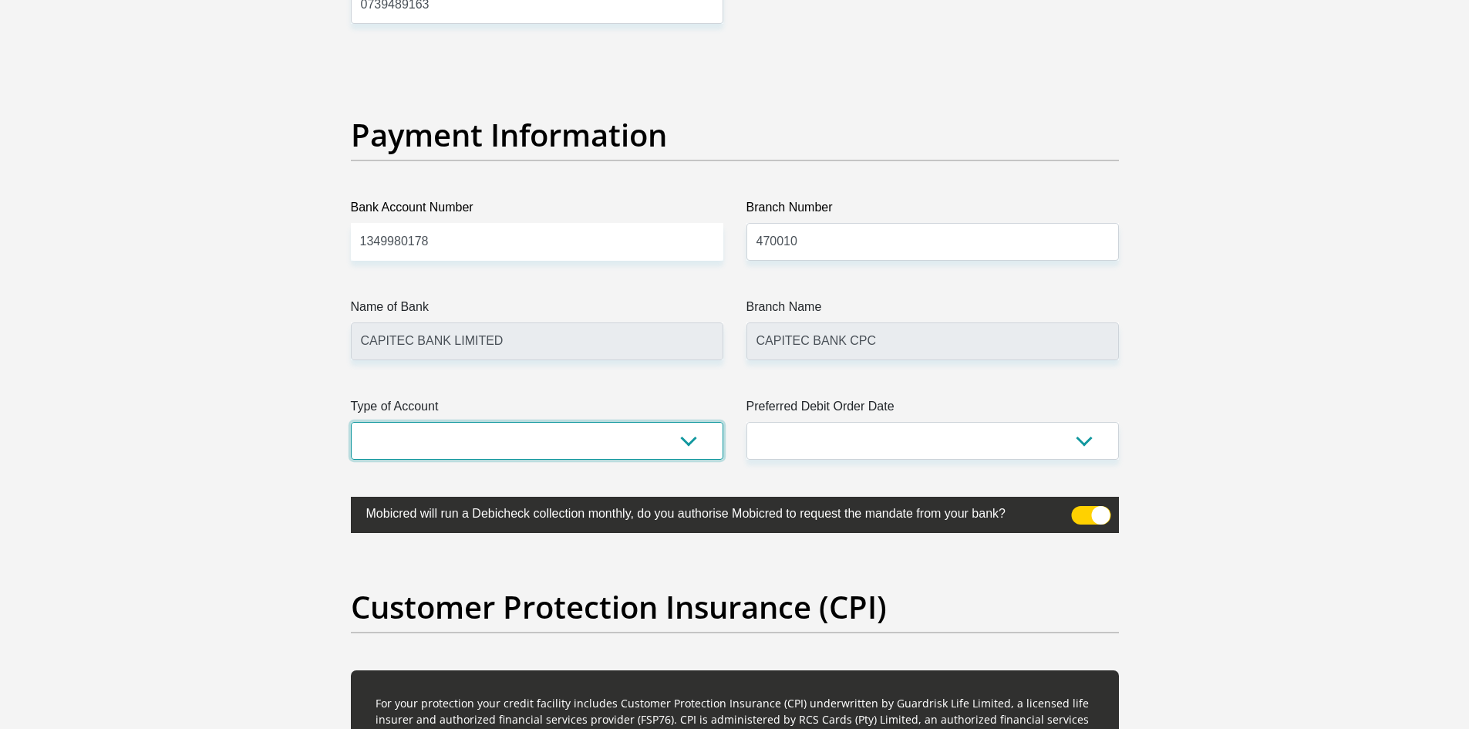
click at [476, 422] on select "Cheque Savings" at bounding box center [537, 441] width 373 height 38
select select "SAV"
click at [351, 422] on select "Cheque Savings" at bounding box center [537, 441] width 373 height 38
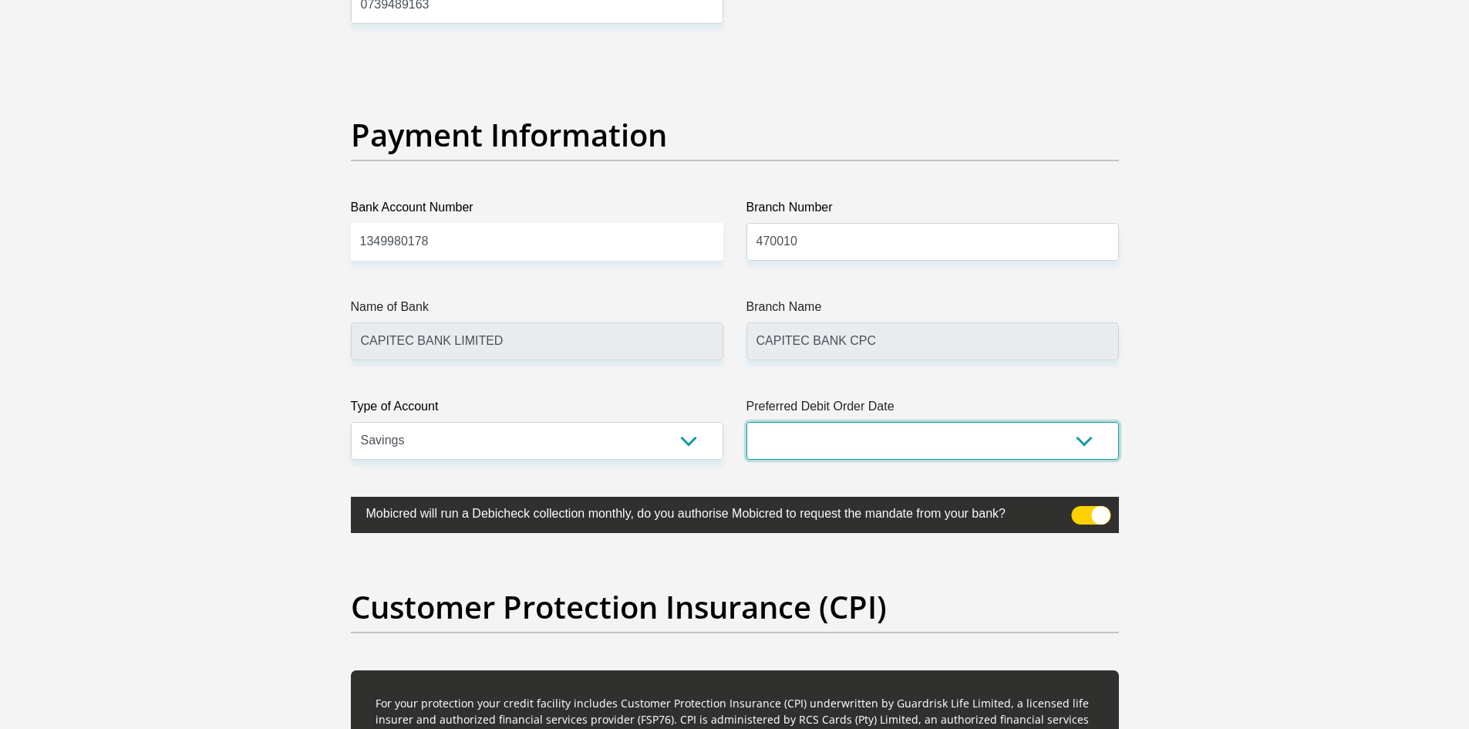
click at [1103, 433] on select "1st 2nd 3rd 4th 5th 7th 18th 19th 20th 21st 22nd 23rd 24th 25th 26th 27th 28th …" at bounding box center [933, 441] width 373 height 38
select select "30"
click at [747, 422] on select "1st 2nd 3rd 4th 5th 7th 18th 19th 20th 21st 22nd 23rd 24th 25th 26th 27th 28th …" at bounding box center [933, 441] width 373 height 38
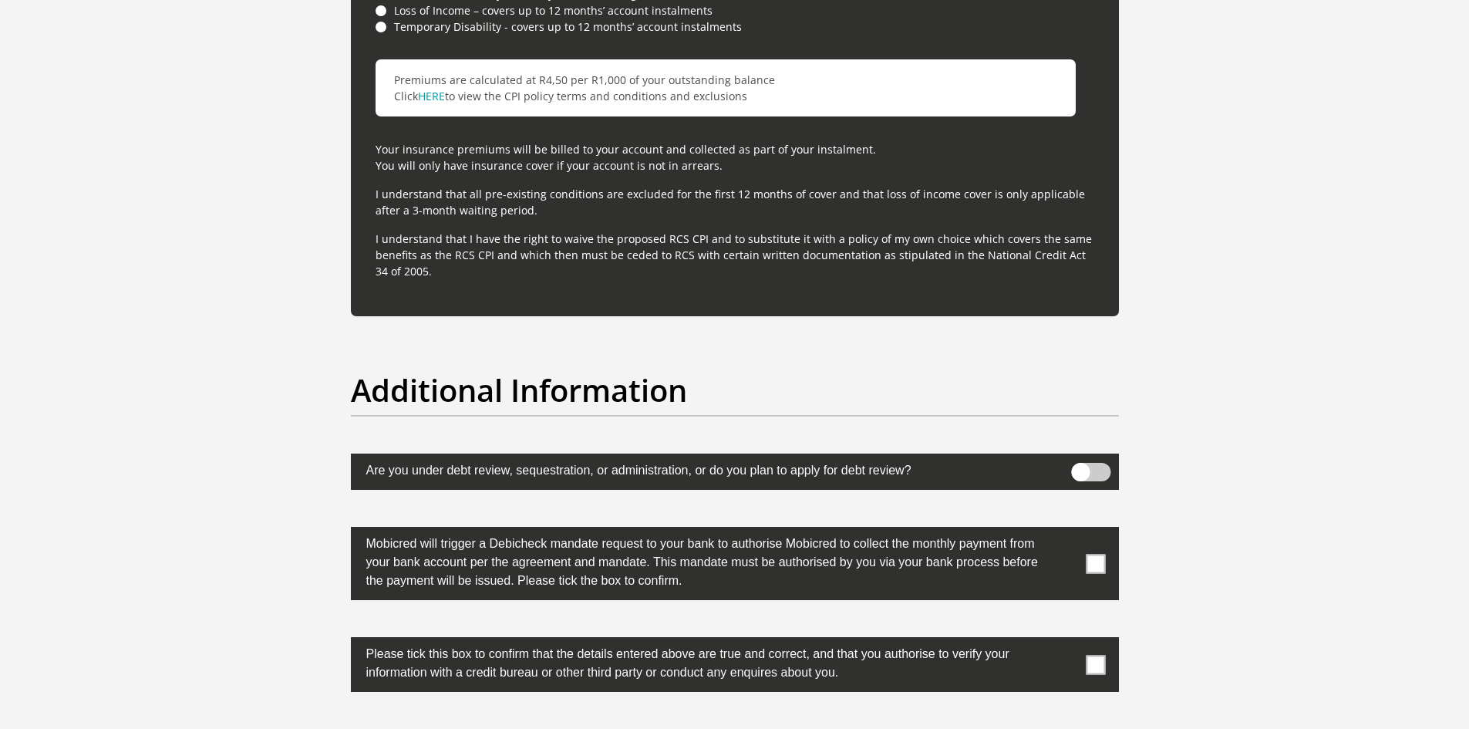
scroll to position [4628, 0]
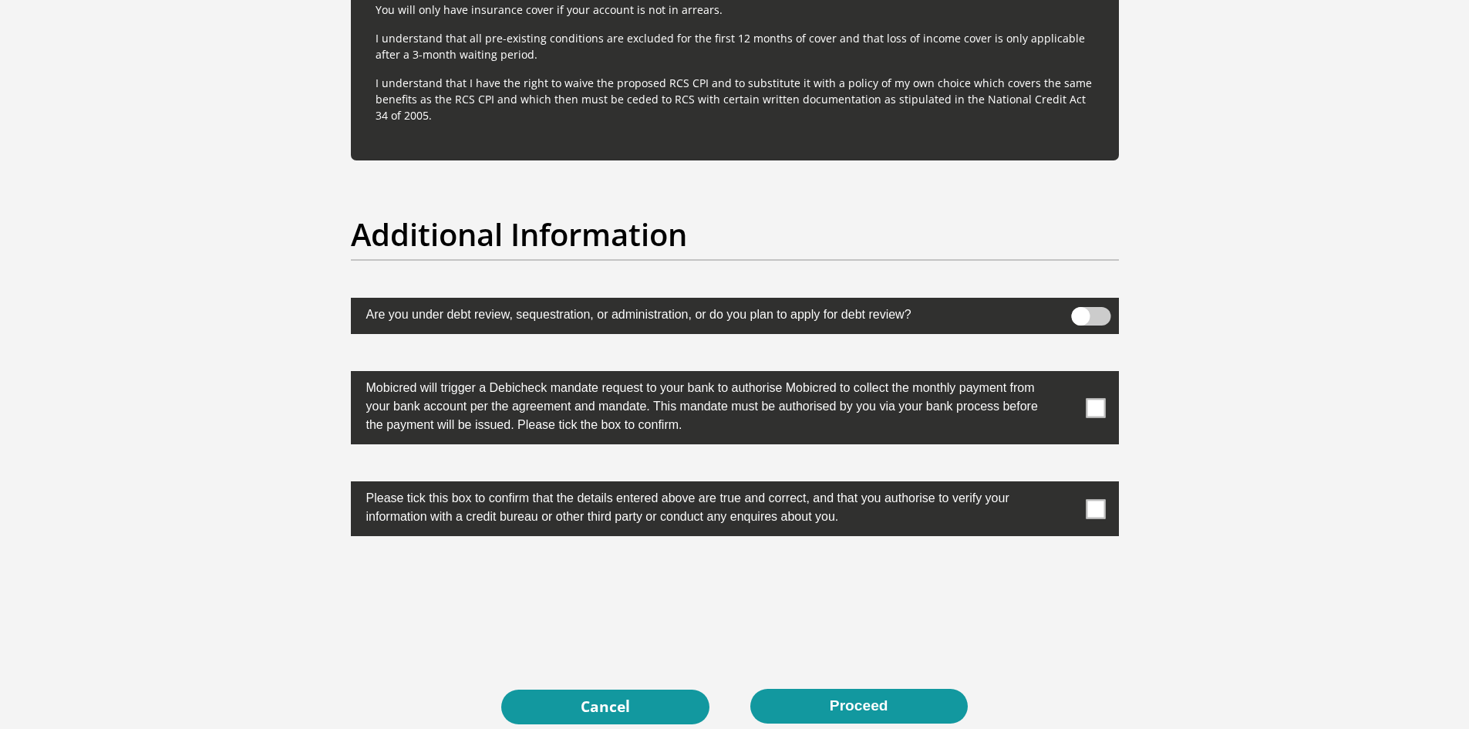
click at [1091, 406] on span at bounding box center [1095, 407] width 19 height 19
click at [1065, 375] on input "checkbox" at bounding box center [1065, 375] width 0 height 0
click at [1103, 502] on span at bounding box center [1095, 508] width 19 height 19
click at [1065, 485] on input "checkbox" at bounding box center [1065, 485] width 0 height 0
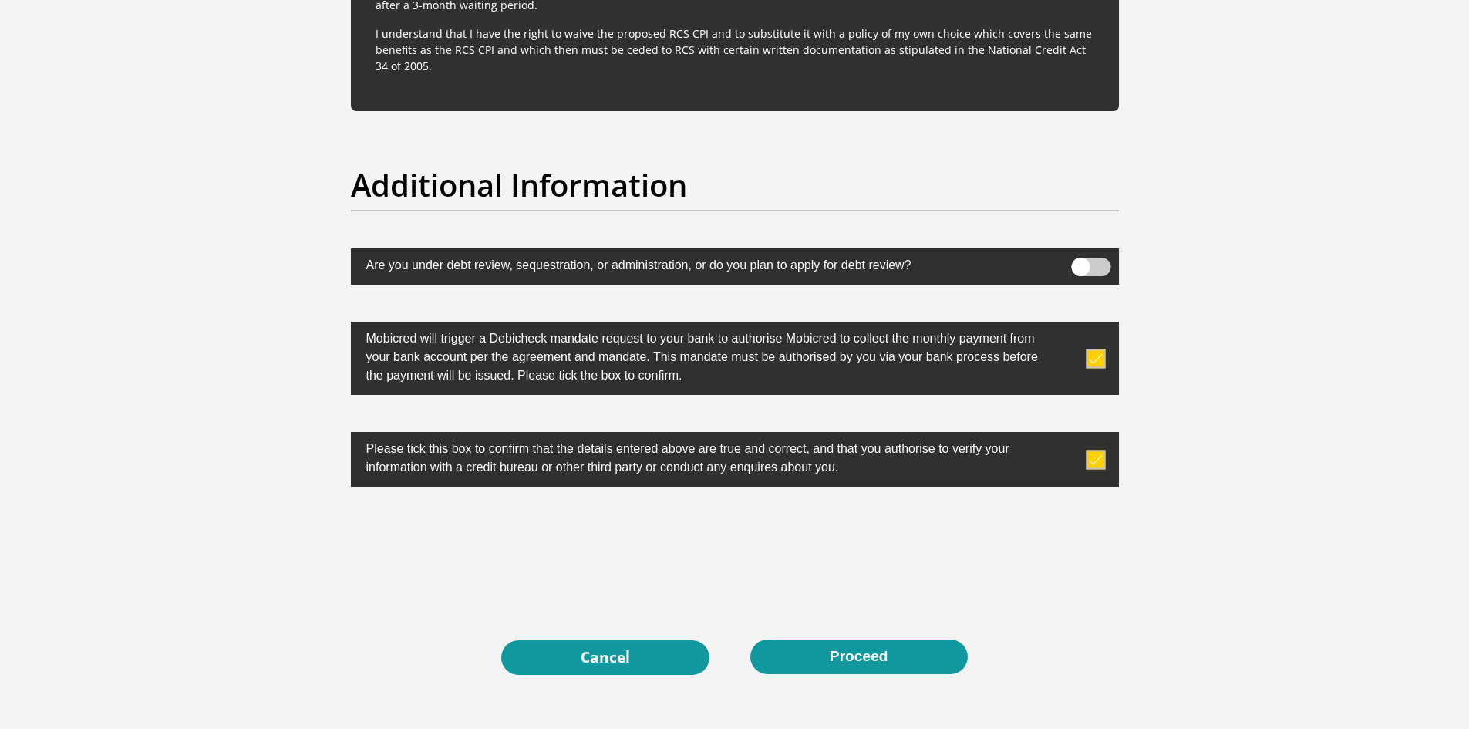
scroll to position [4705, 0]
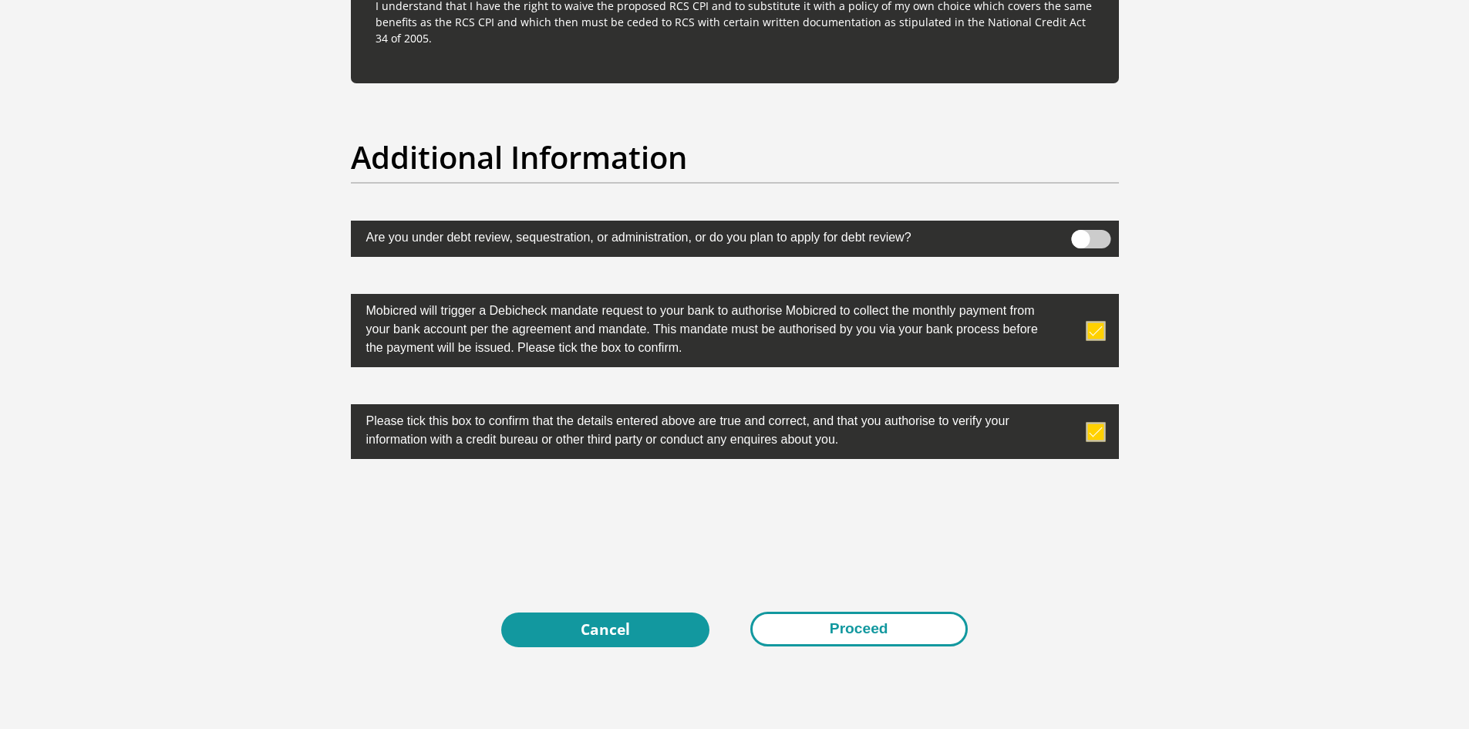
drag, startPoint x: 843, startPoint y: 617, endPoint x: 846, endPoint y: 626, distance: 9.0
click at [846, 625] on button "Proceed" at bounding box center [858, 629] width 217 height 35
click at [838, 612] on button "Proceed" at bounding box center [858, 629] width 217 height 35
click at [841, 622] on button "Proceed" at bounding box center [858, 629] width 217 height 35
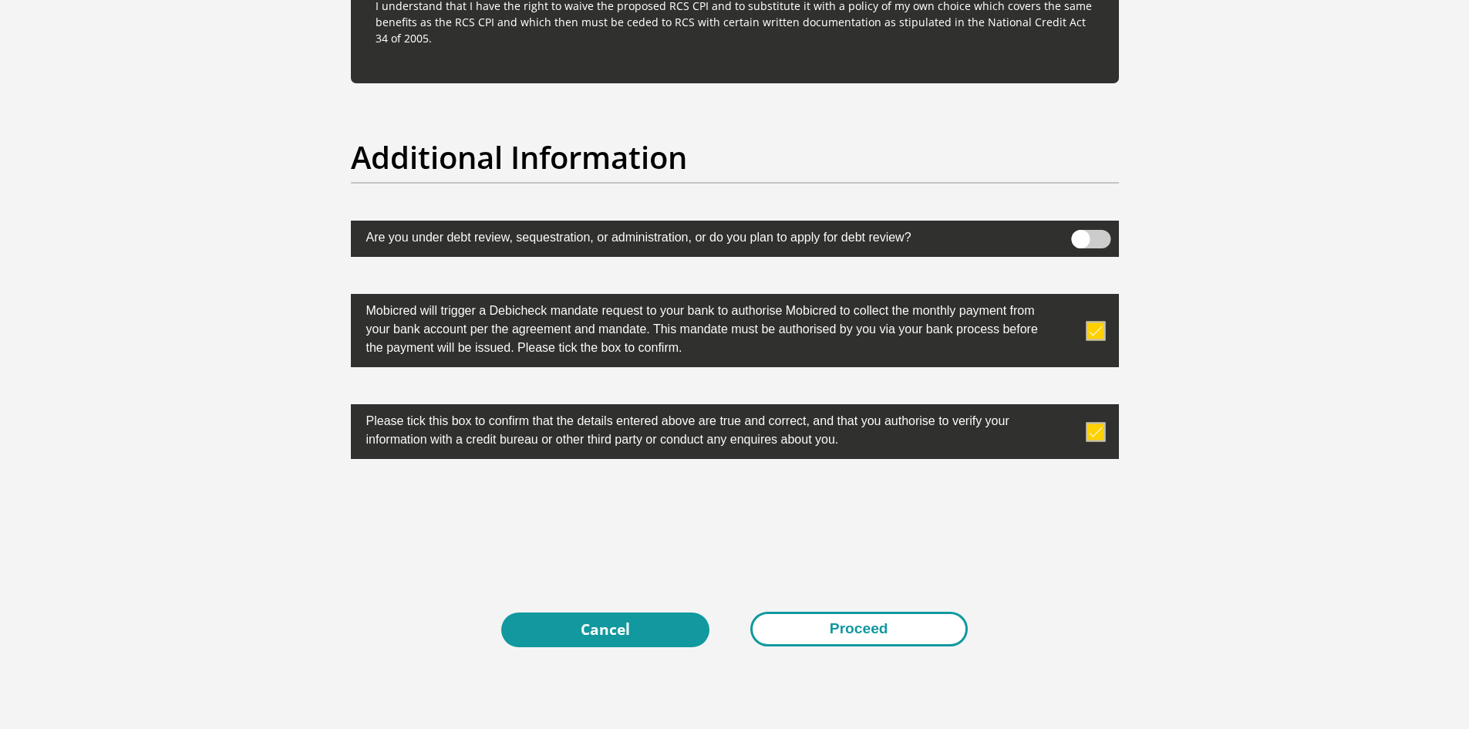
click at [855, 632] on button "Proceed" at bounding box center [858, 629] width 217 height 35
click at [840, 639] on button "Proceed" at bounding box center [858, 629] width 217 height 35
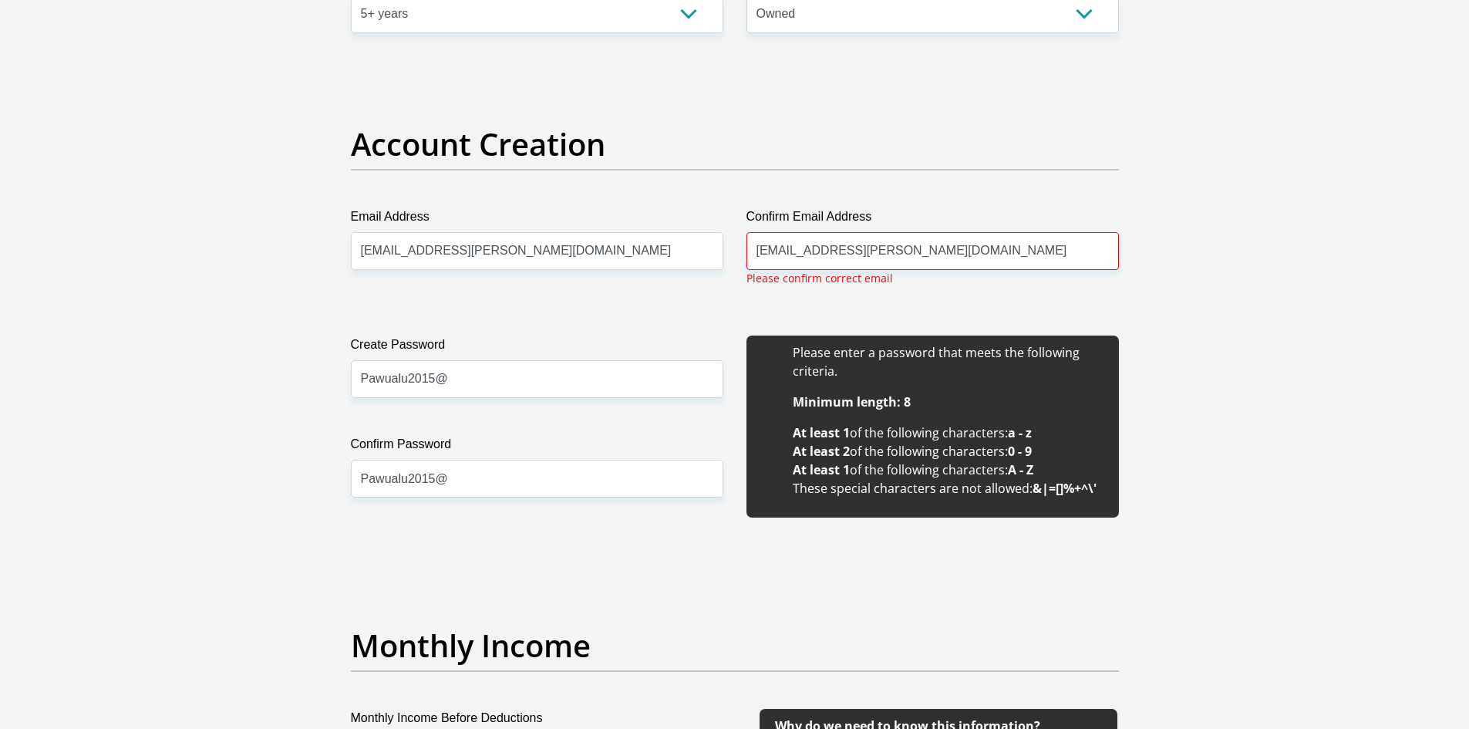
scroll to position [1234, 0]
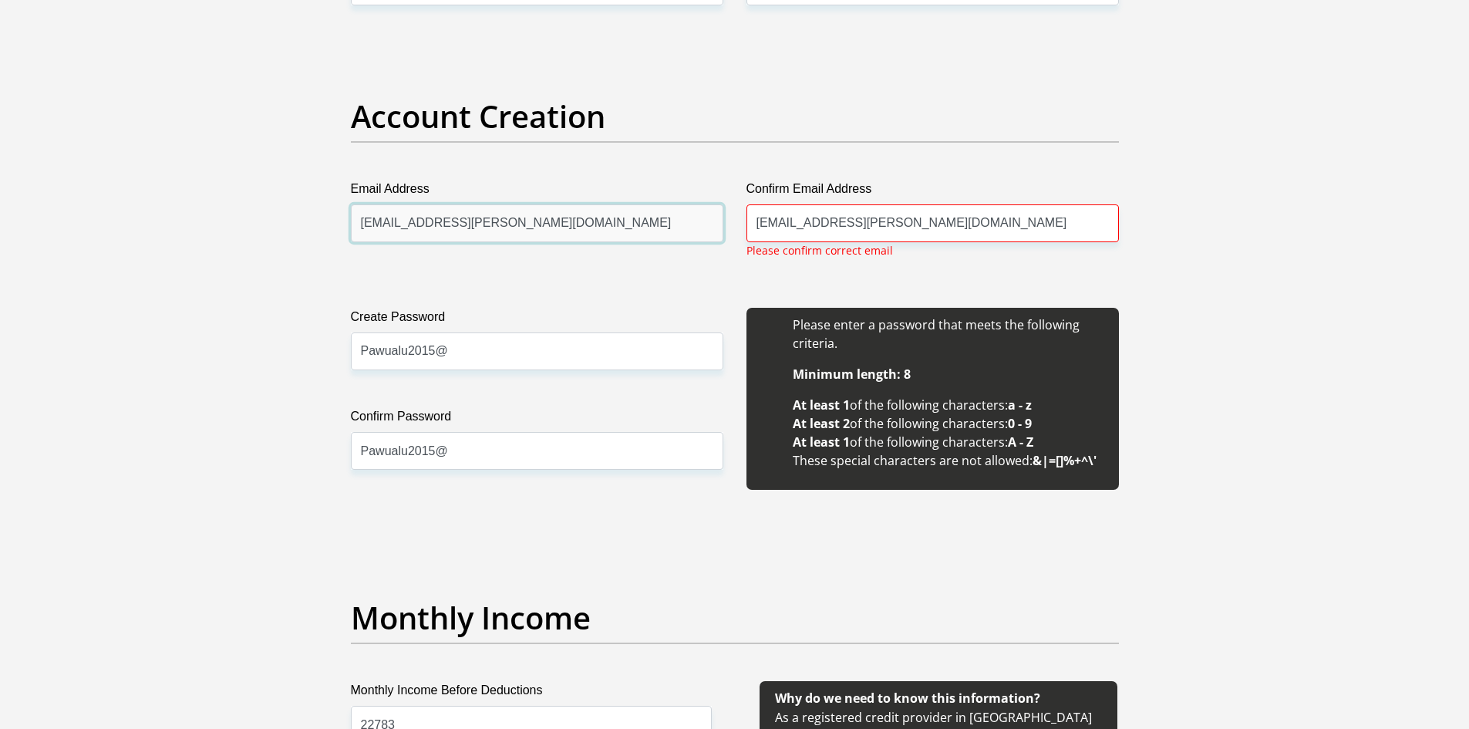
click at [384, 222] on input "khay.stewart@icloud.com" at bounding box center [537, 223] width 373 height 38
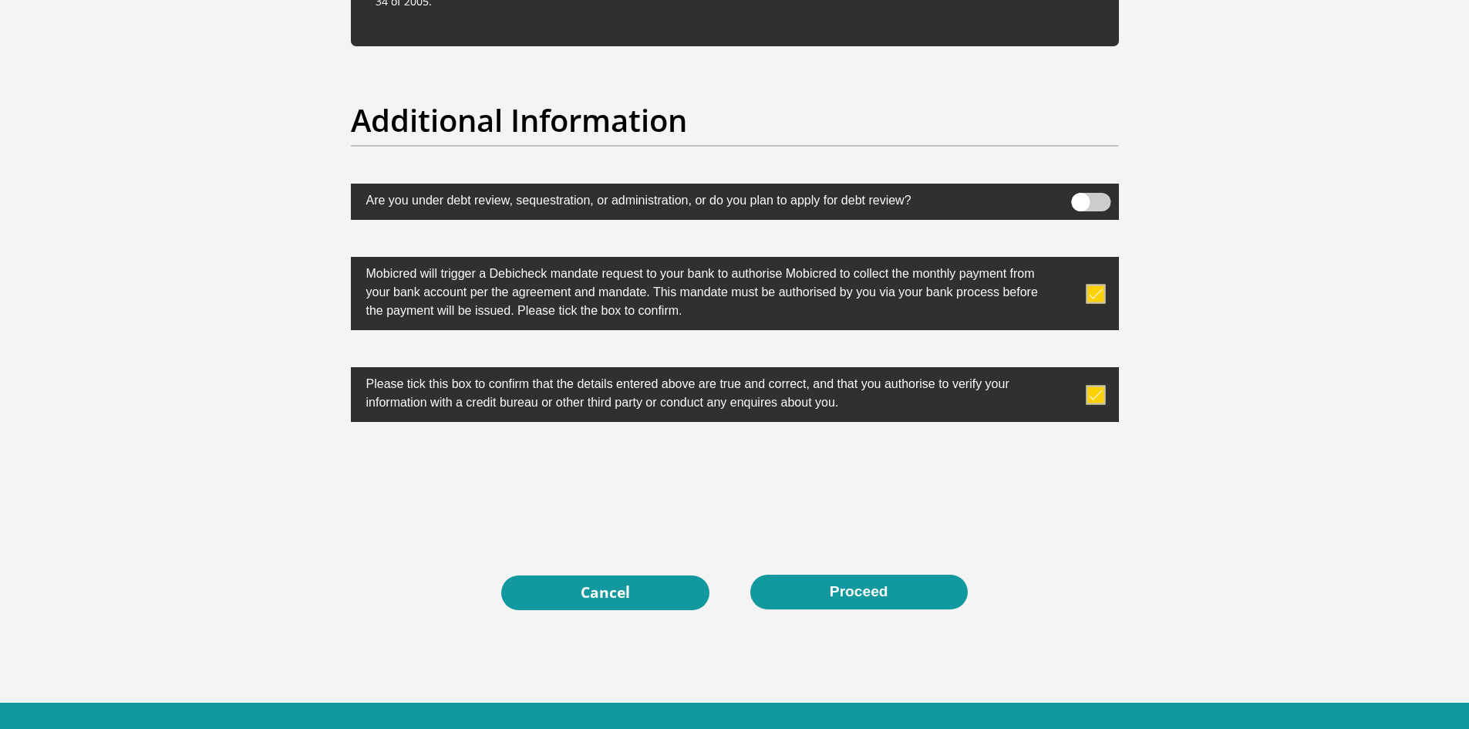
type input "khaya.stewart@icloud.com"
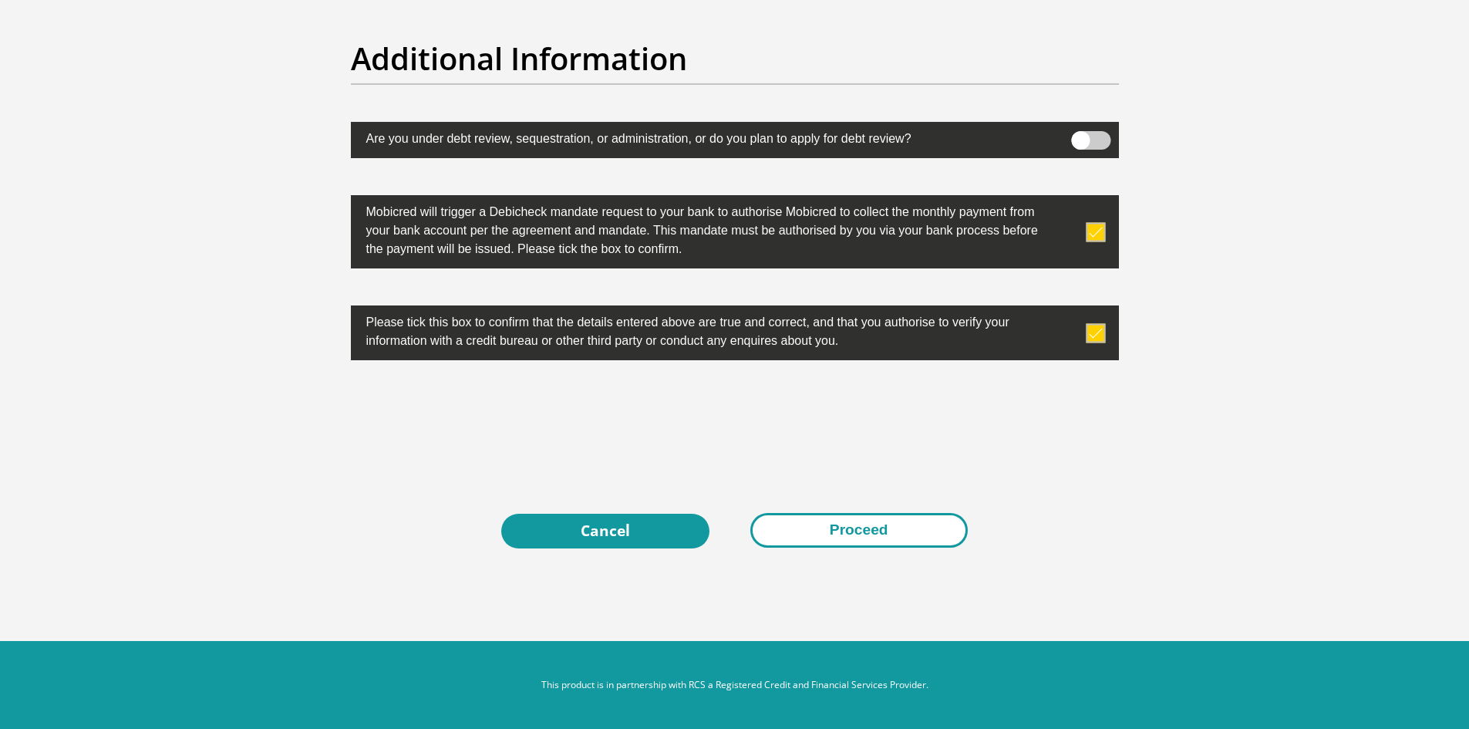
click at [854, 525] on button "Proceed" at bounding box center [858, 530] width 217 height 35
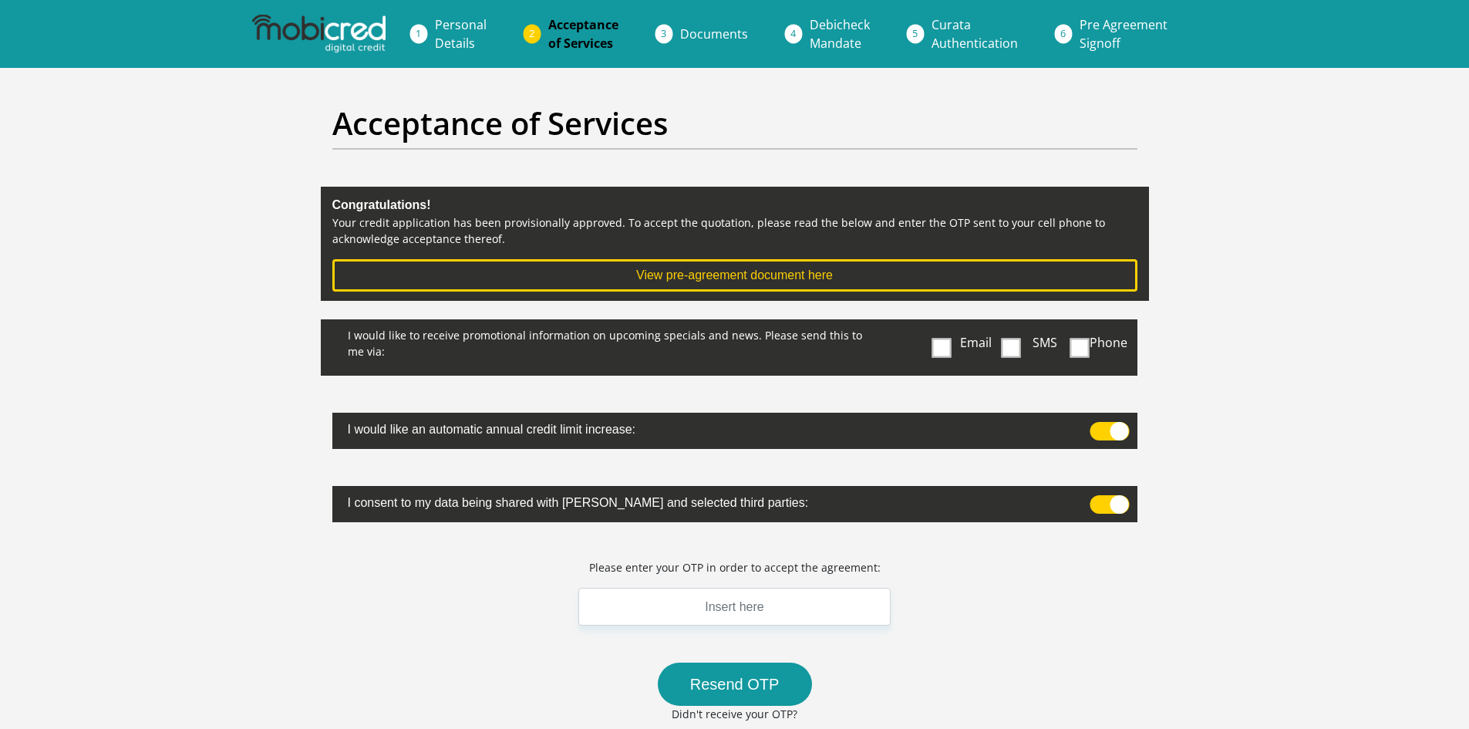
click at [1013, 344] on span at bounding box center [1010, 347] width 19 height 19
click at [1017, 323] on input "SMS" at bounding box center [1017, 323] width 0 height 0
click at [787, 603] on input "text" at bounding box center [734, 607] width 313 height 38
click at [764, 605] on input "text" at bounding box center [734, 607] width 313 height 38
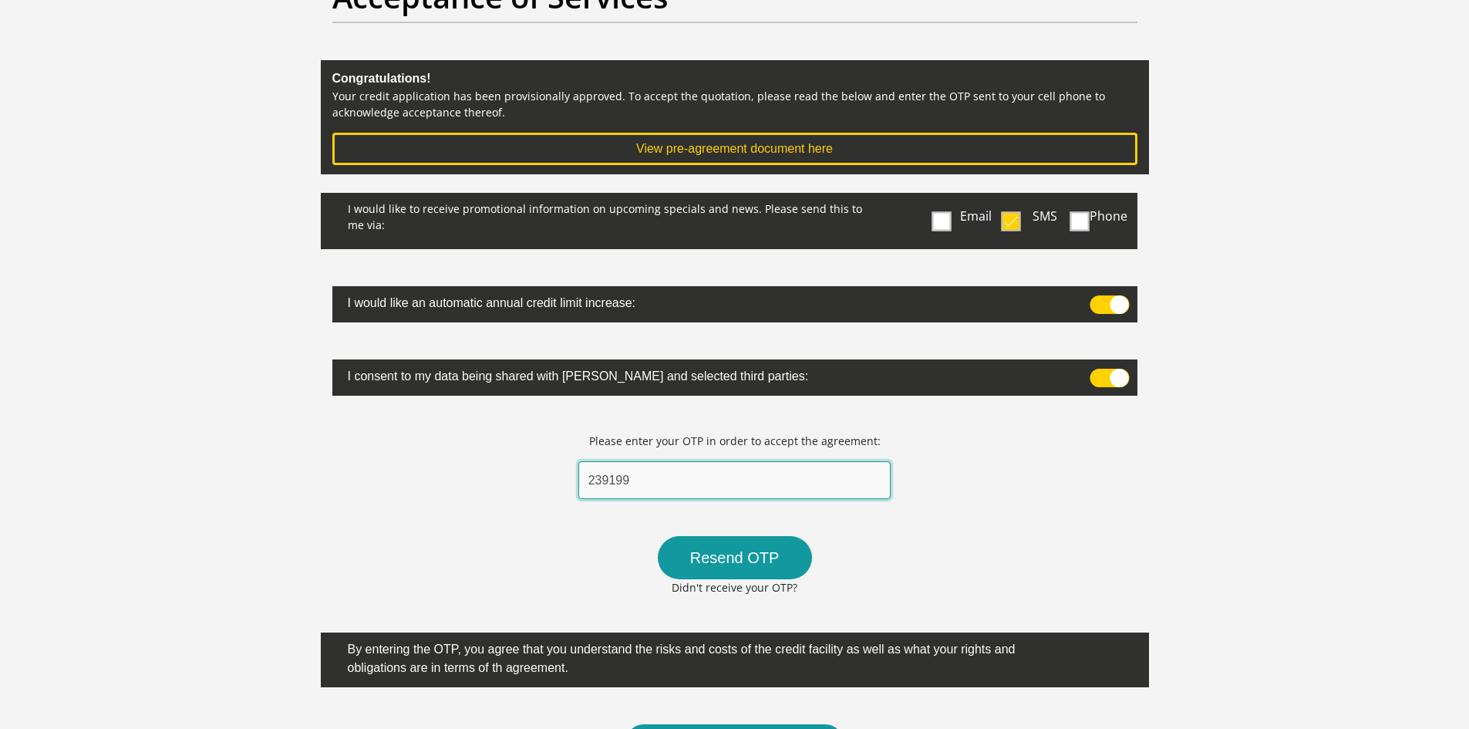
scroll to position [154, 0]
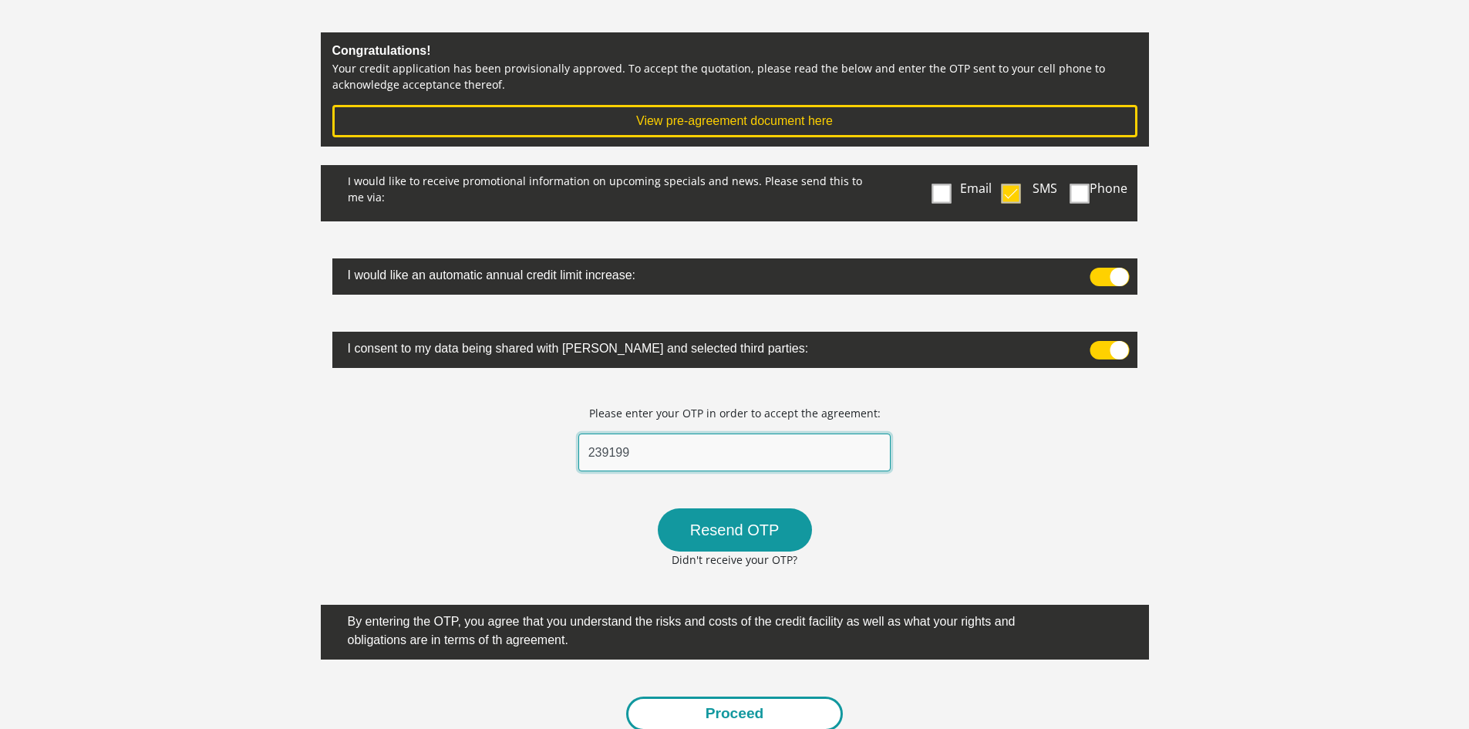
type input "239199"
click at [715, 710] on button "Proceed" at bounding box center [734, 713] width 217 height 35
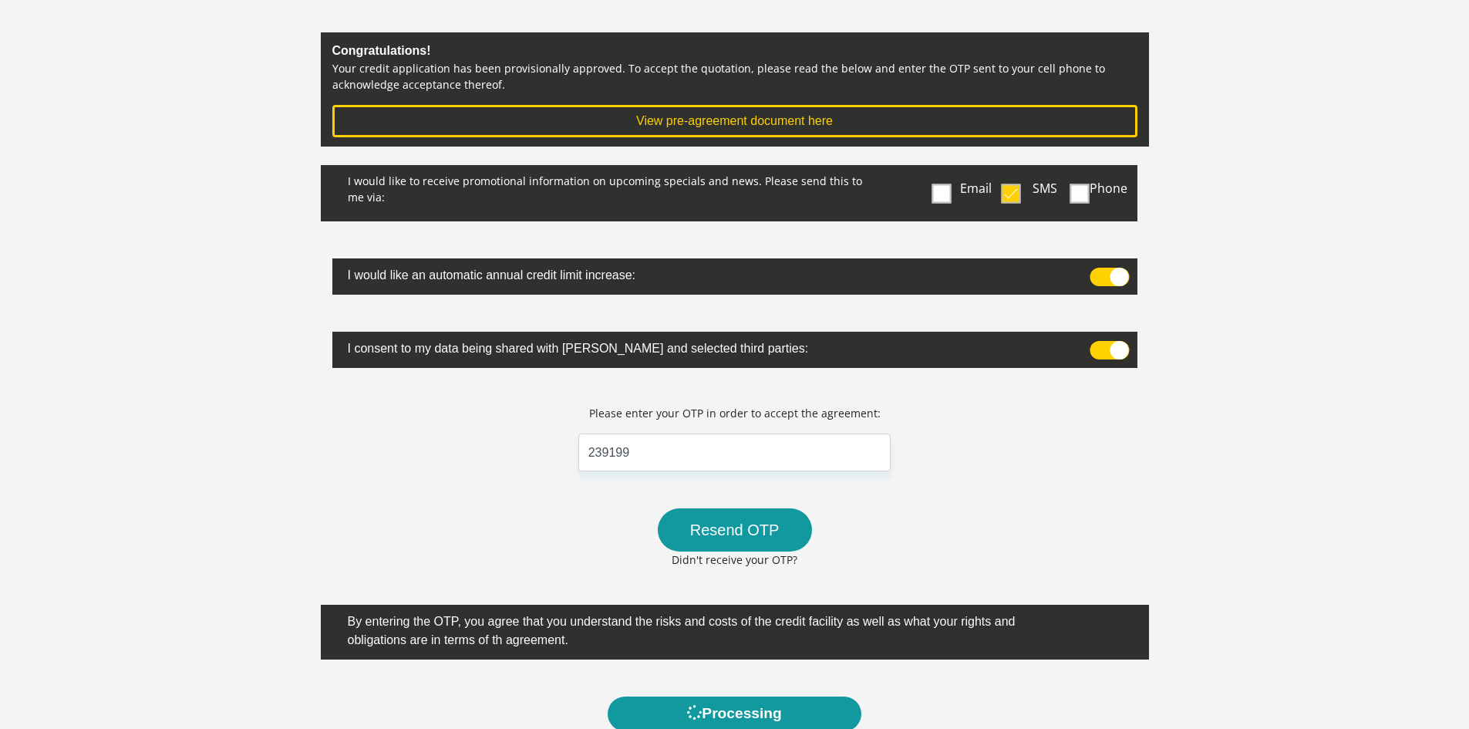
scroll to position [0, 0]
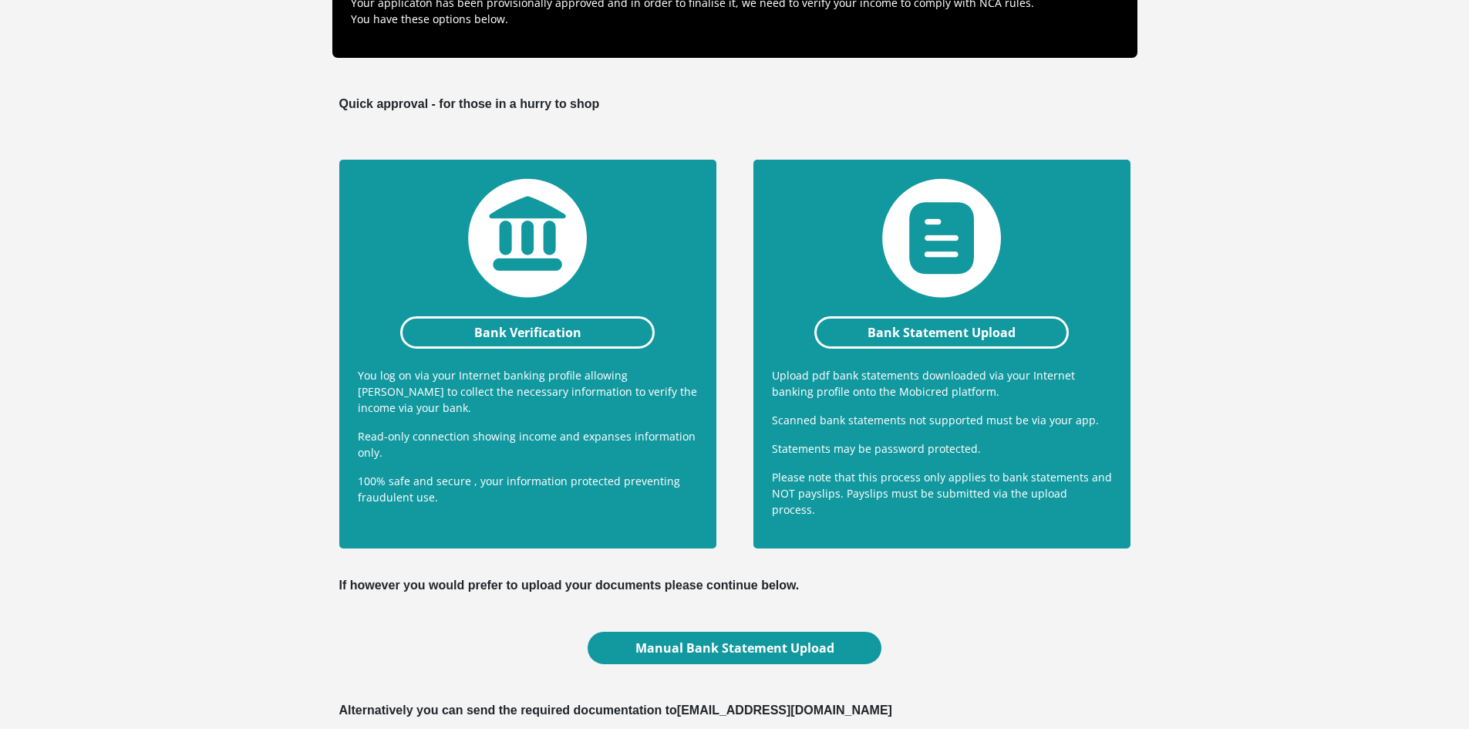
scroll to position [231, 0]
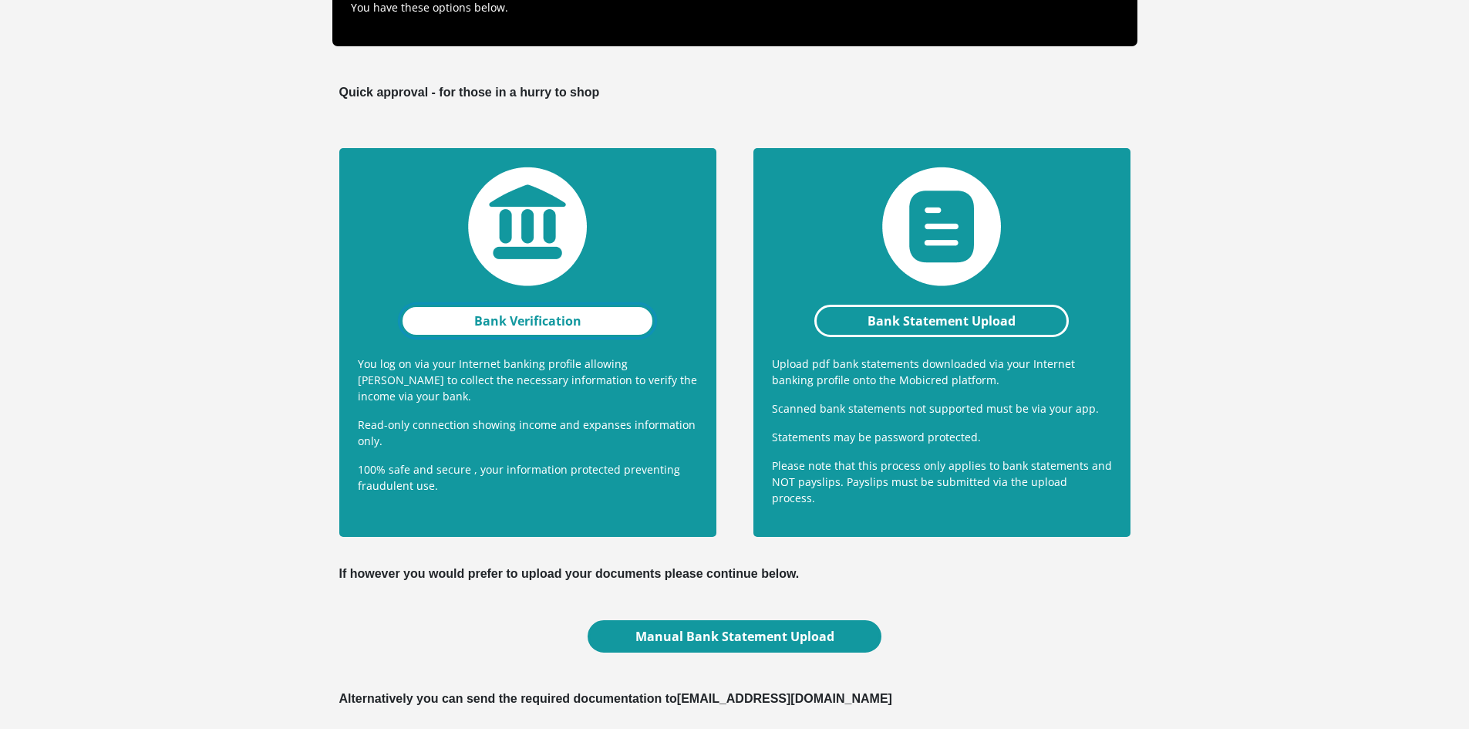
click at [528, 318] on link "Bank Verification" at bounding box center [527, 321] width 255 height 32
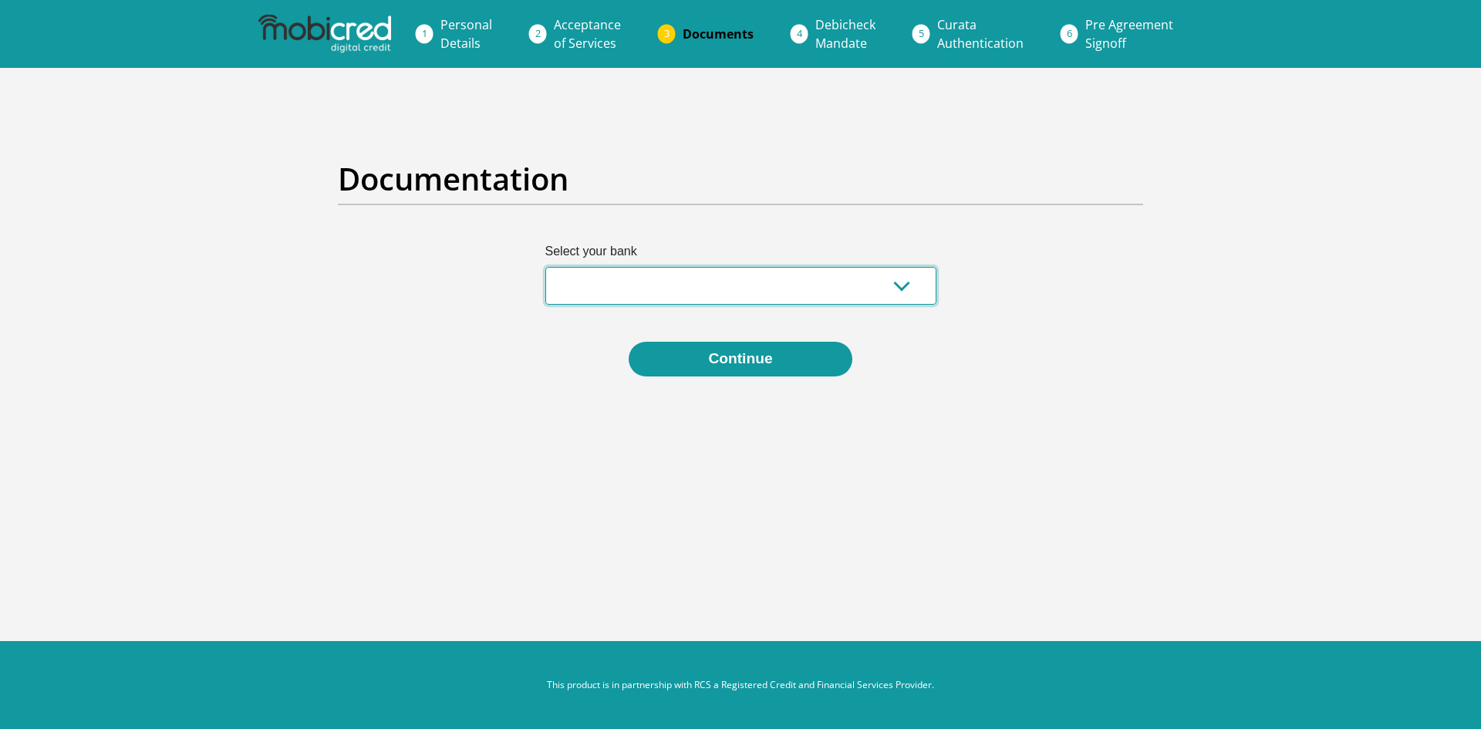
click at [624, 285] on select "Absa Capitec Bank Discovery Bank First National Bank Nedbank Standard Bank Tyme…" at bounding box center [740, 286] width 391 height 38
select select "{"id":"2","title":"Capitec Bank","institution":"Capitec","alias":"capitec","cou…"
click at [545, 267] on select "Absa Capitec Bank Discovery Bank First National Bank Nedbank Standard Bank Tyme…" at bounding box center [740, 286] width 391 height 38
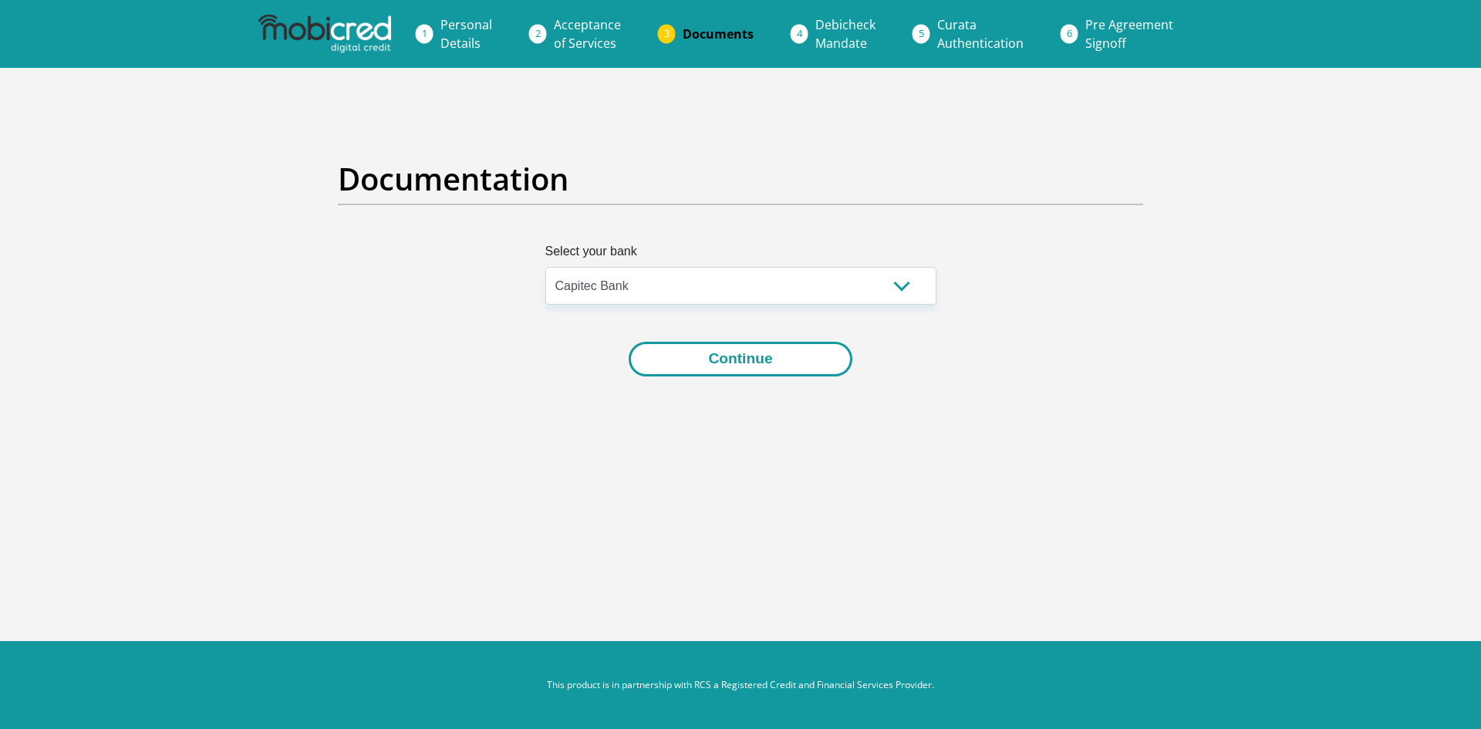
click at [751, 356] on button "Continue" at bounding box center [740, 359] width 223 height 35
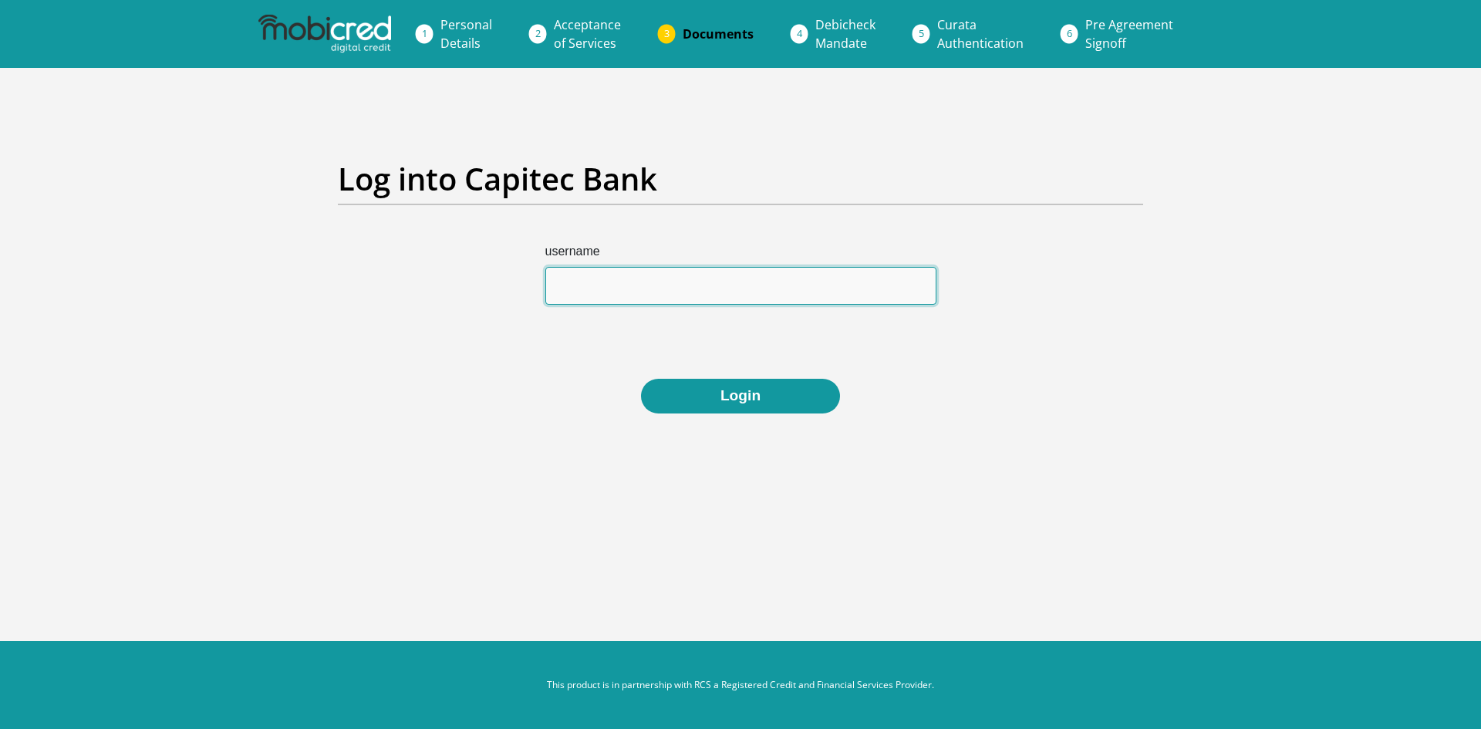
click at [657, 285] on input "username" at bounding box center [740, 286] width 391 height 38
type input "1349980178"
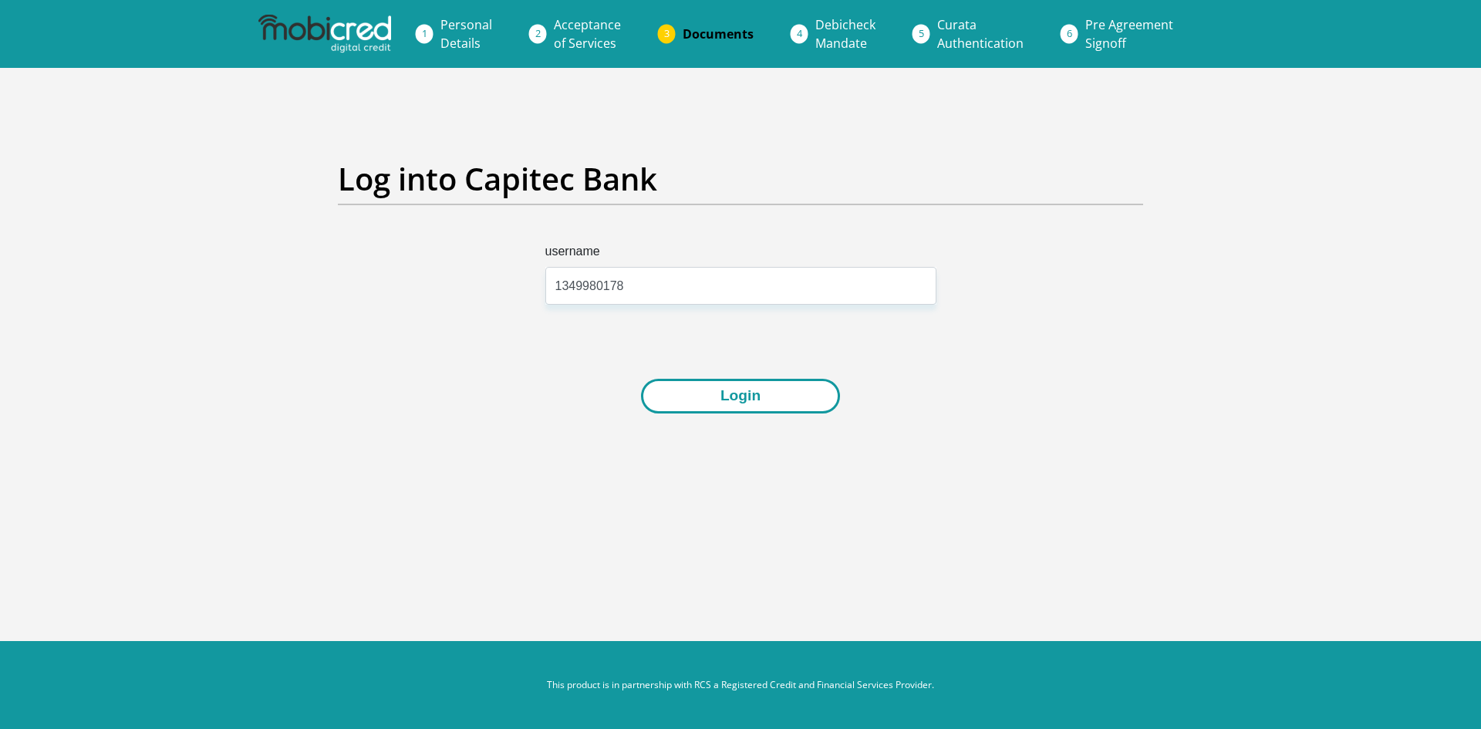
click at [781, 391] on button "Login" at bounding box center [740, 396] width 199 height 35
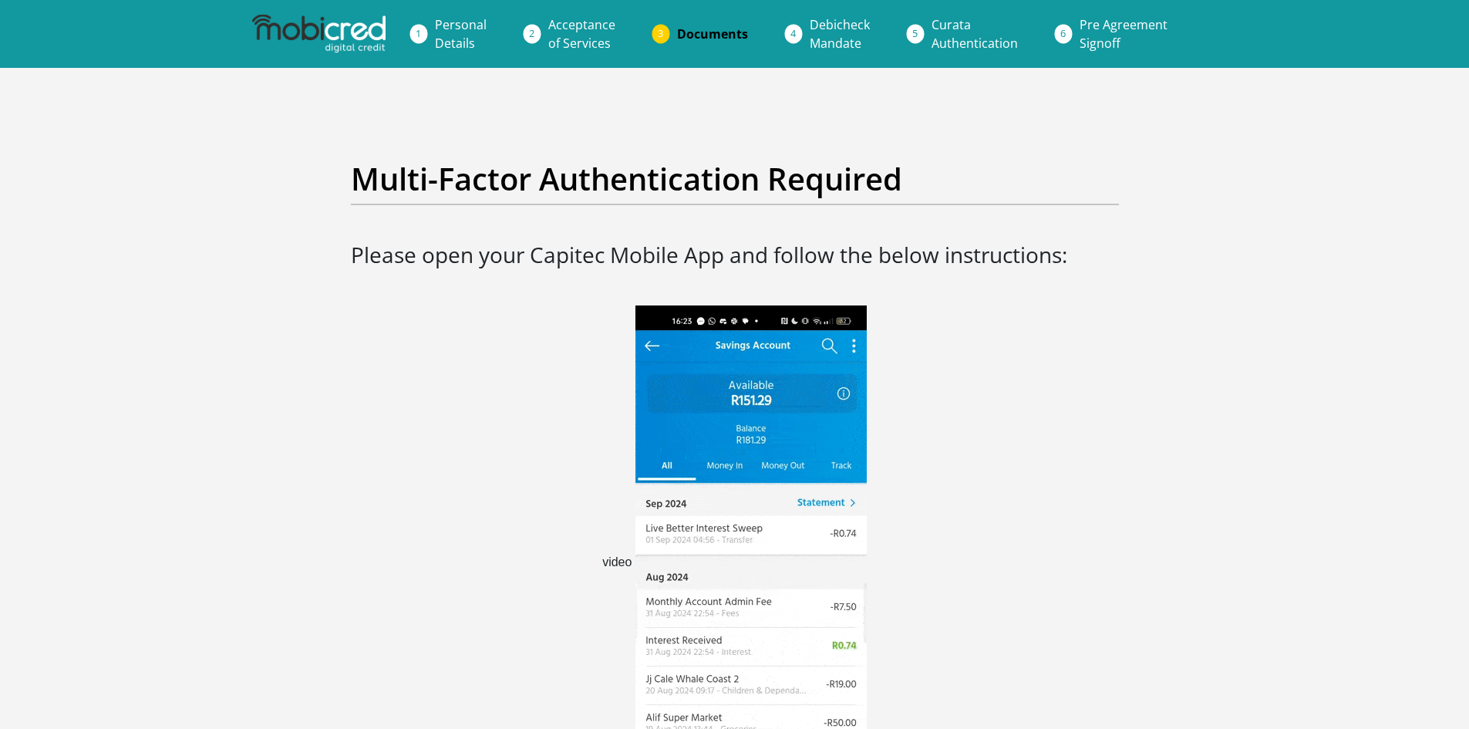
click at [675, 713] on img at bounding box center [751, 562] width 231 height 515
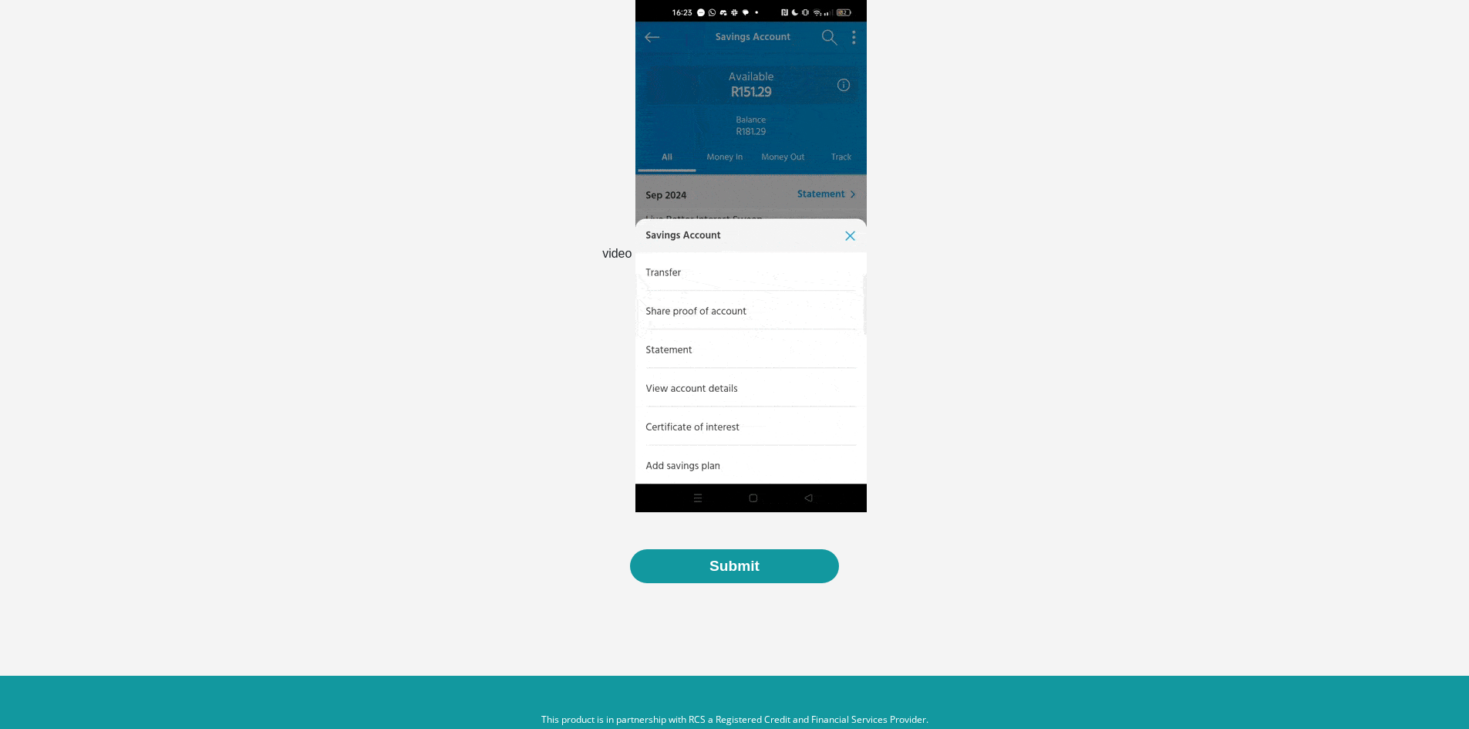
scroll to position [343, 0]
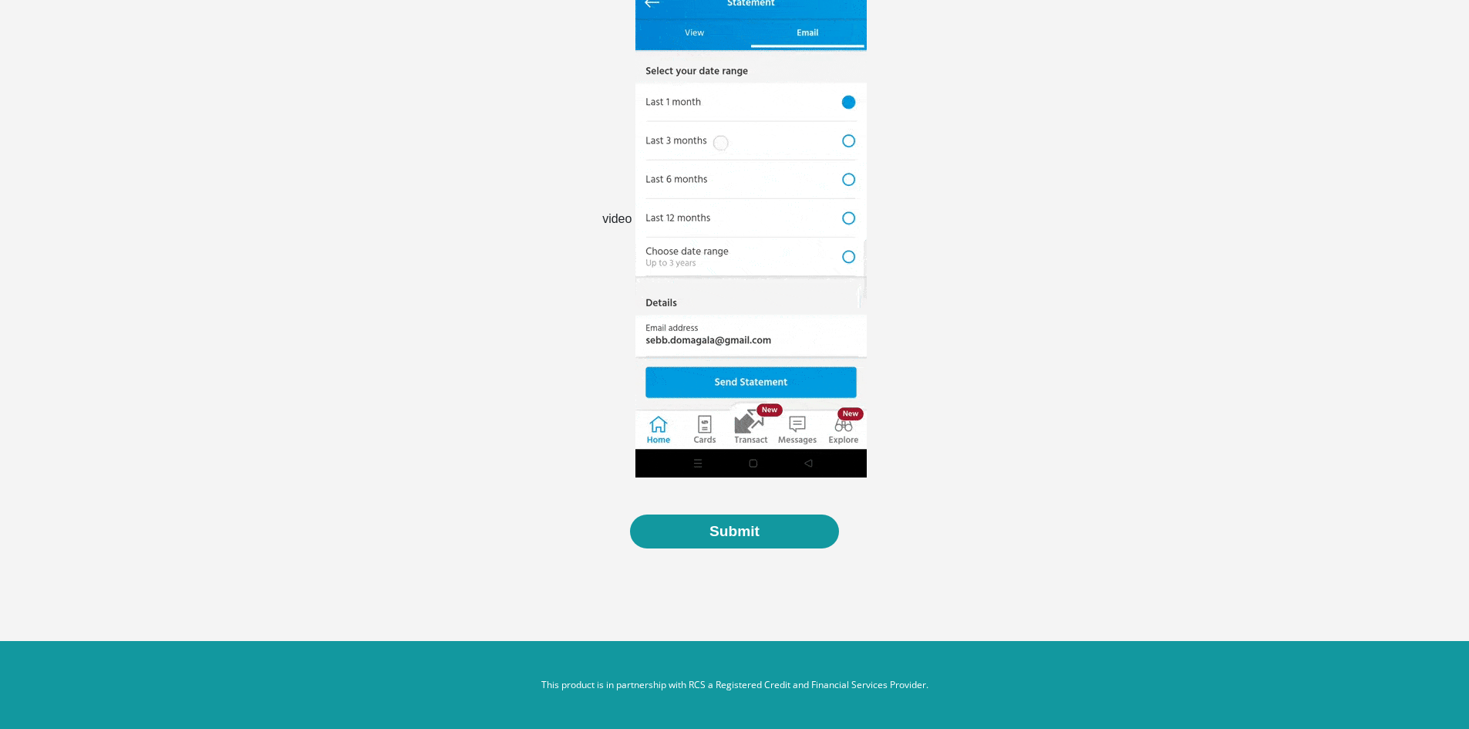
click at [752, 219] on img at bounding box center [751, 219] width 231 height 515
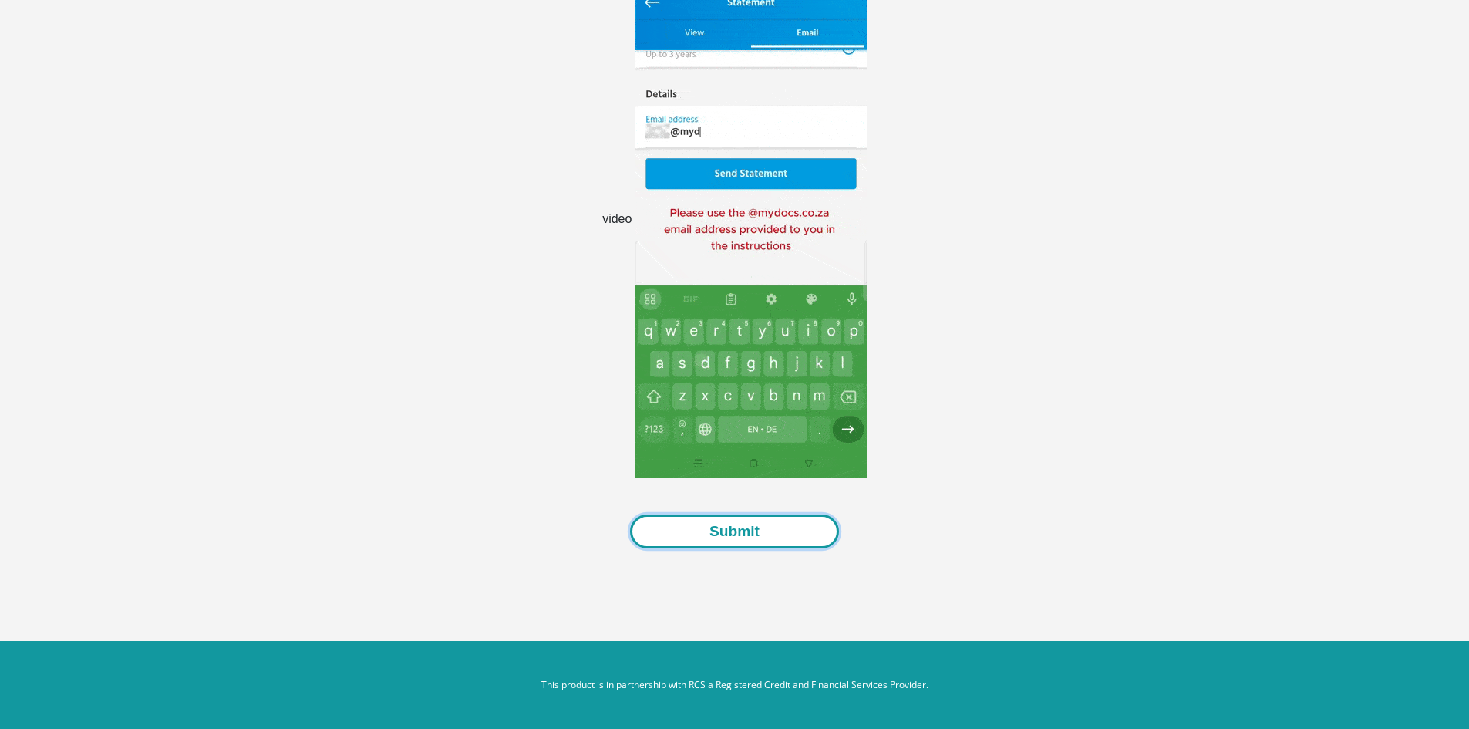
click at [758, 525] on button "Submit" at bounding box center [734, 531] width 209 height 35
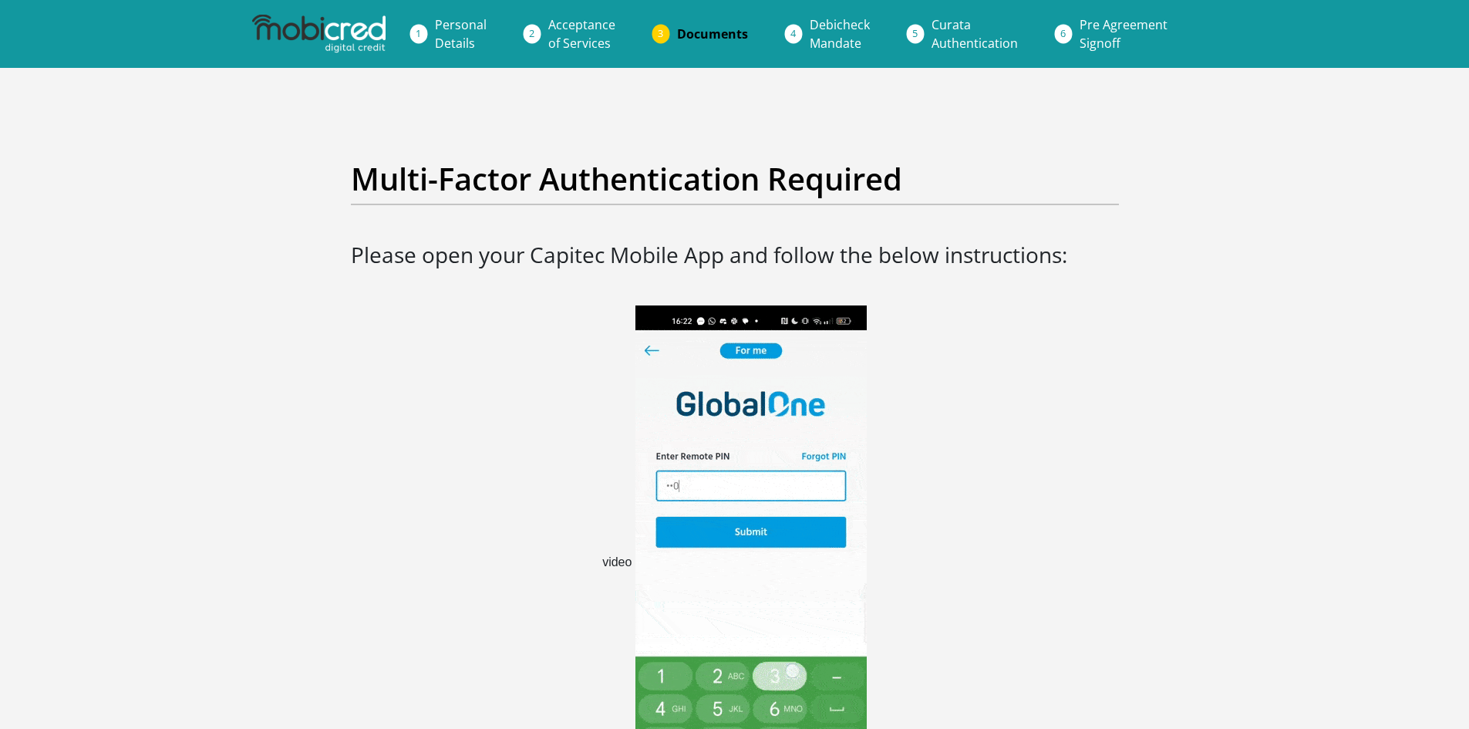
scroll to position [343, 0]
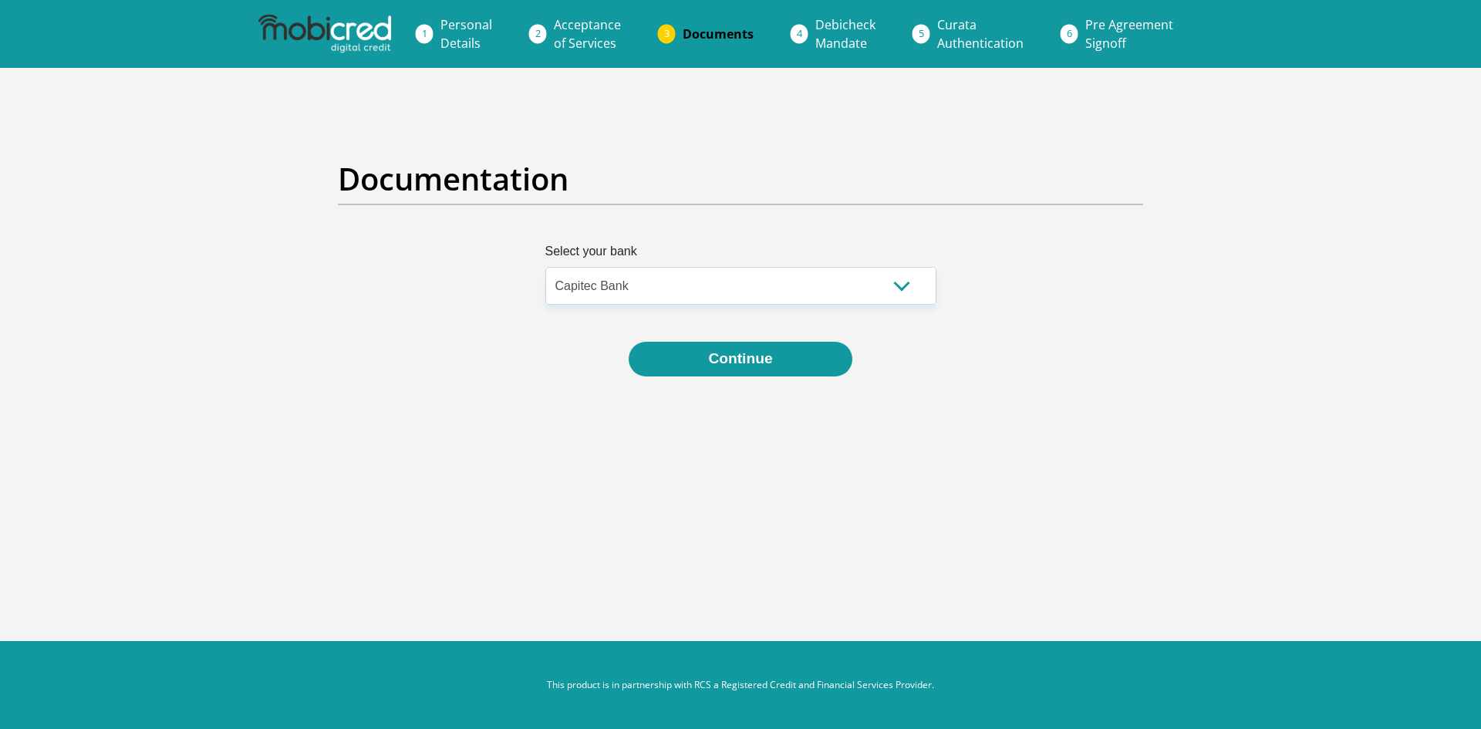
select select "{"id":"2","title":"Capitec Bank","institution":"Capitec","alias":"capitec","cou…"
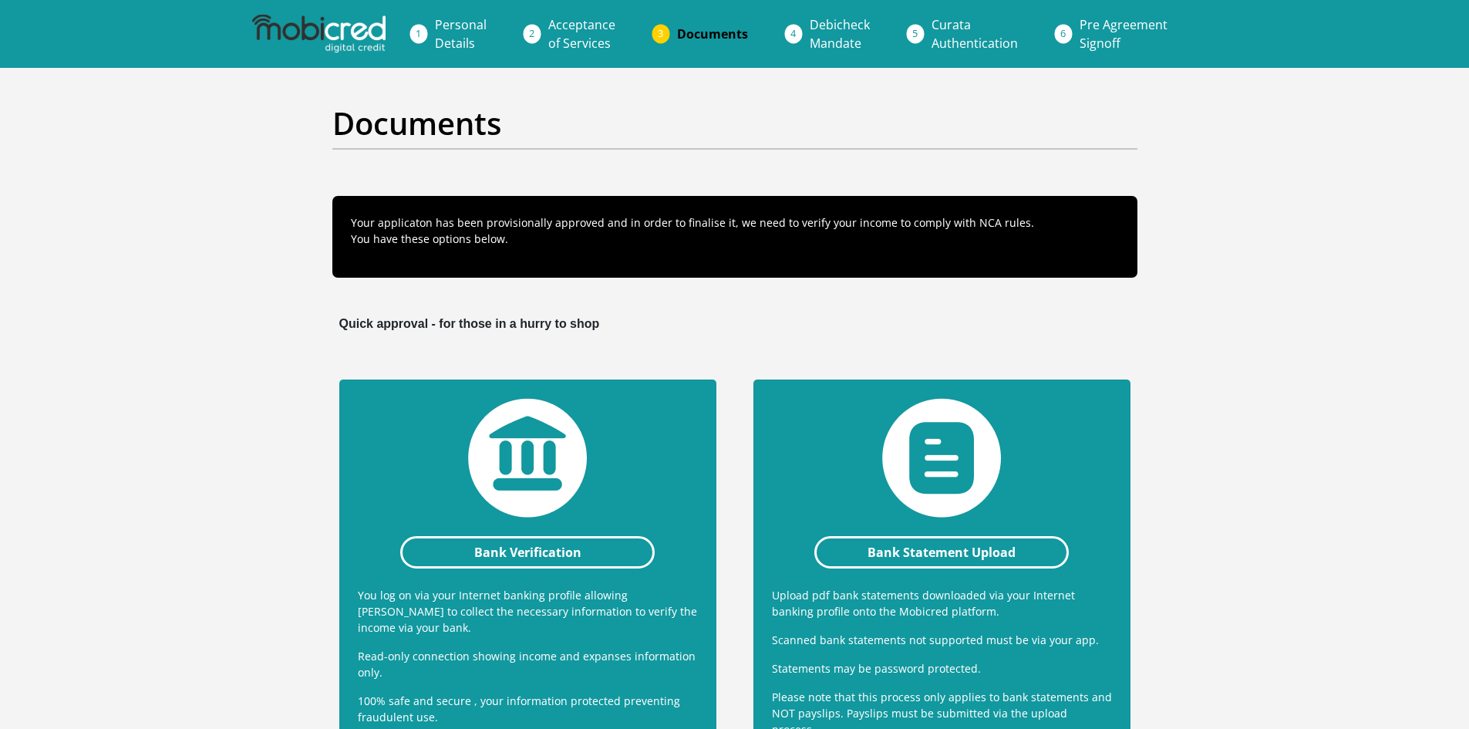
scroll to position [214, 0]
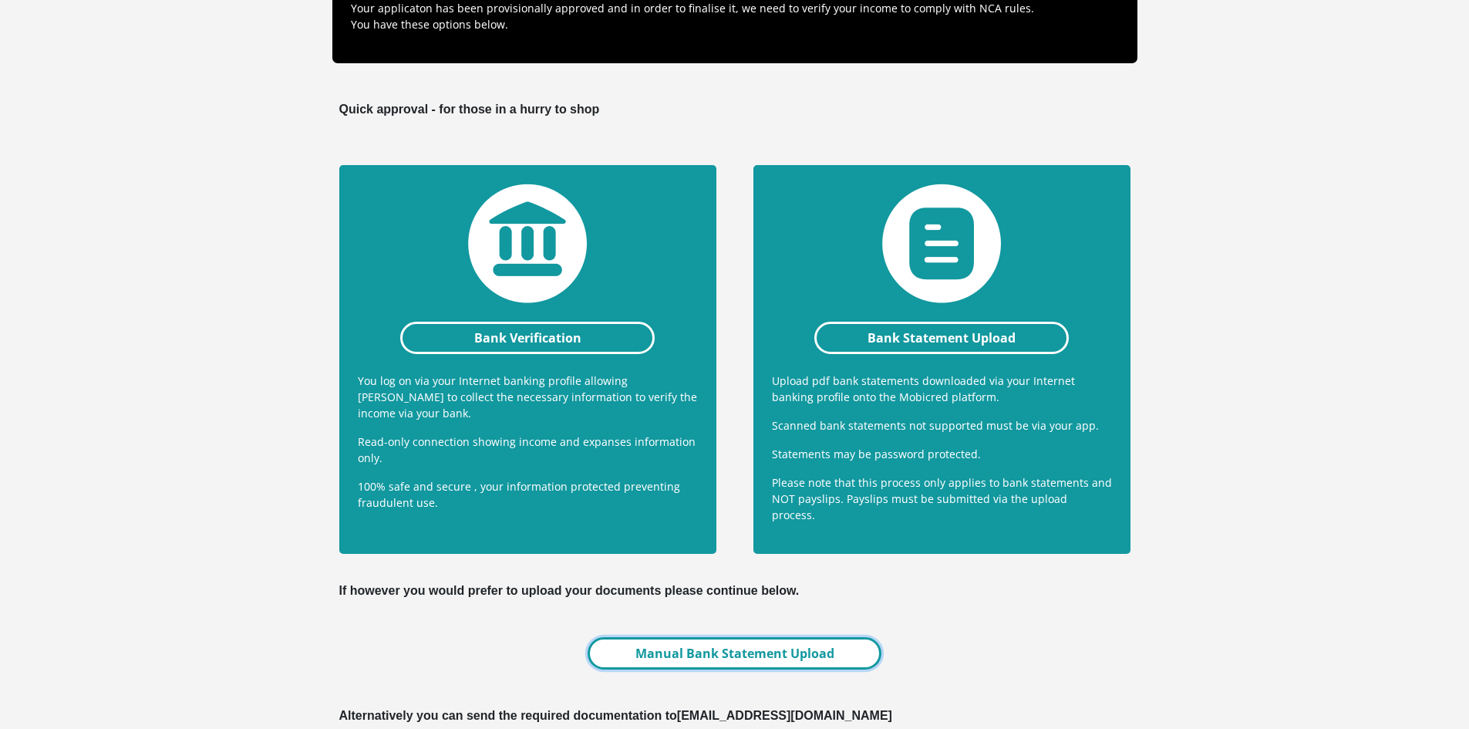
click at [695, 637] on link "Manual Bank Statement Upload" at bounding box center [734, 653] width 293 height 32
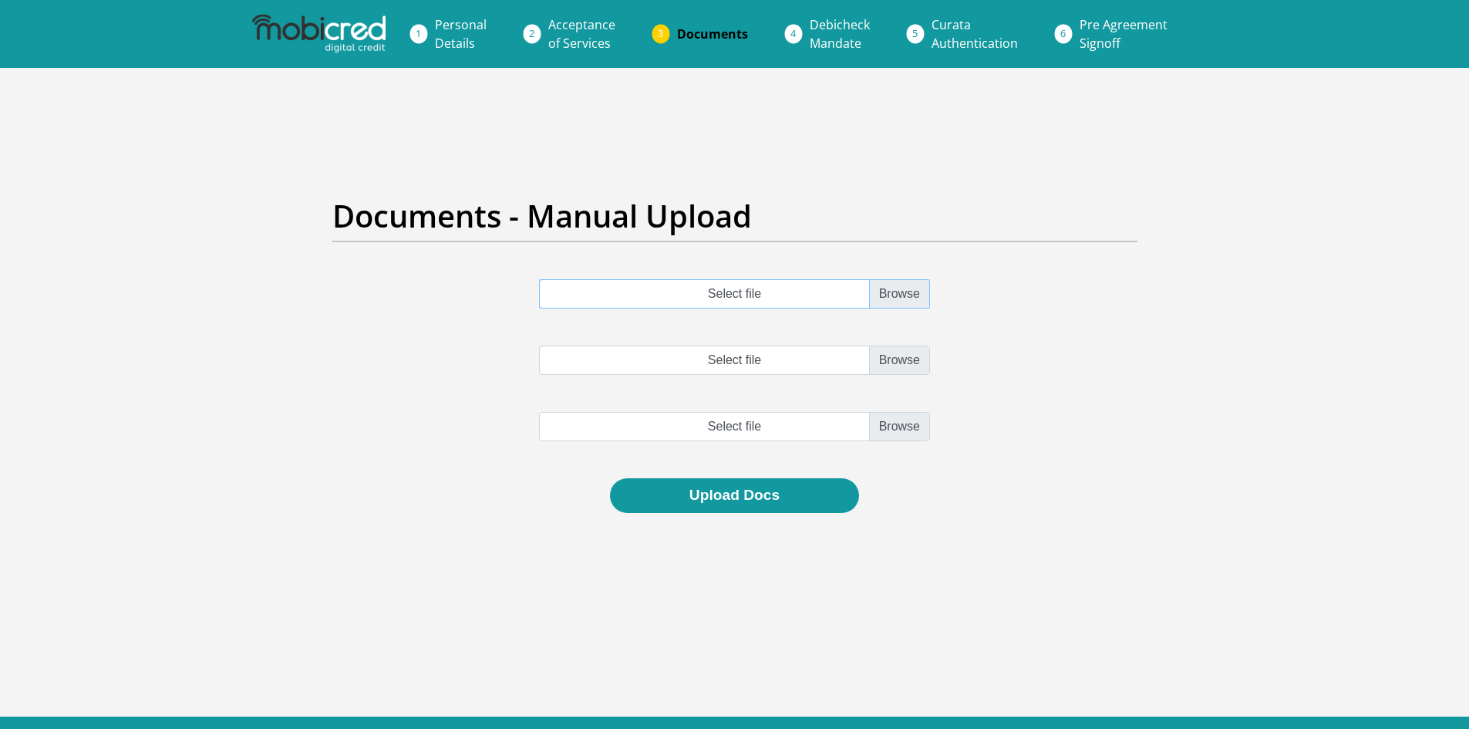
click at [899, 297] on input "Select file" at bounding box center [734, 293] width 391 height 29
type input "C:\fakepath\account_statement.pdf"
click at [809, 491] on button "Upload Docs" at bounding box center [734, 495] width 249 height 35
click at [889, 358] on input "Select file" at bounding box center [734, 360] width 391 height 29
type input "C:\fakepath\account_statement.pdf"
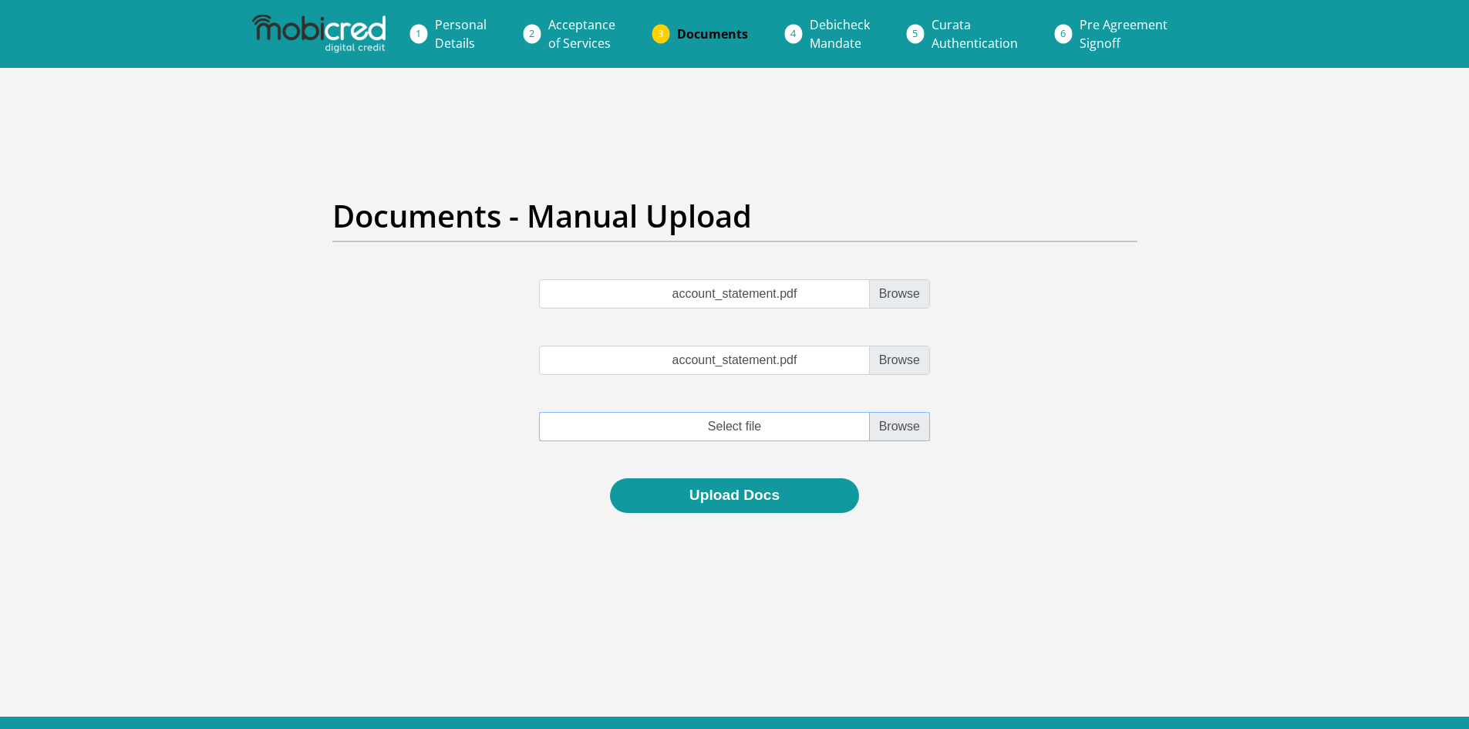
click at [919, 423] on input "file" at bounding box center [734, 426] width 391 height 29
type input "C:\fakepath\account_statement.pdf"
click at [742, 491] on button "Upload Docs" at bounding box center [734, 495] width 249 height 35
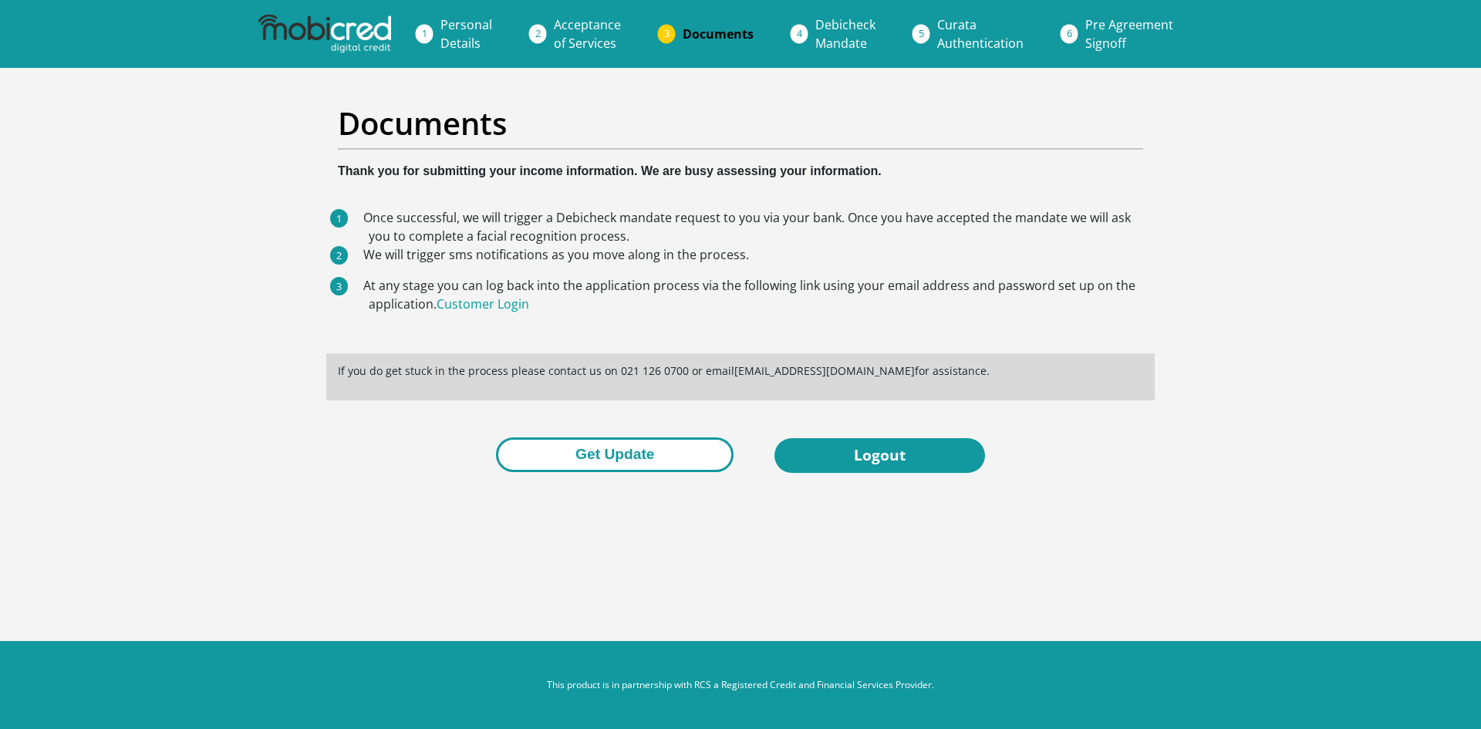
click at [672, 457] on button "Get Update" at bounding box center [615, 454] width 238 height 35
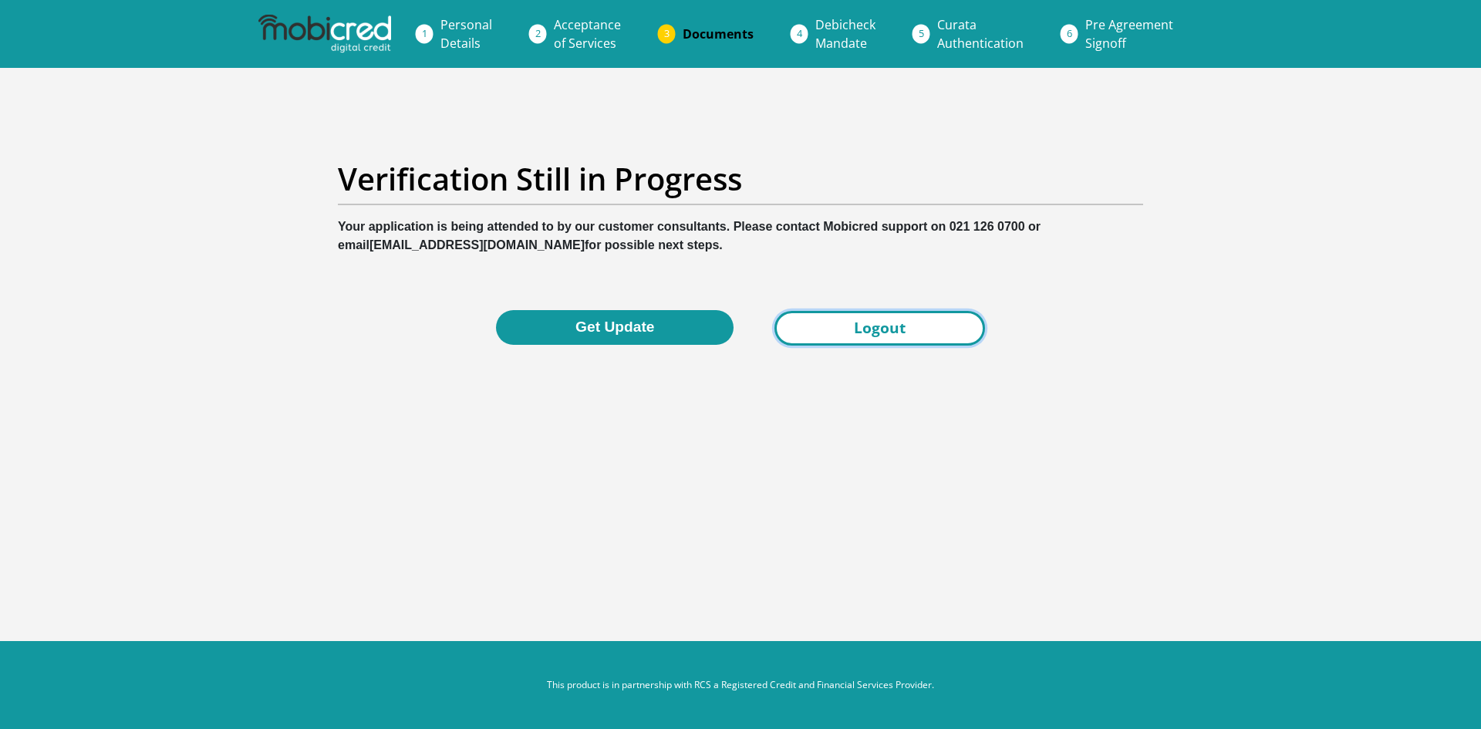
click at [878, 325] on link "Logout" at bounding box center [879, 328] width 211 height 35
